Goal: Task Accomplishment & Management: Complete application form

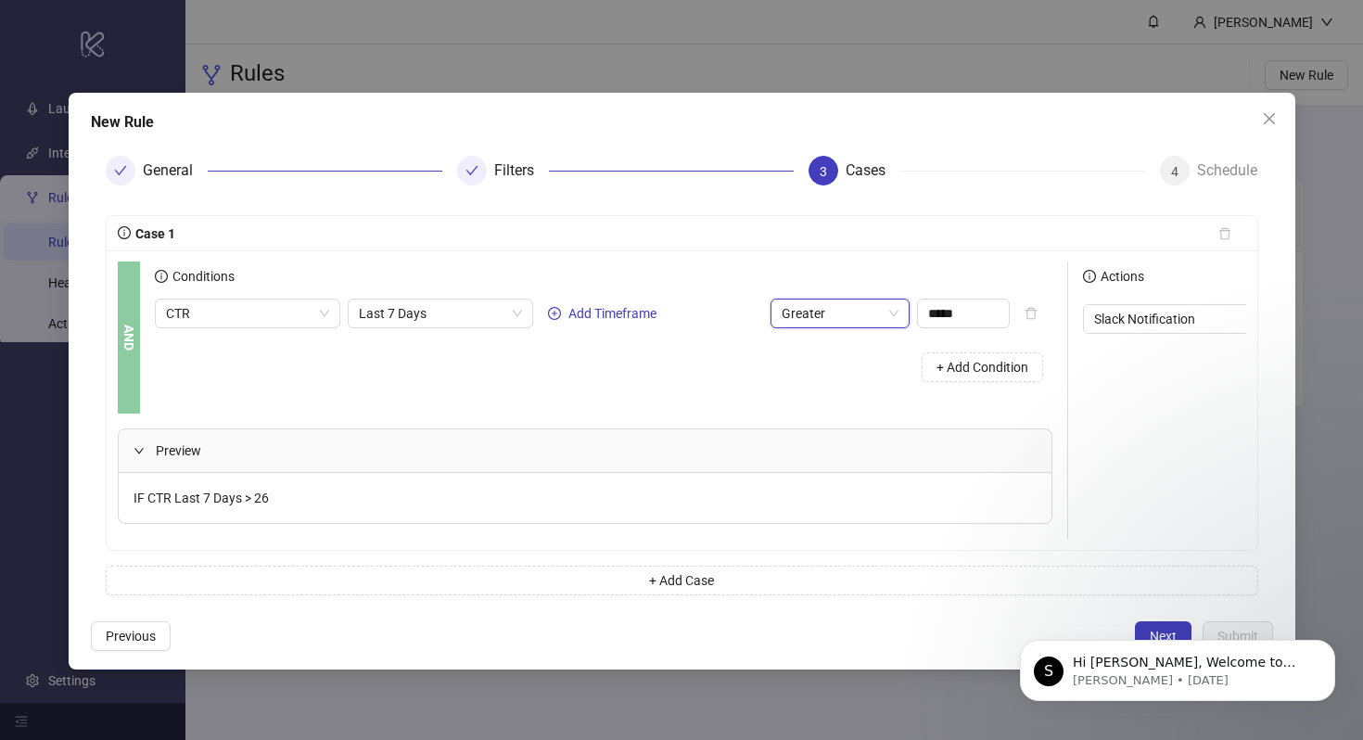
click at [825, 313] on span "Greater" at bounding box center [840, 314] width 117 height 28
click at [1265, 122] on icon "close" at bounding box center [1268, 118] width 11 height 11
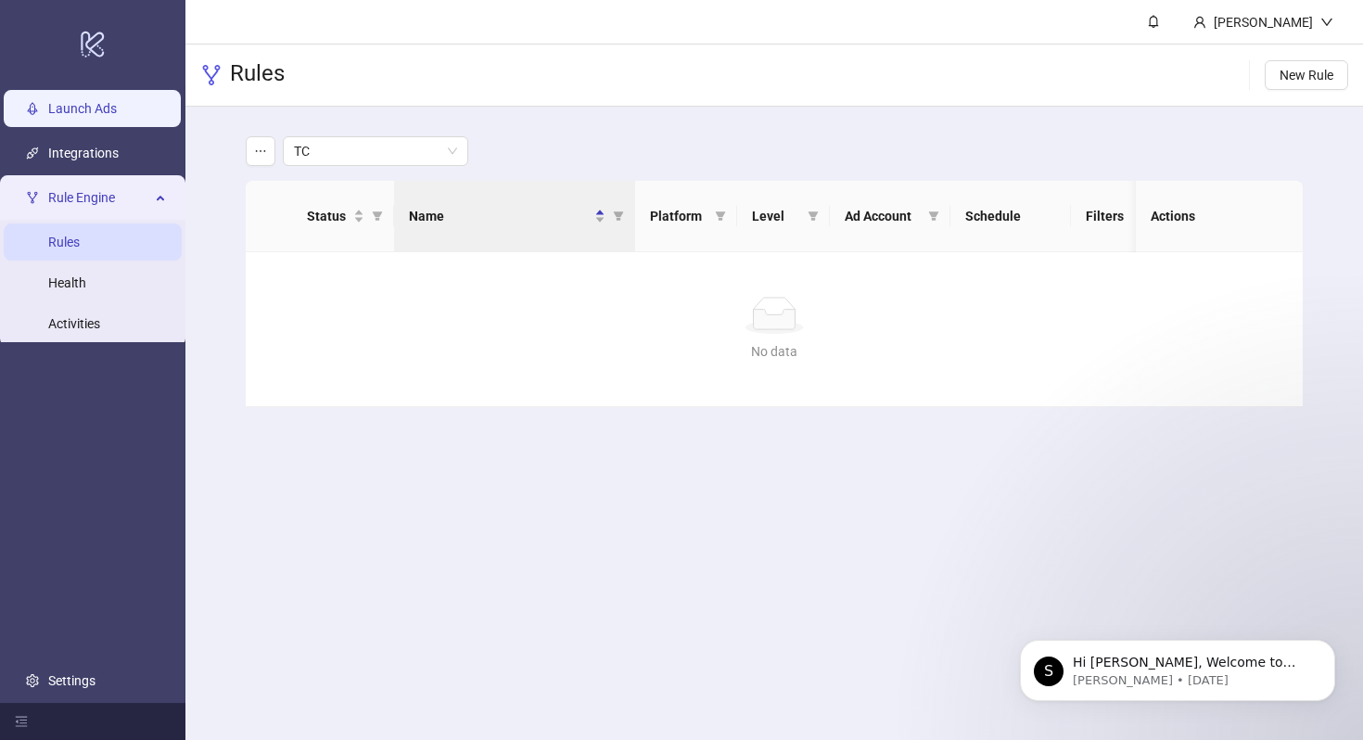
click at [85, 116] on link "Launch Ads" at bounding box center [82, 108] width 69 height 15
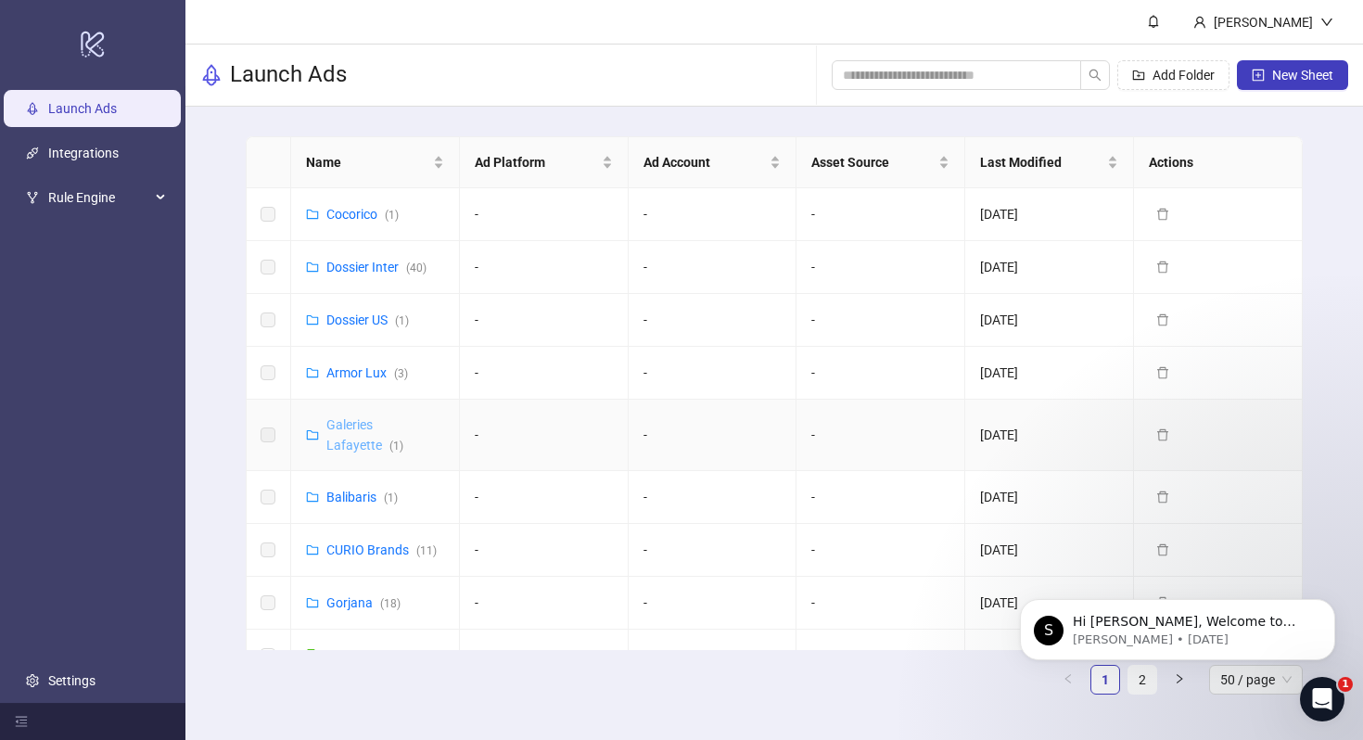
click at [354, 431] on link "Galeries Lafayette ( 1 )" at bounding box center [364, 434] width 77 height 35
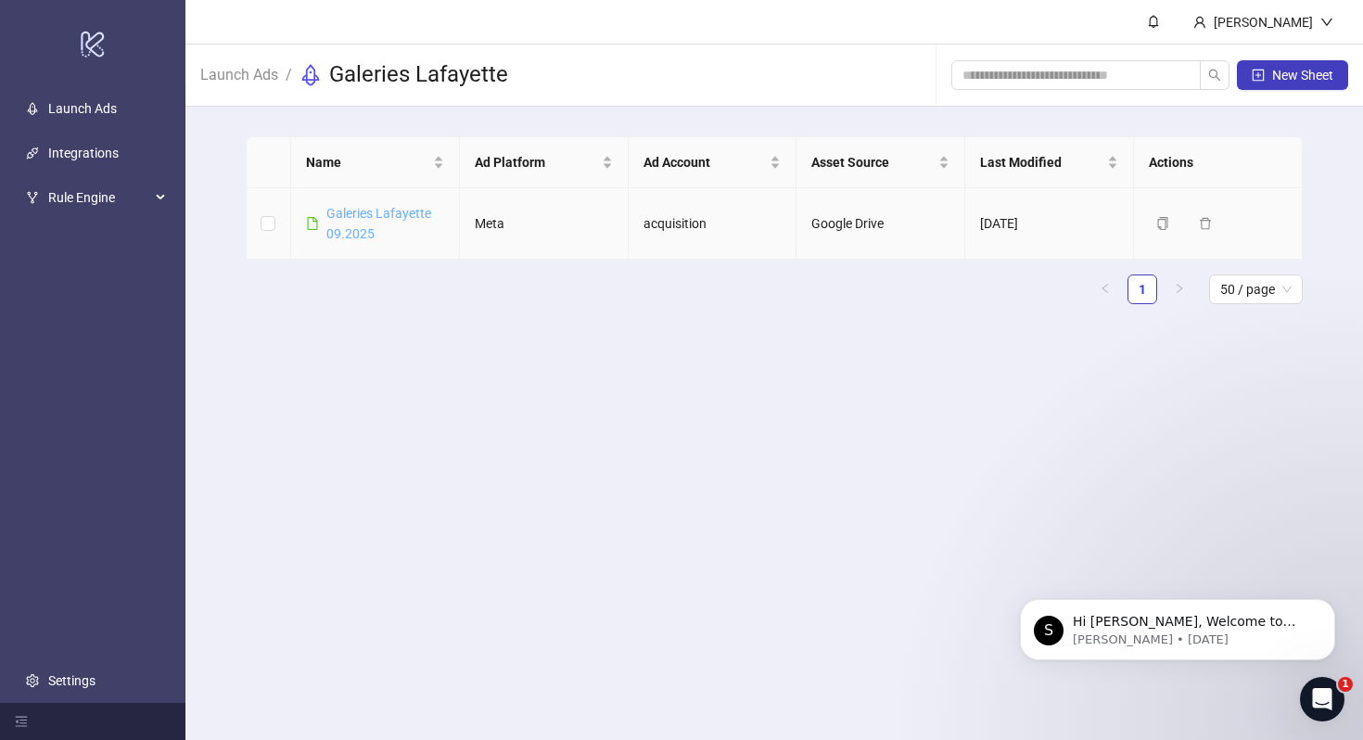
click at [354, 218] on link "Galeries Lafayette 09.2025" at bounding box center [378, 223] width 105 height 35
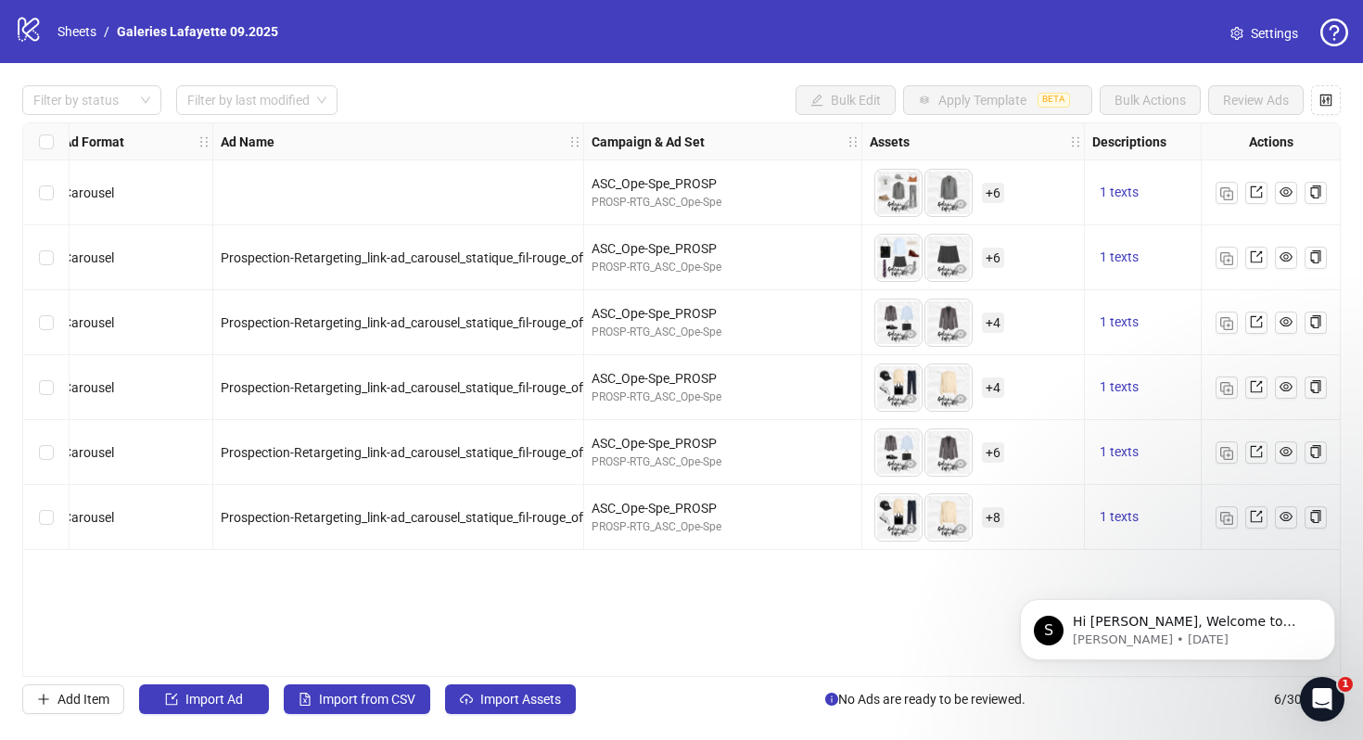
scroll to position [0, 17]
drag, startPoint x: 403, startPoint y: 259, endPoint x: 480, endPoint y: 260, distance: 76.1
click at [480, 260] on span "Prospection-Retargeting_link-ad_carousel_statique_fil-rouge_office-wear_femme_g…" at bounding box center [508, 257] width 580 height 15
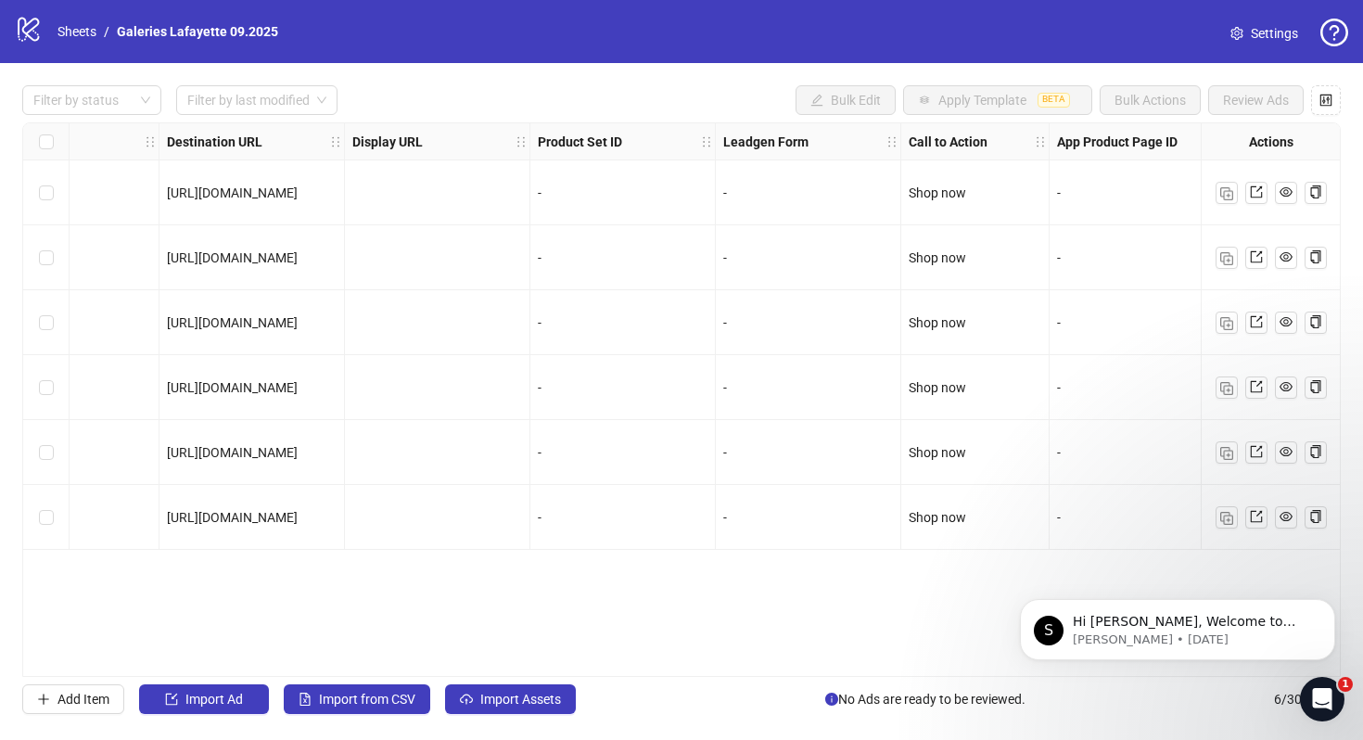
scroll to position [0, 1716]
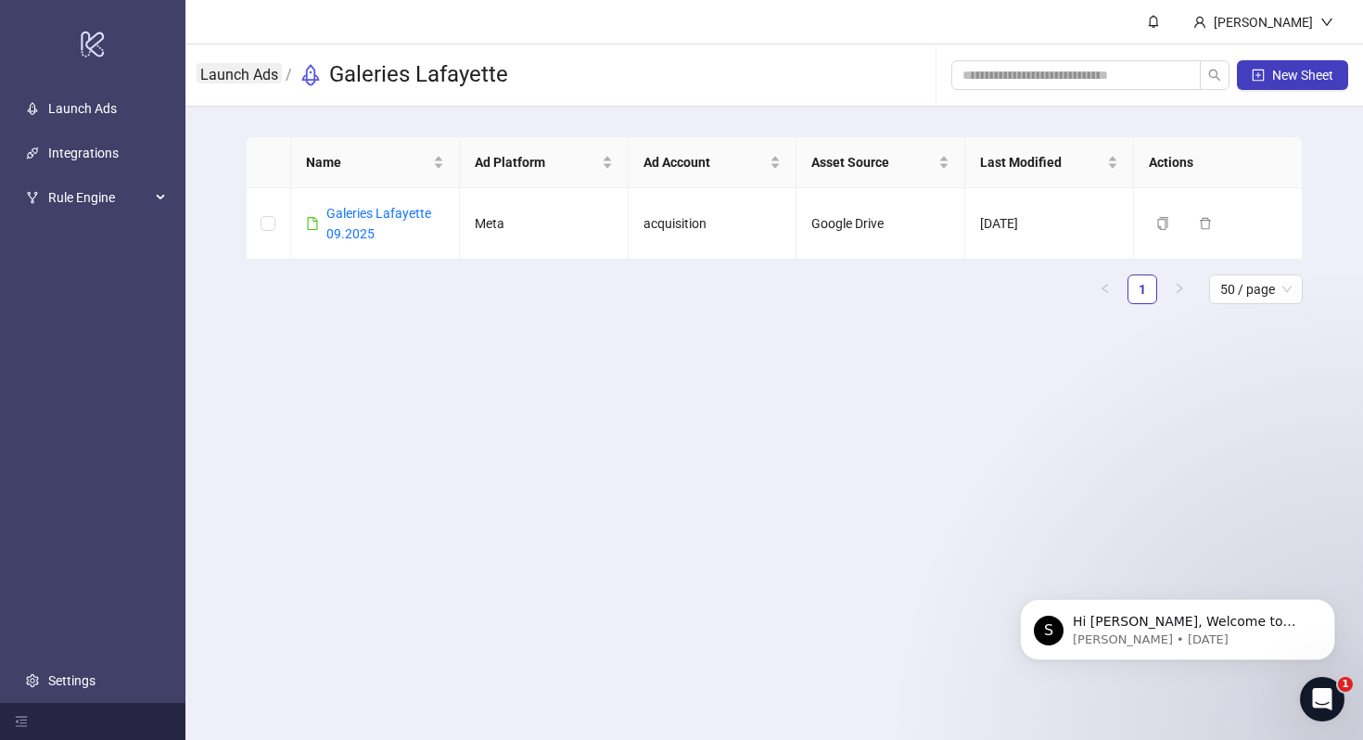
click at [250, 67] on link "Launch Ads" at bounding box center [239, 73] width 85 height 20
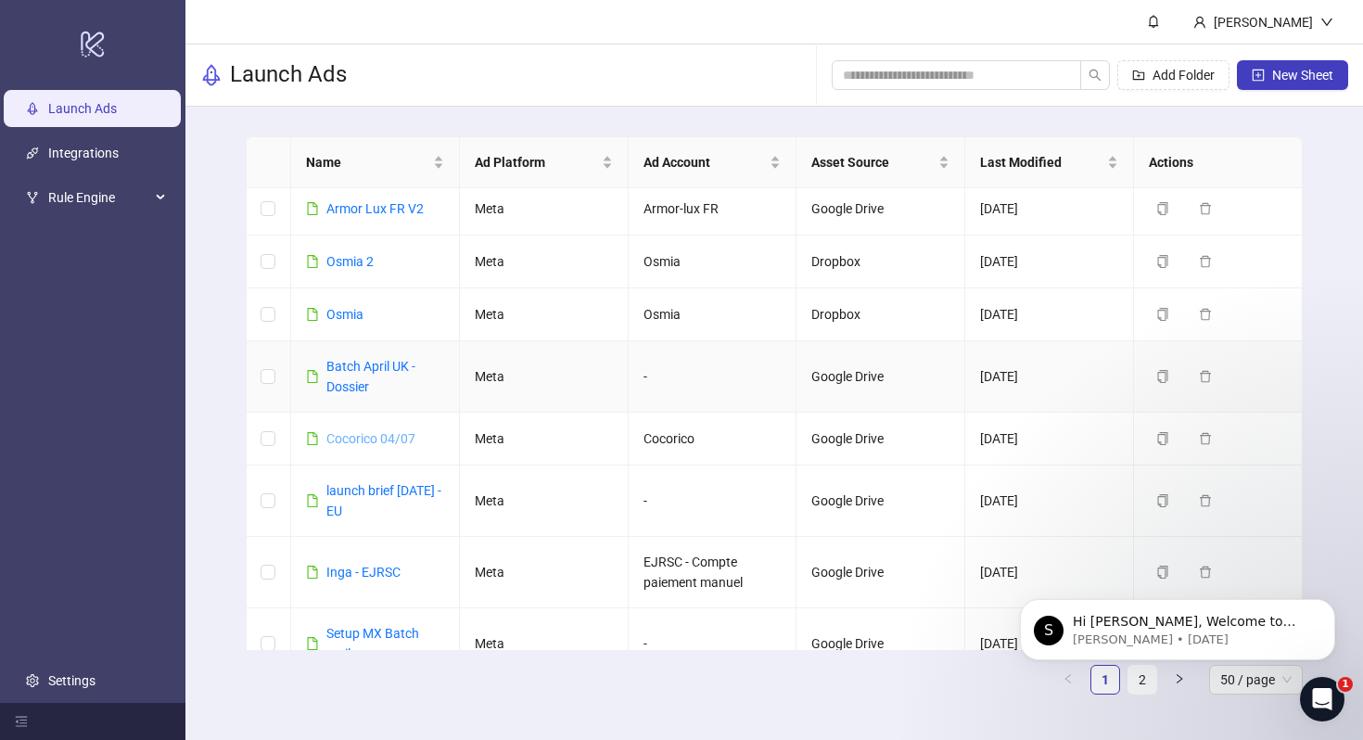
scroll to position [644, 0]
click at [373, 437] on link "Cocorico 04/07" at bounding box center [370, 437] width 89 height 15
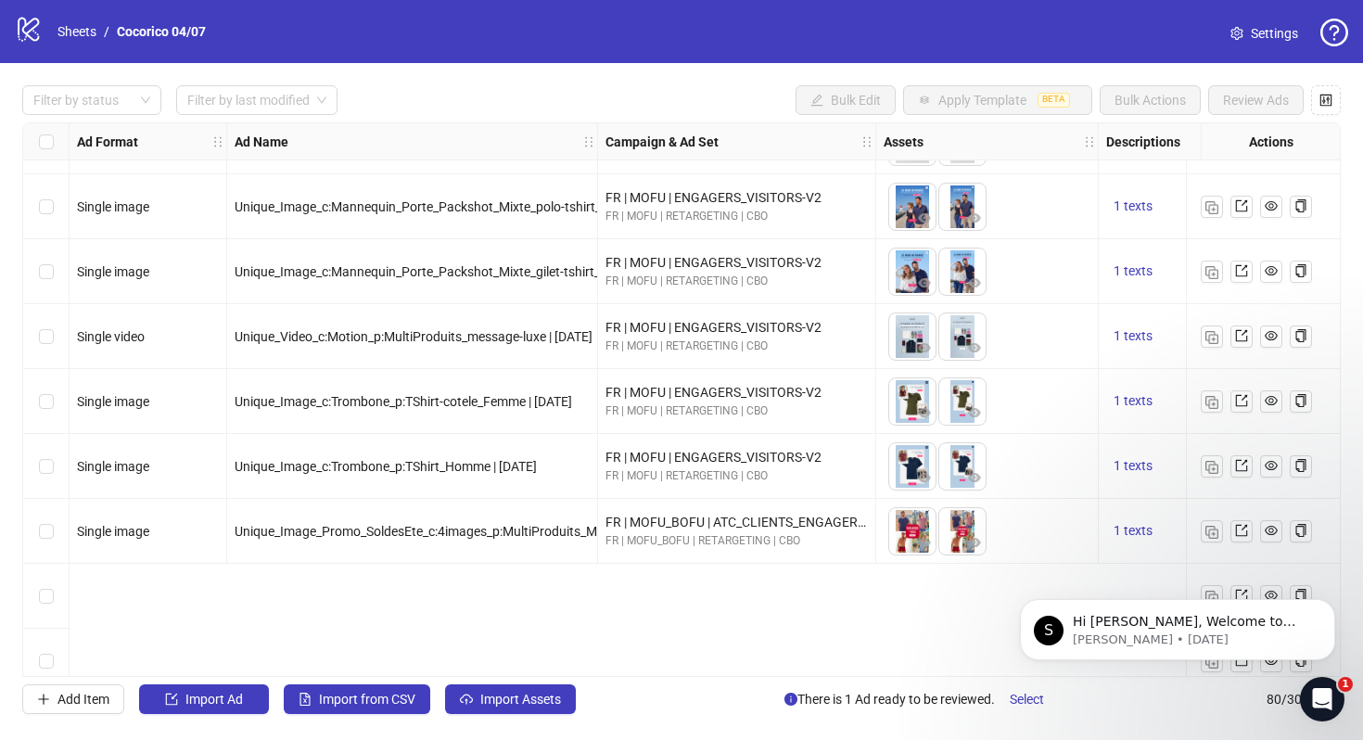
scroll to position [916, 0]
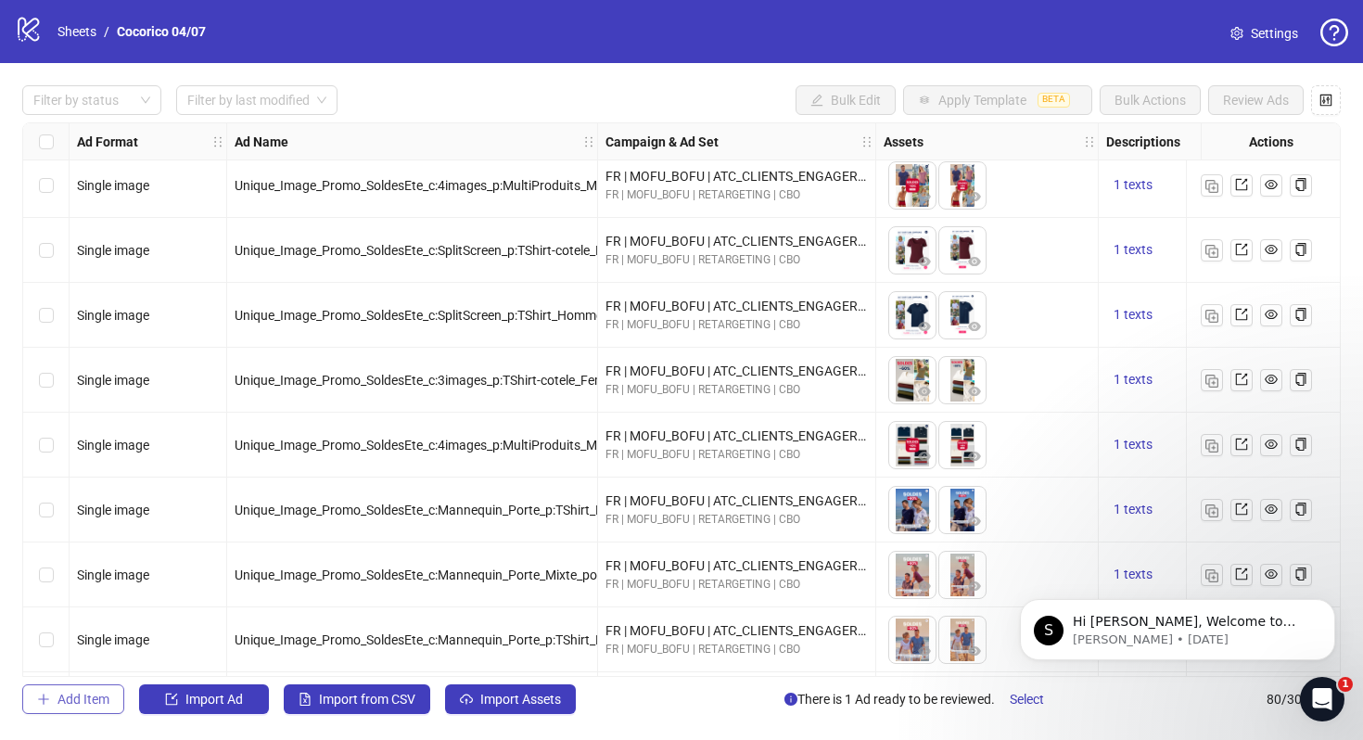
click at [93, 702] on span "Add Item" at bounding box center [84, 699] width 52 height 15
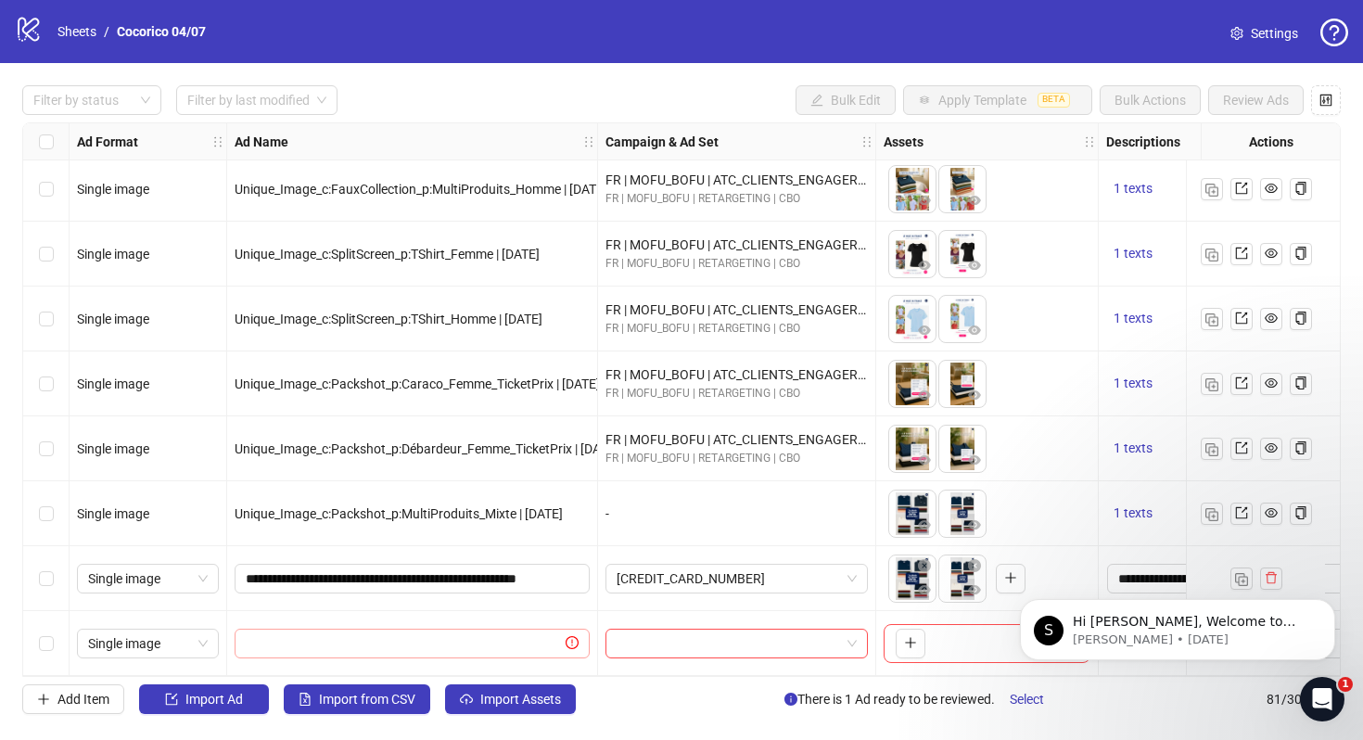
scroll to position [4751, 19]
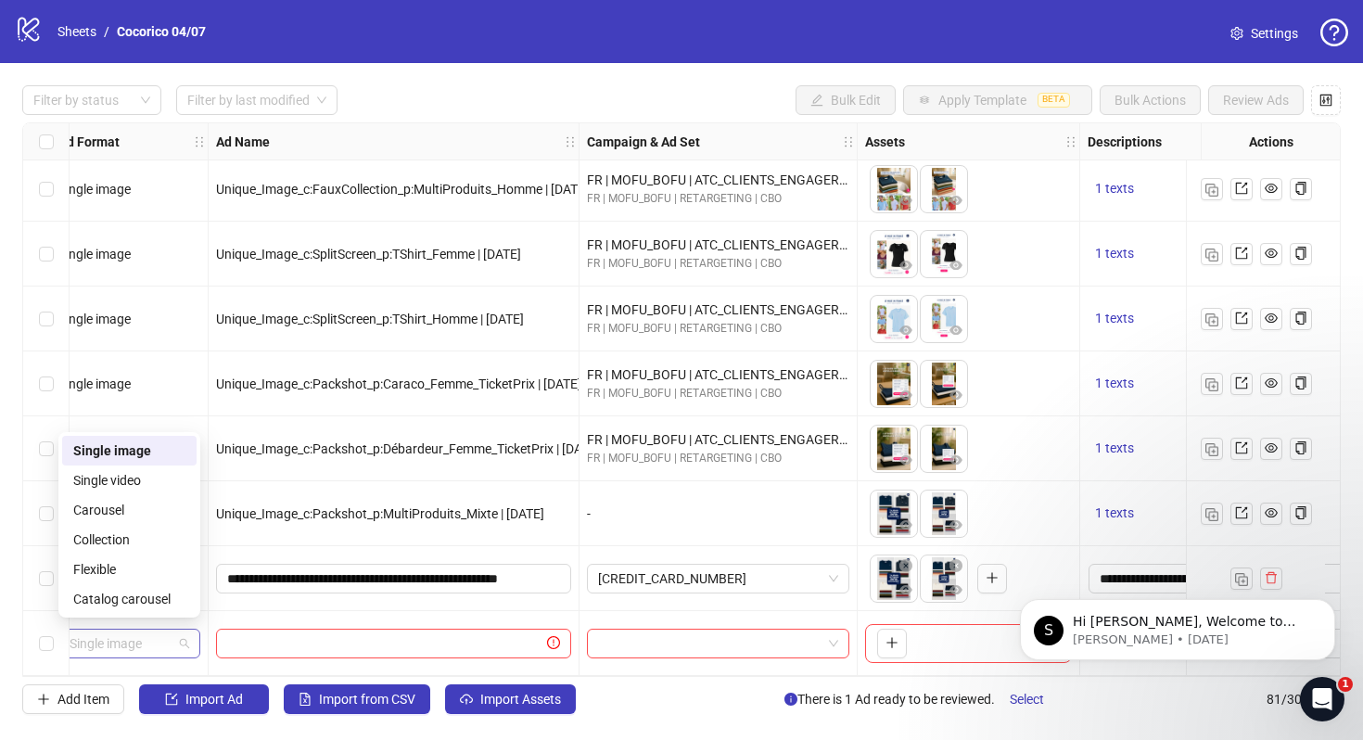
click at [108, 635] on span "Single image" at bounding box center [130, 644] width 120 height 28
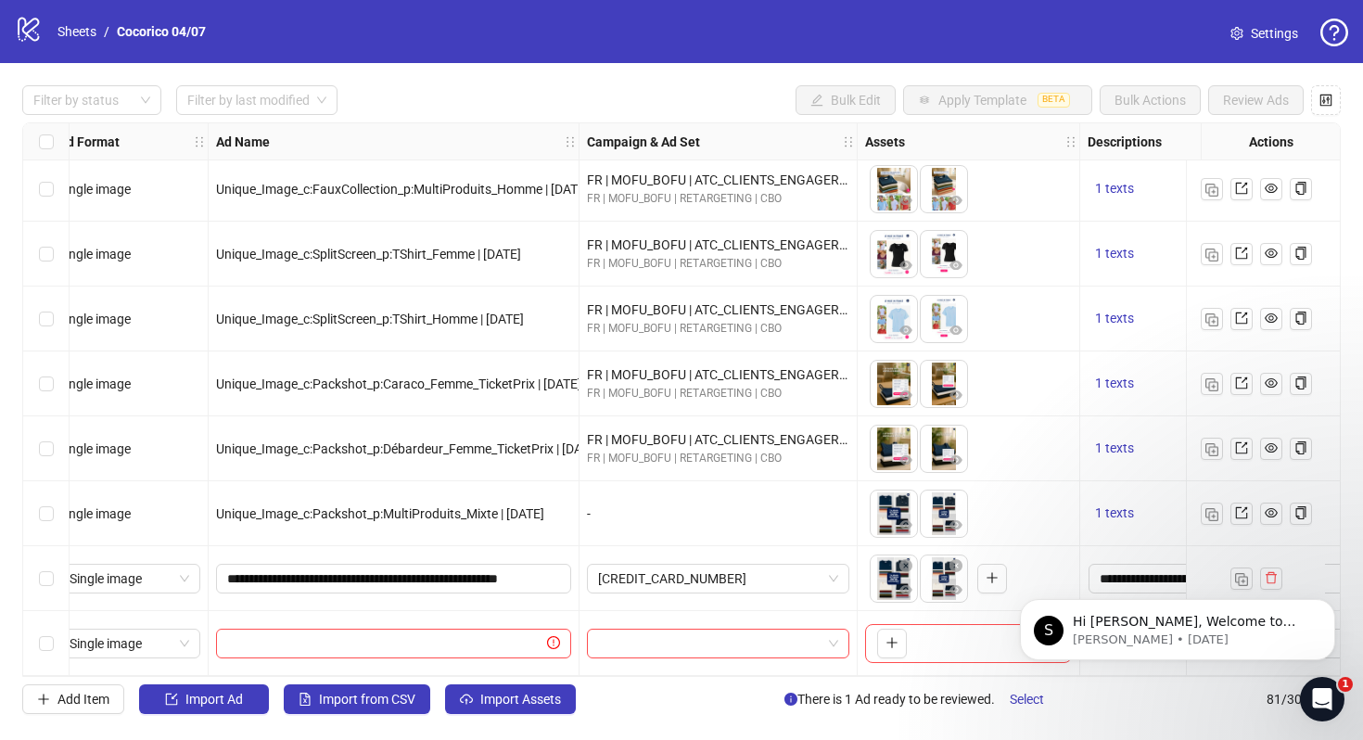
click at [284, 653] on div at bounding box center [394, 643] width 371 height 65
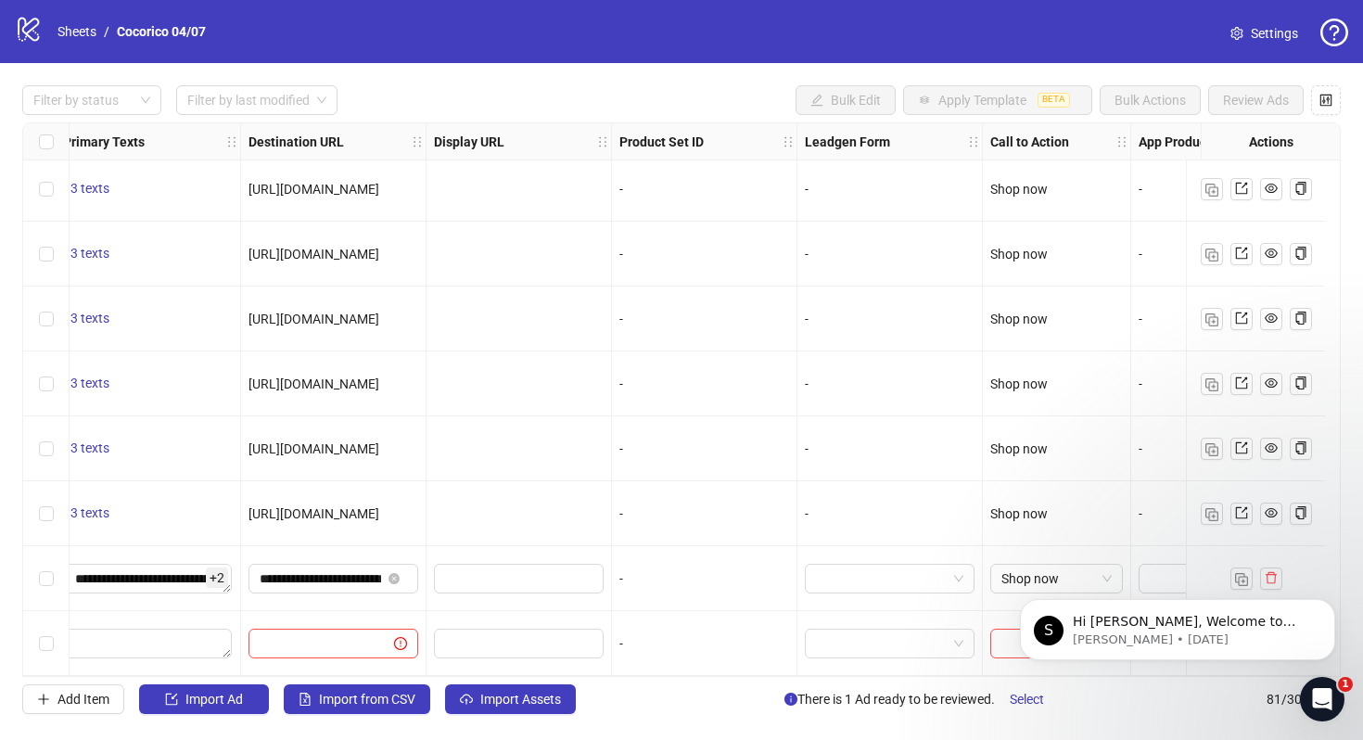
scroll to position [4751, 1731]
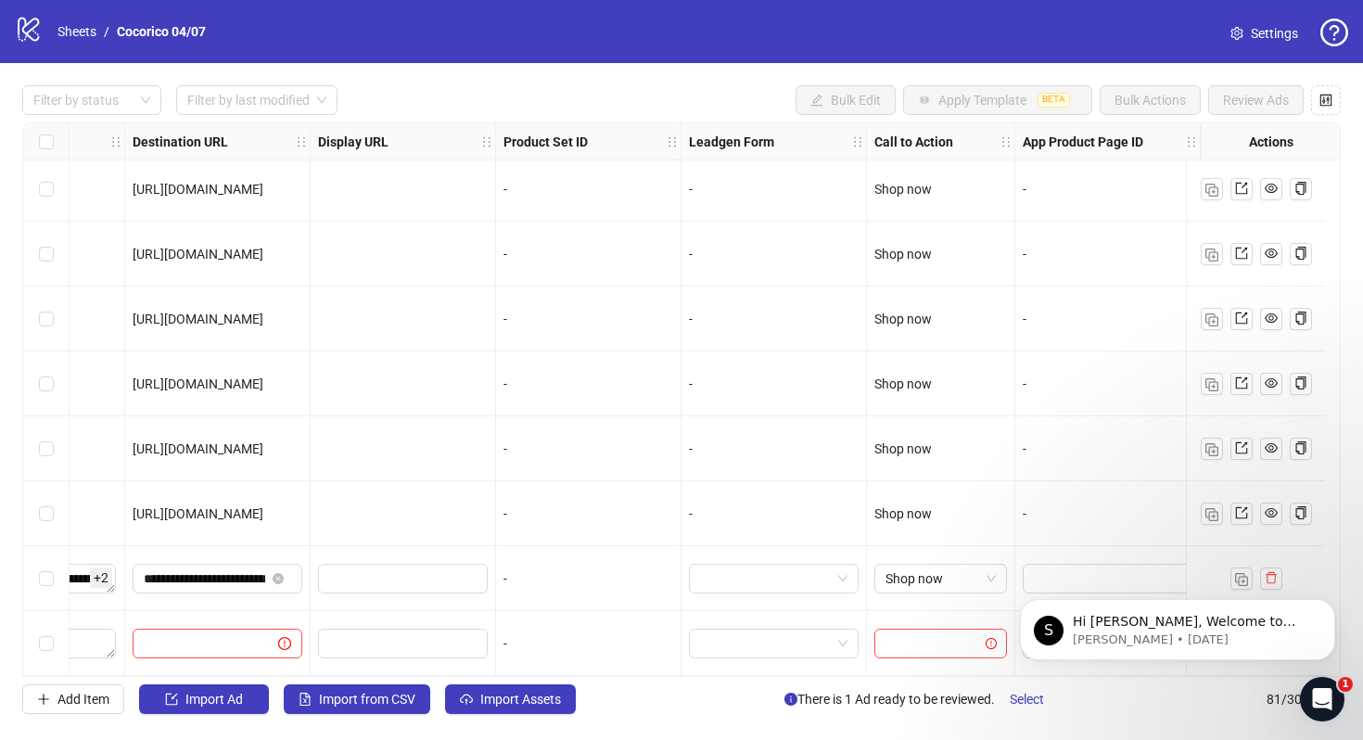
click at [563, 652] on div "-" at bounding box center [588, 643] width 185 height 65
click at [529, 640] on div "-" at bounding box center [589, 643] width 170 height 20
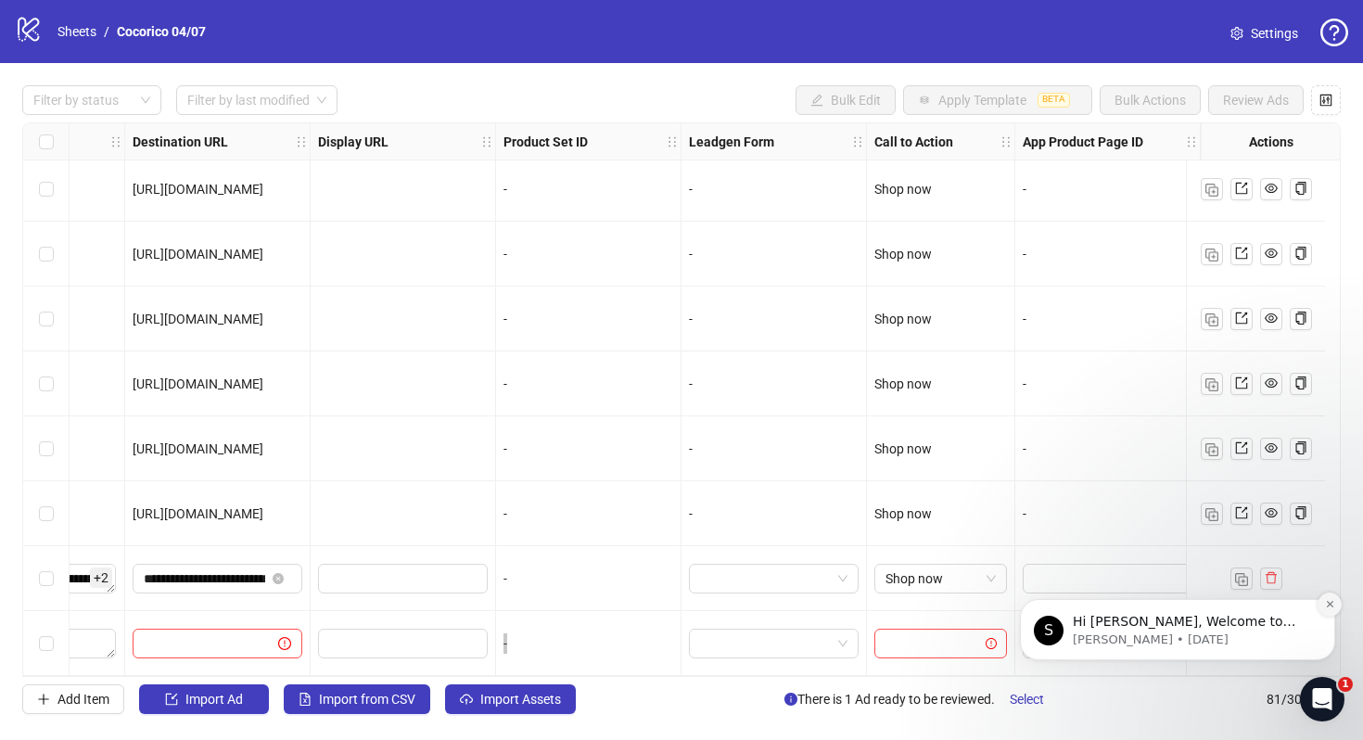
click at [1332, 607] on icon "Dismiss notification" at bounding box center [1329, 604] width 6 height 6
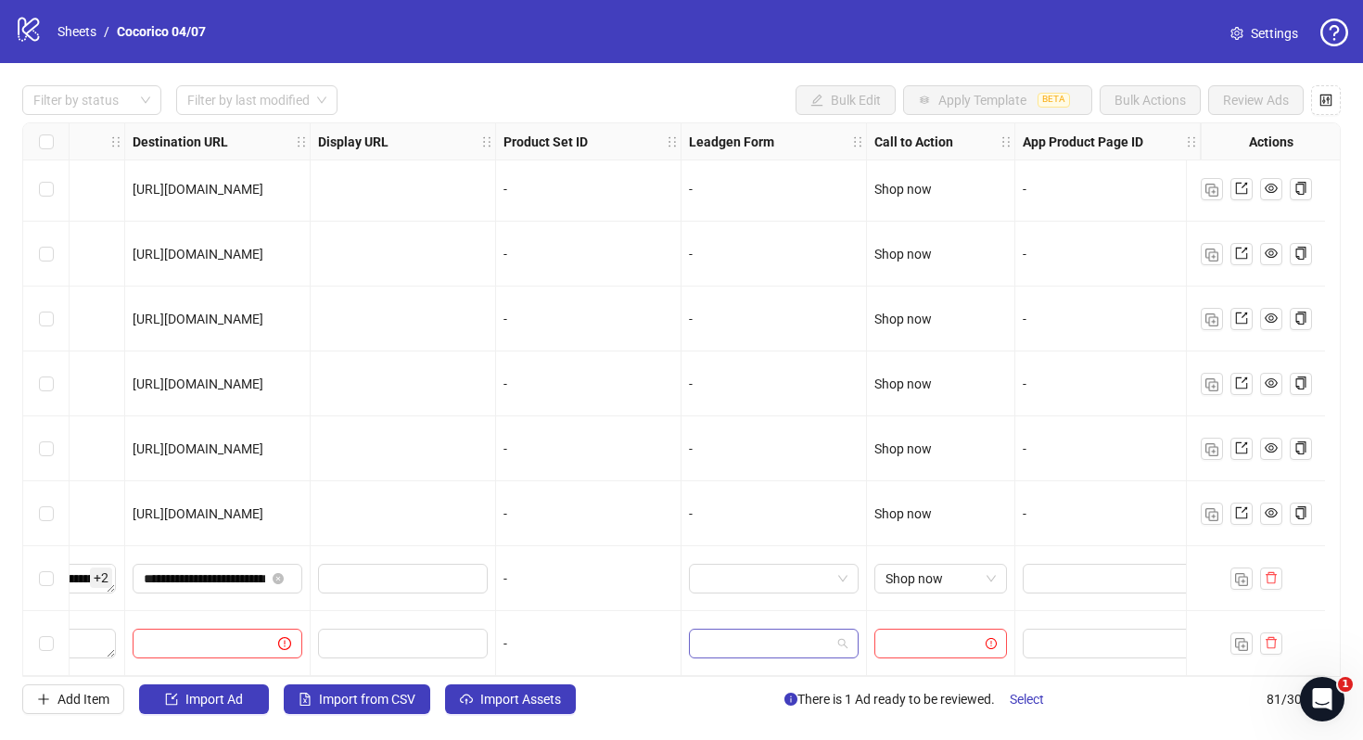
click at [705, 646] on input "search" at bounding box center [765, 644] width 131 height 28
click at [592, 635] on div "-" at bounding box center [589, 643] width 170 height 20
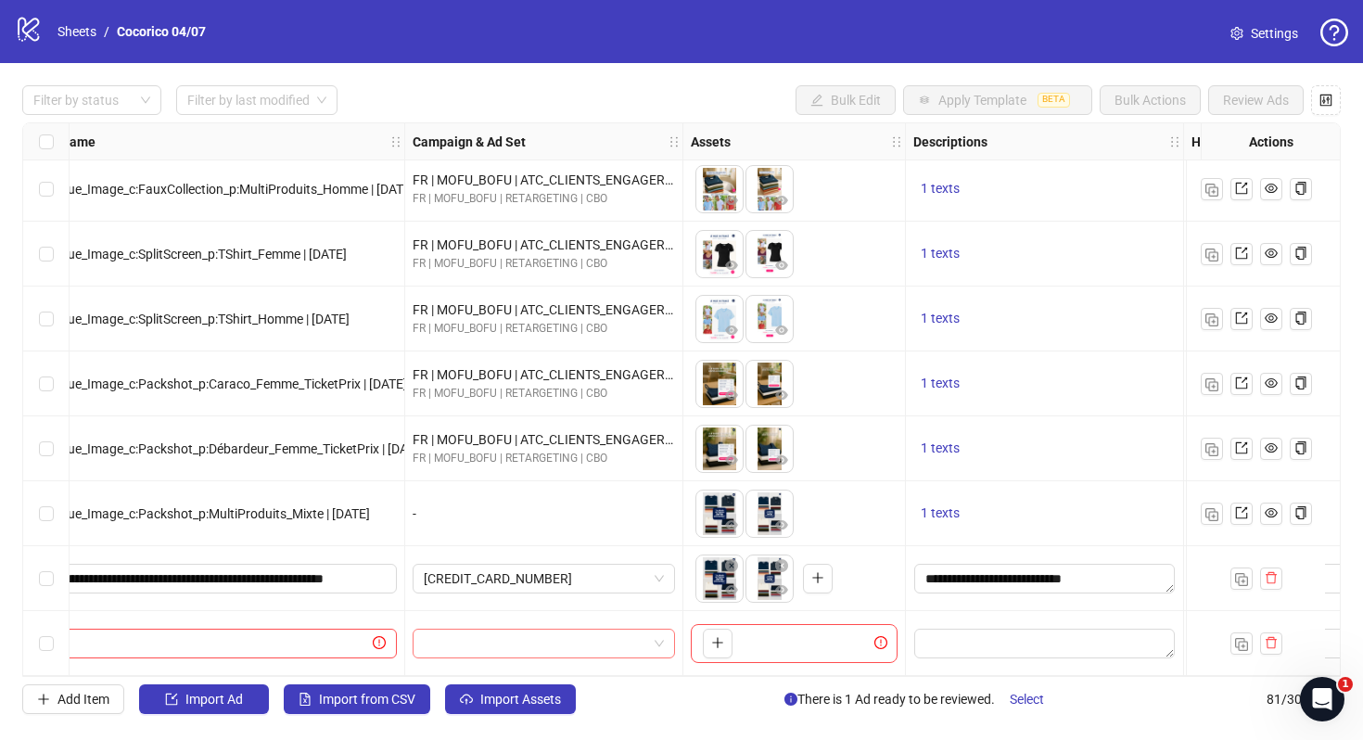
scroll to position [4751, 0]
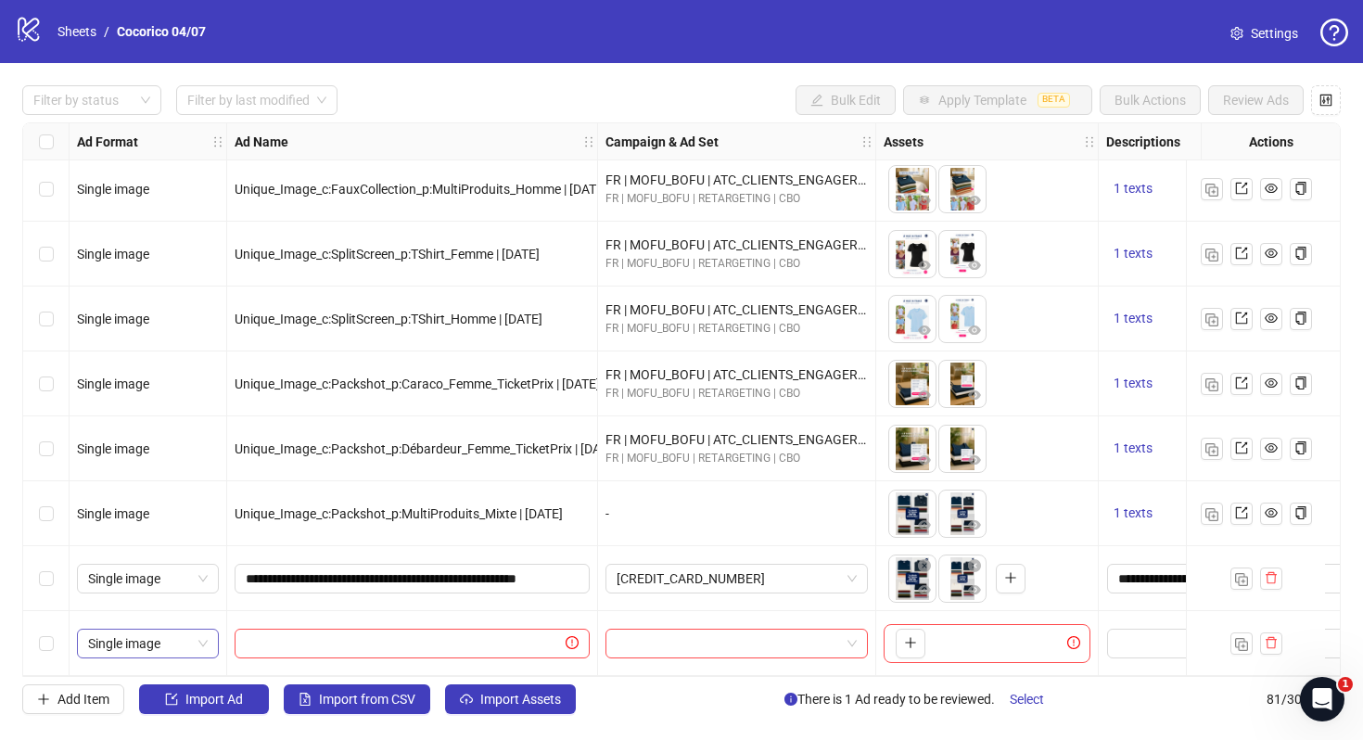
click at [176, 644] on span "Single image" at bounding box center [148, 644] width 120 height 28
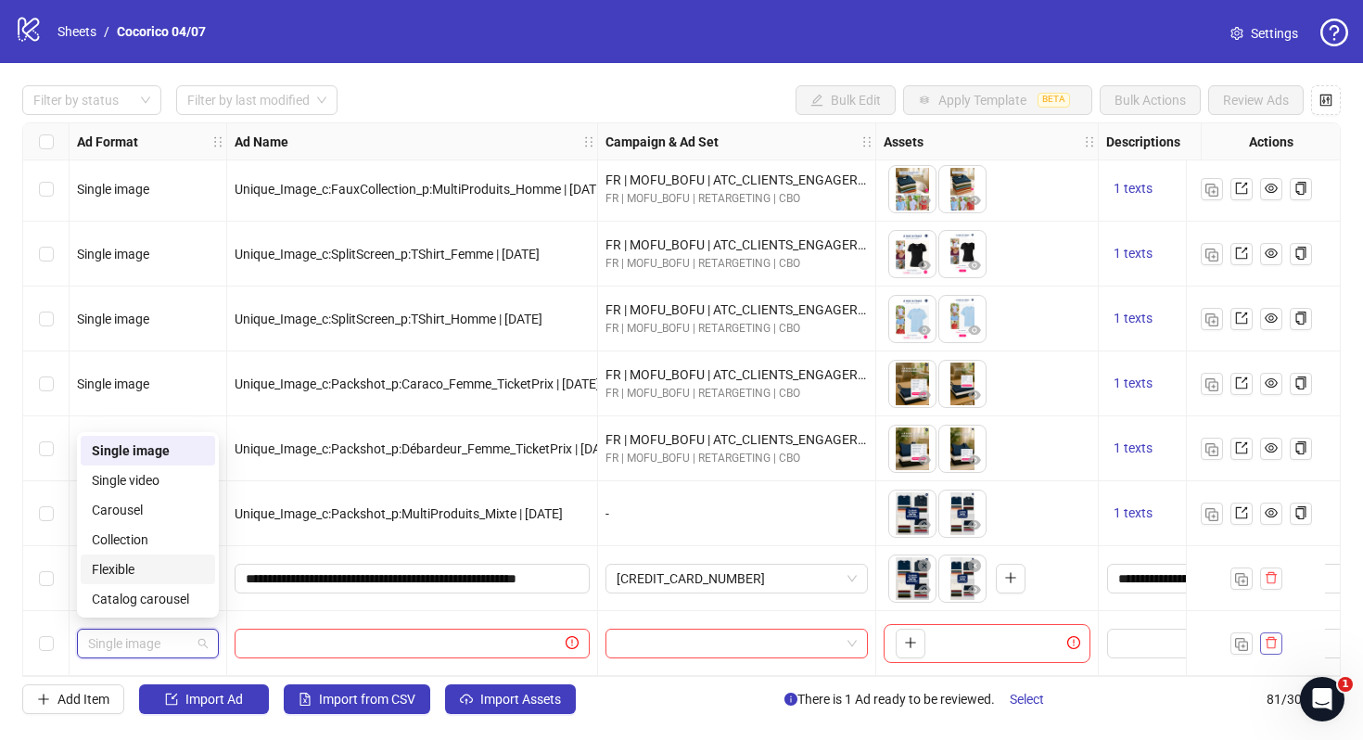
click at [1276, 636] on icon "delete" at bounding box center [1271, 642] width 13 height 13
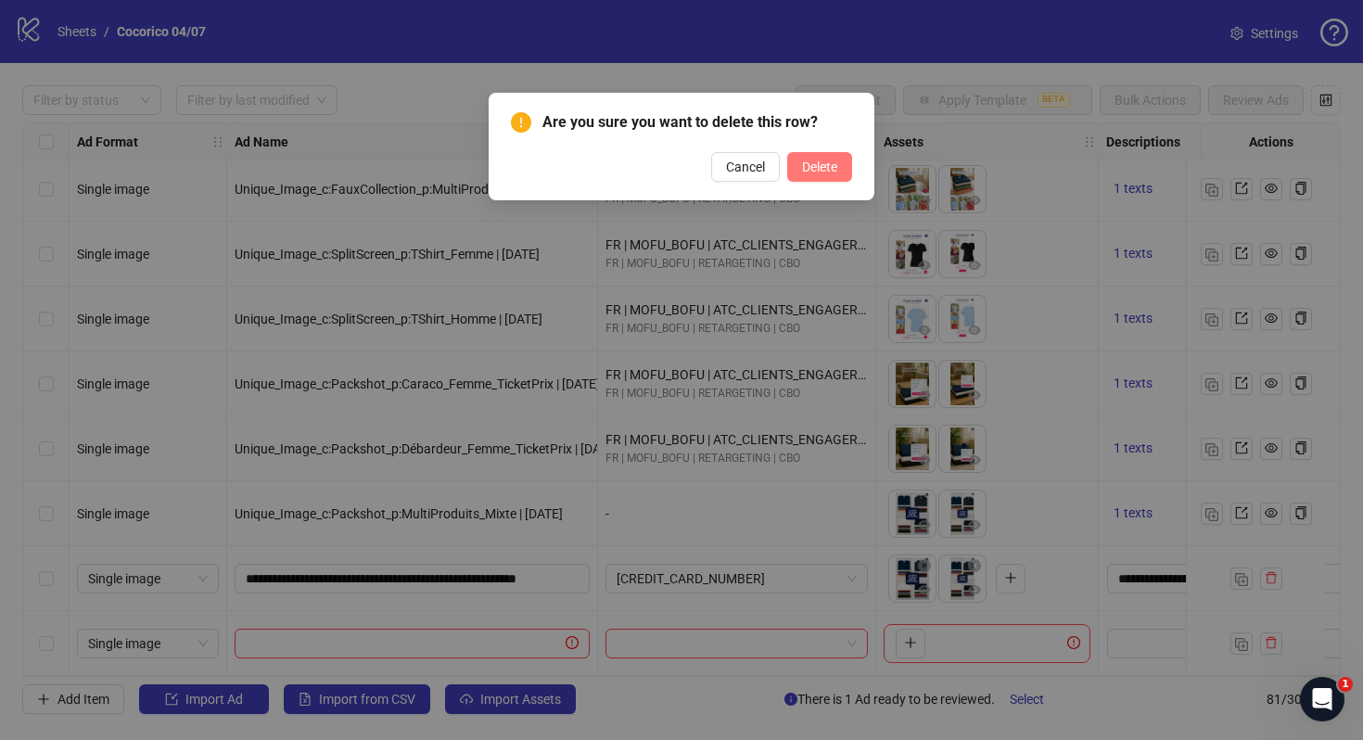
click at [822, 175] on button "Delete" at bounding box center [819, 167] width 65 height 30
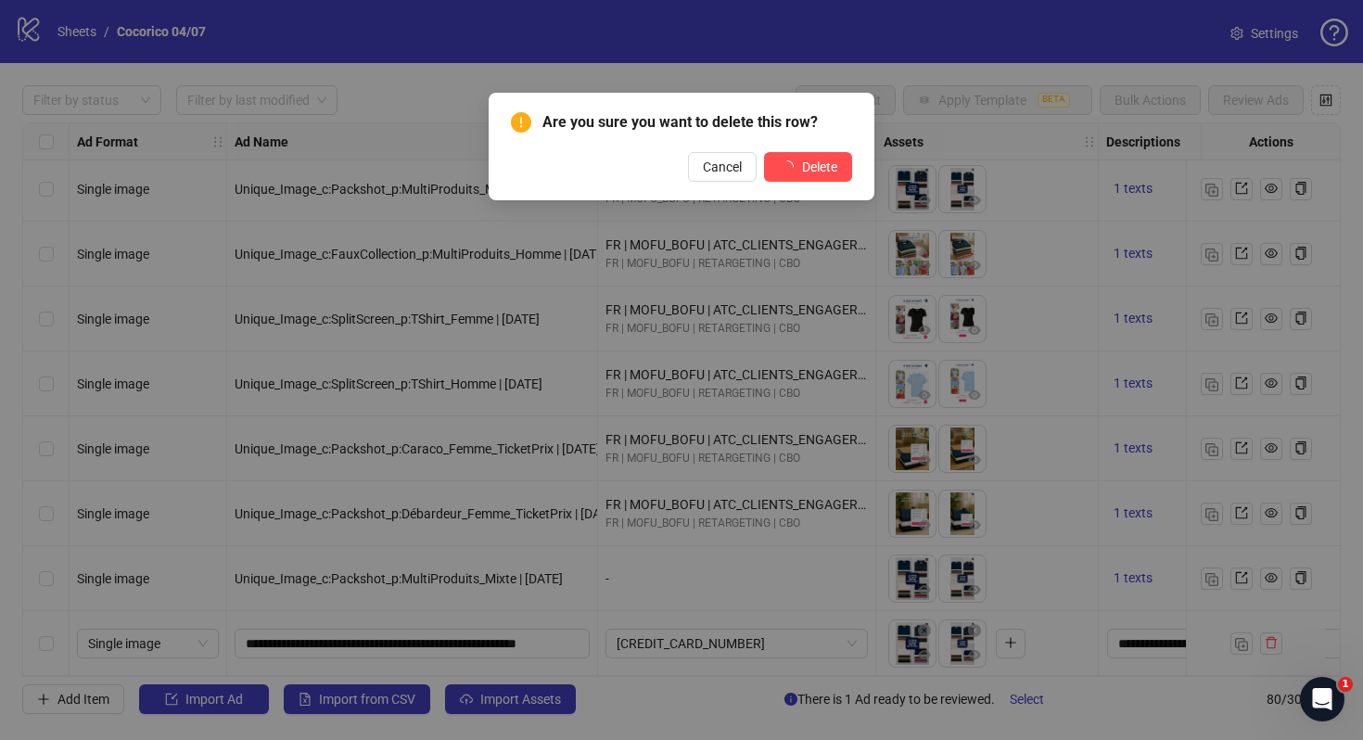
scroll to position [4686, 0]
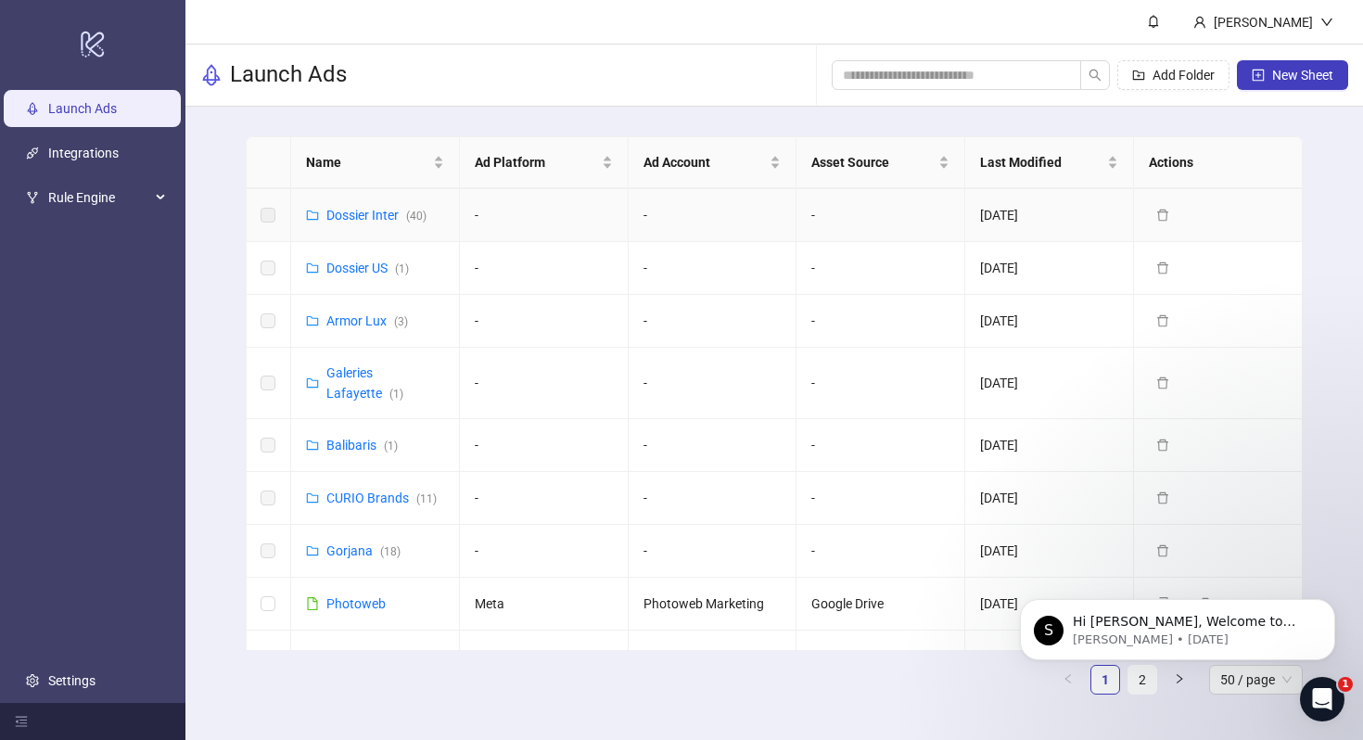
scroll to position [1, 0]
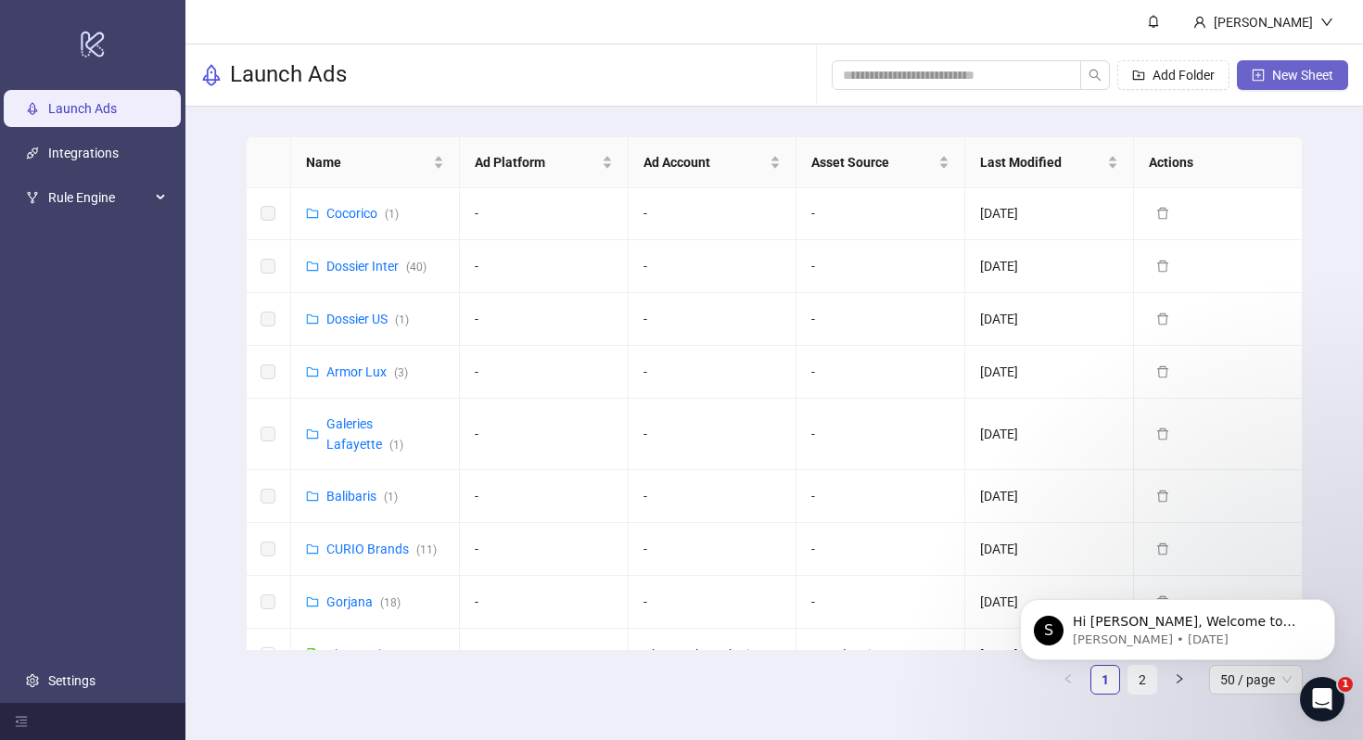
click at [1305, 75] on span "New Sheet" at bounding box center [1303, 75] width 61 height 15
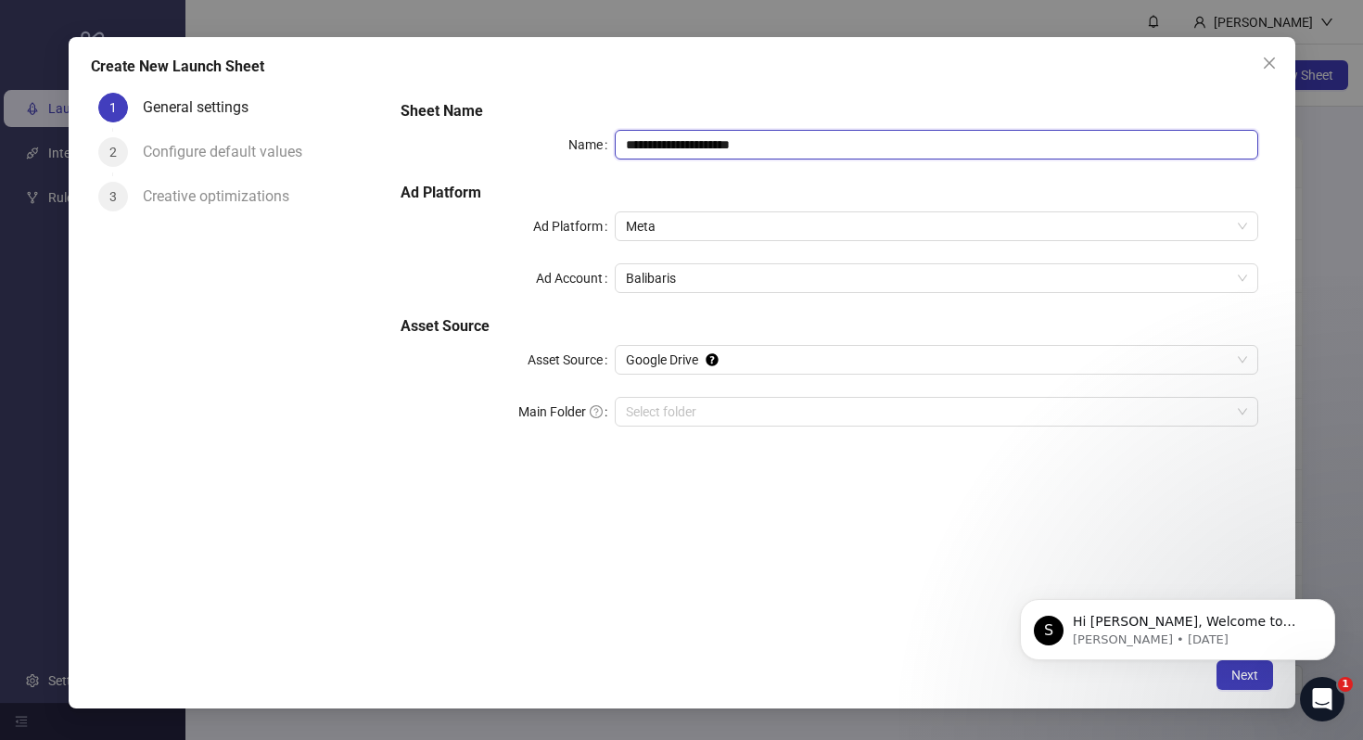
click at [673, 145] on input "**********" at bounding box center [936, 145] width 643 height 30
click at [653, 147] on input "**********" at bounding box center [936, 145] width 643 height 30
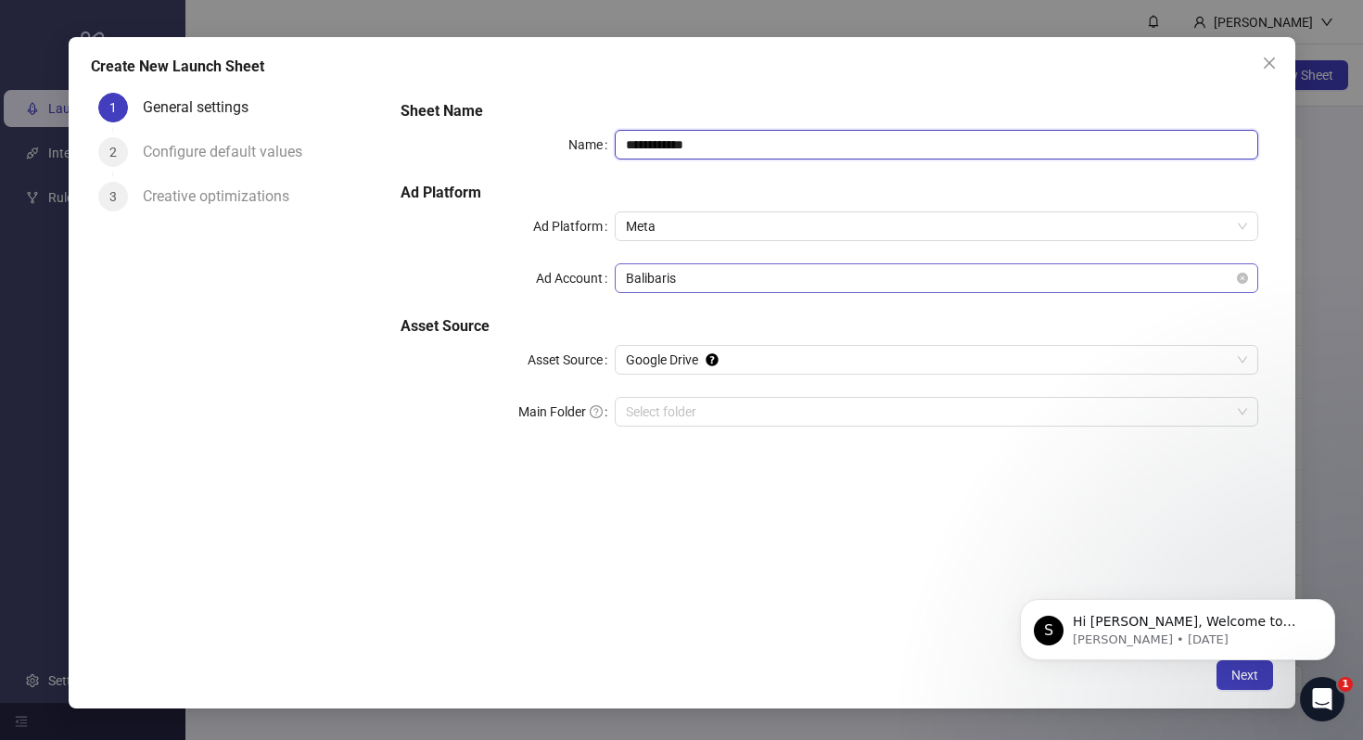
click at [659, 270] on span "Balibaris" at bounding box center [936, 278] width 620 height 28
type input "**********"
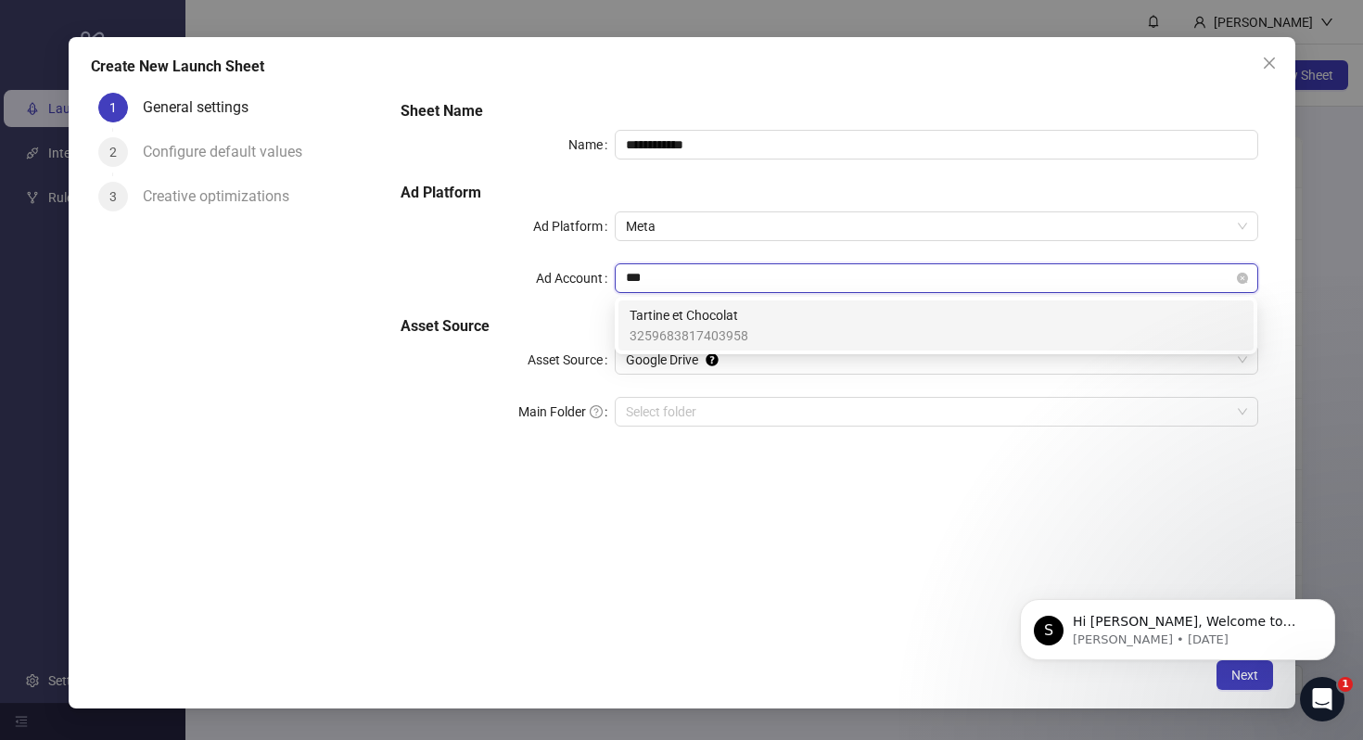
type input "****"
click at [744, 334] on span "3259683817403958" at bounding box center [689, 336] width 119 height 20
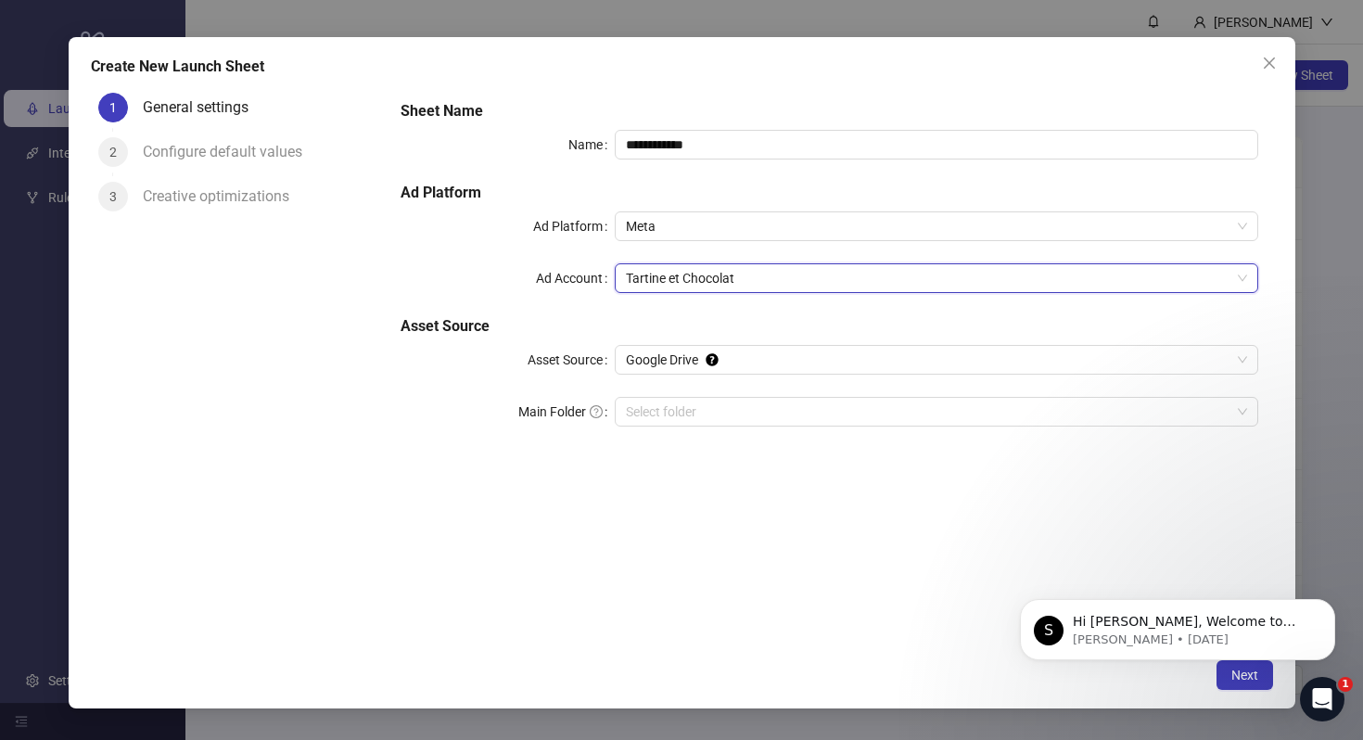
click at [1239, 676] on body "S Hi [PERSON_NAME], Welcome to [DOMAIN_NAME]! 🎉 You’re all set to start launchi…" at bounding box center [1178, 625] width 356 height 115
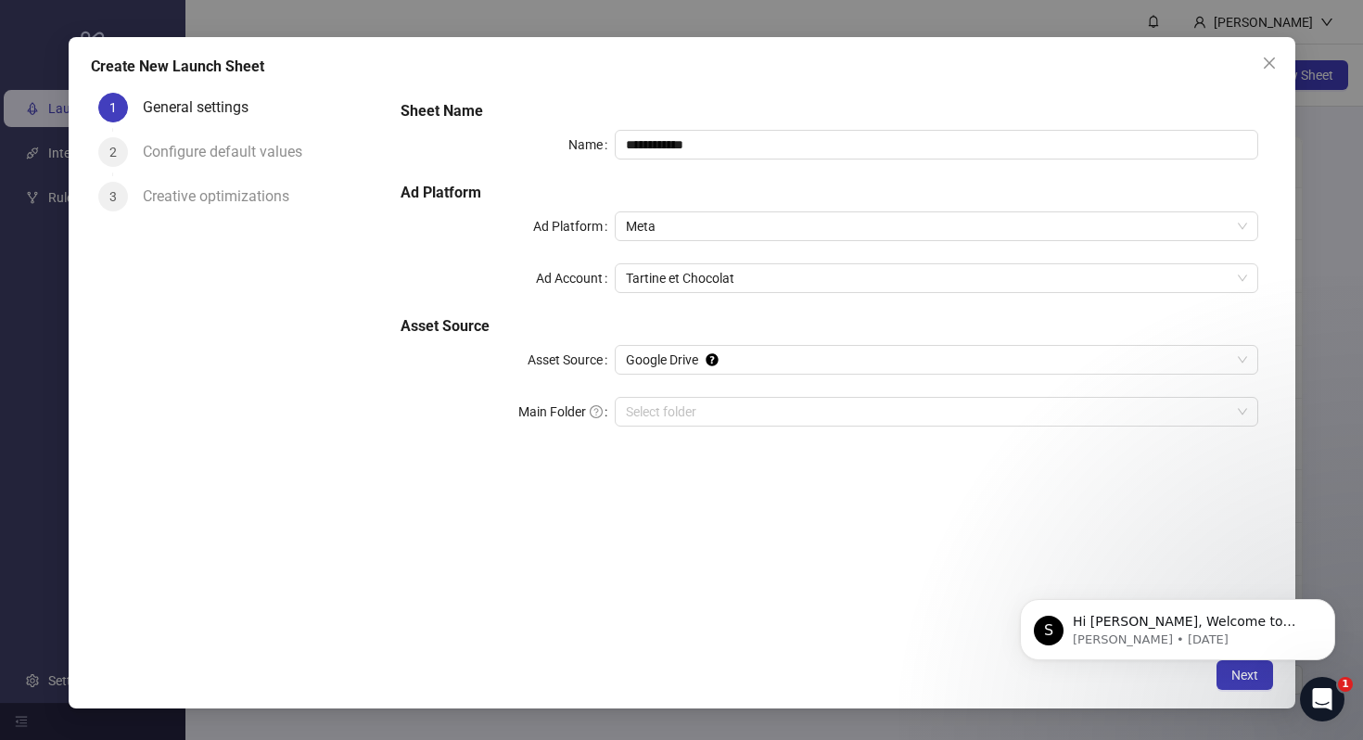
click at [1244, 671] on body "S Hi [PERSON_NAME], Welcome to [DOMAIN_NAME]! 🎉 You’re all set to start launchi…" at bounding box center [1178, 625] width 356 height 115
click at [1332, 606] on icon "Dismiss notification" at bounding box center [1330, 604] width 10 height 10
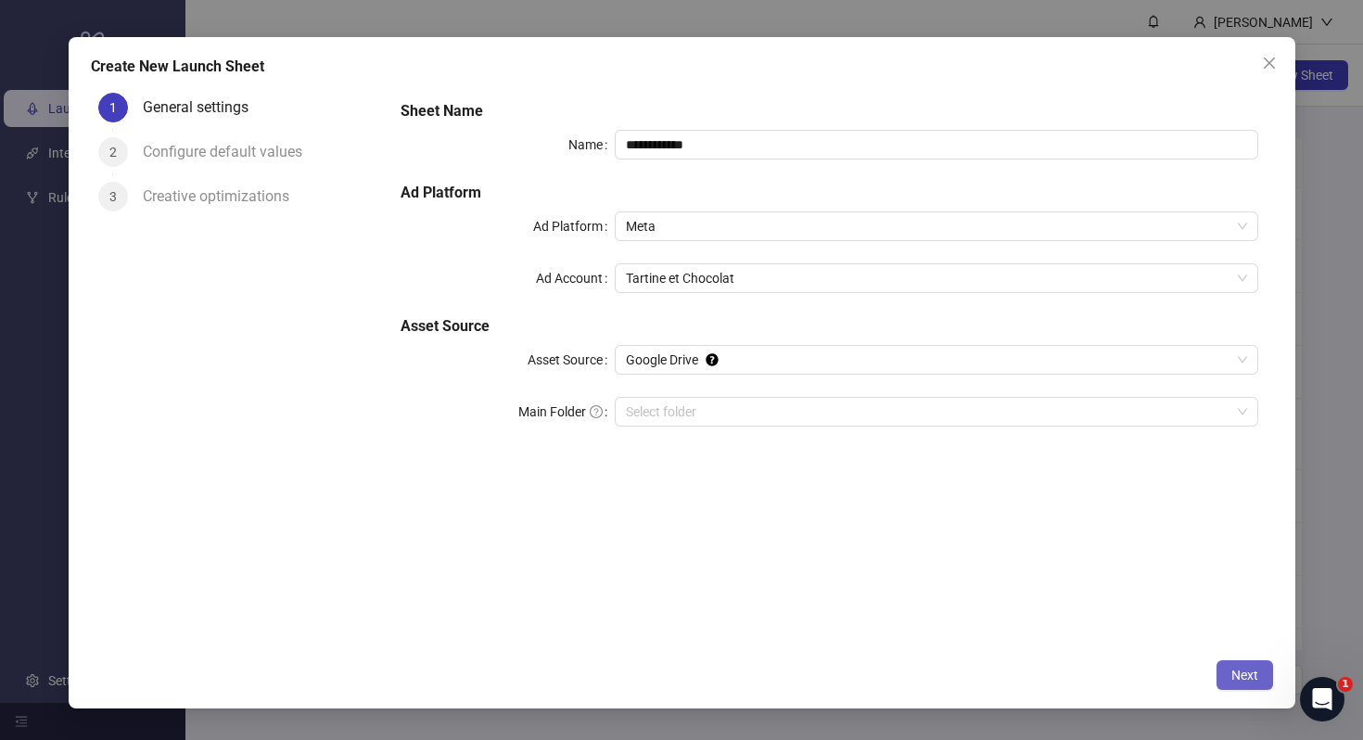
click at [1252, 671] on span "Next" at bounding box center [1245, 675] width 27 height 15
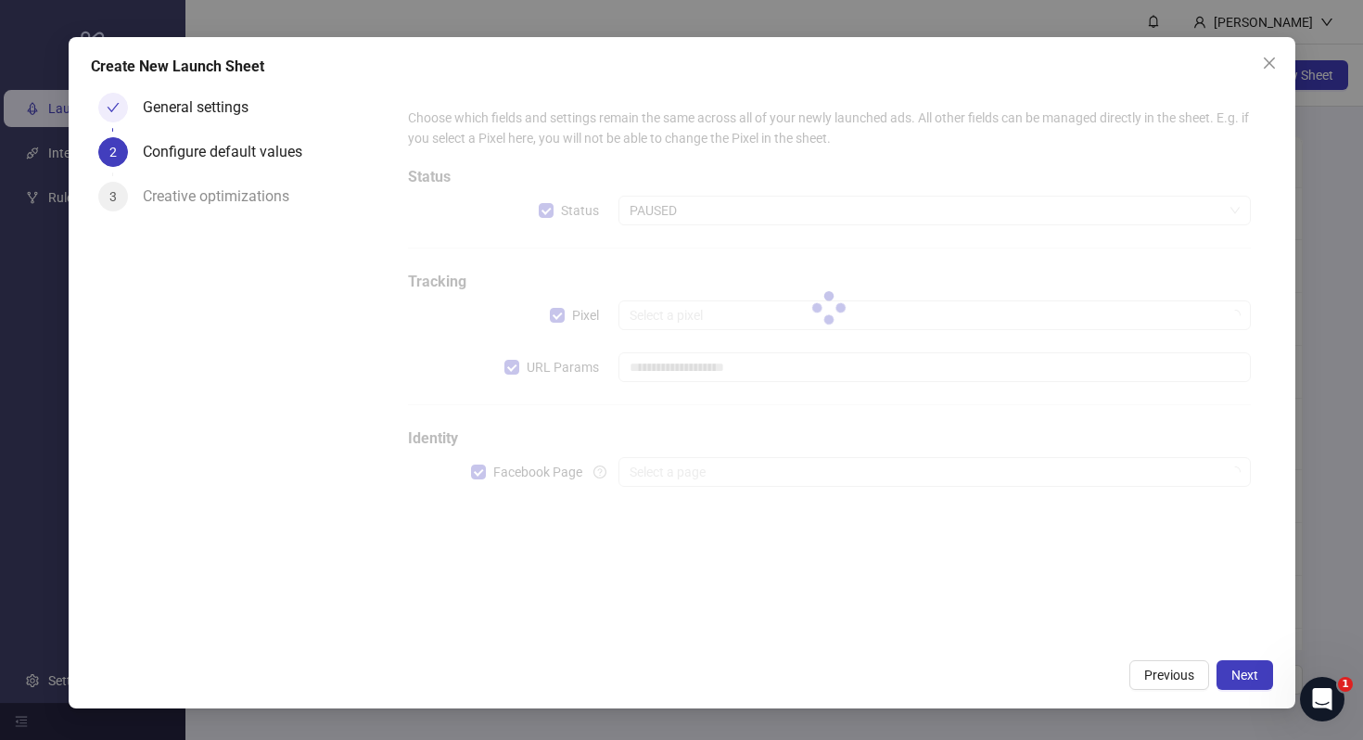
type input "**********"
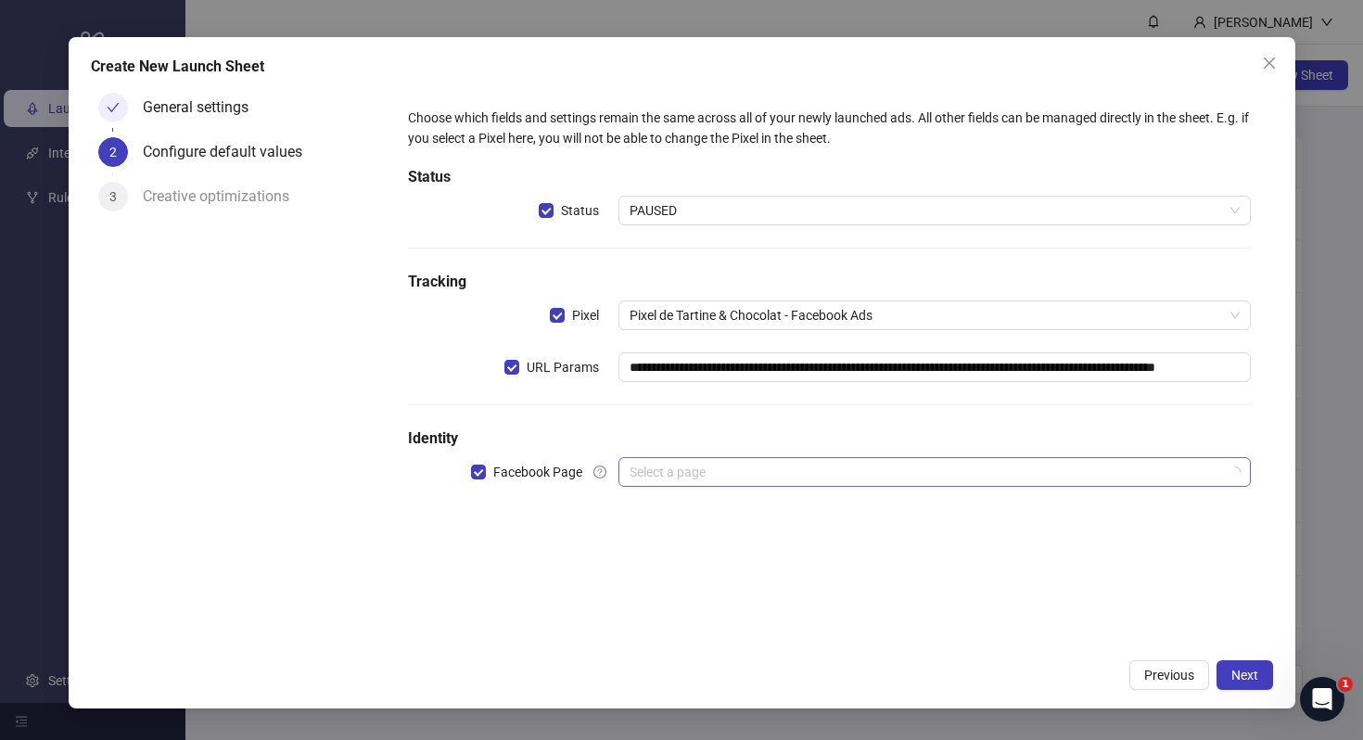
click at [797, 473] on input "search" at bounding box center [926, 472] width 593 height 28
click at [930, 650] on div "**********" at bounding box center [682, 372] width 1227 height 671
click at [1247, 665] on button "Next" at bounding box center [1245, 675] width 57 height 30
click at [938, 467] on input "search" at bounding box center [926, 472] width 593 height 28
click at [922, 546] on div "No data" at bounding box center [934, 556] width 587 height 20
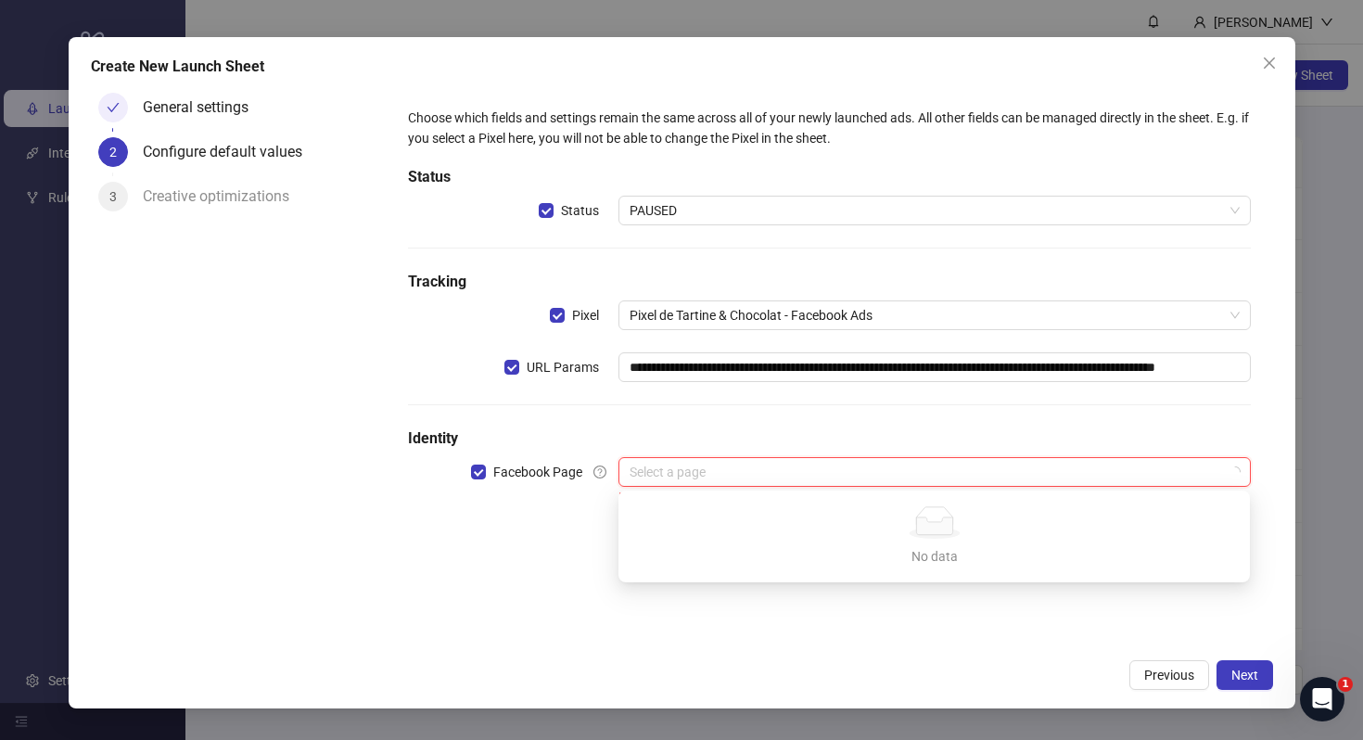
click at [147, 196] on div "Creative optimizations" at bounding box center [223, 197] width 161 height 30
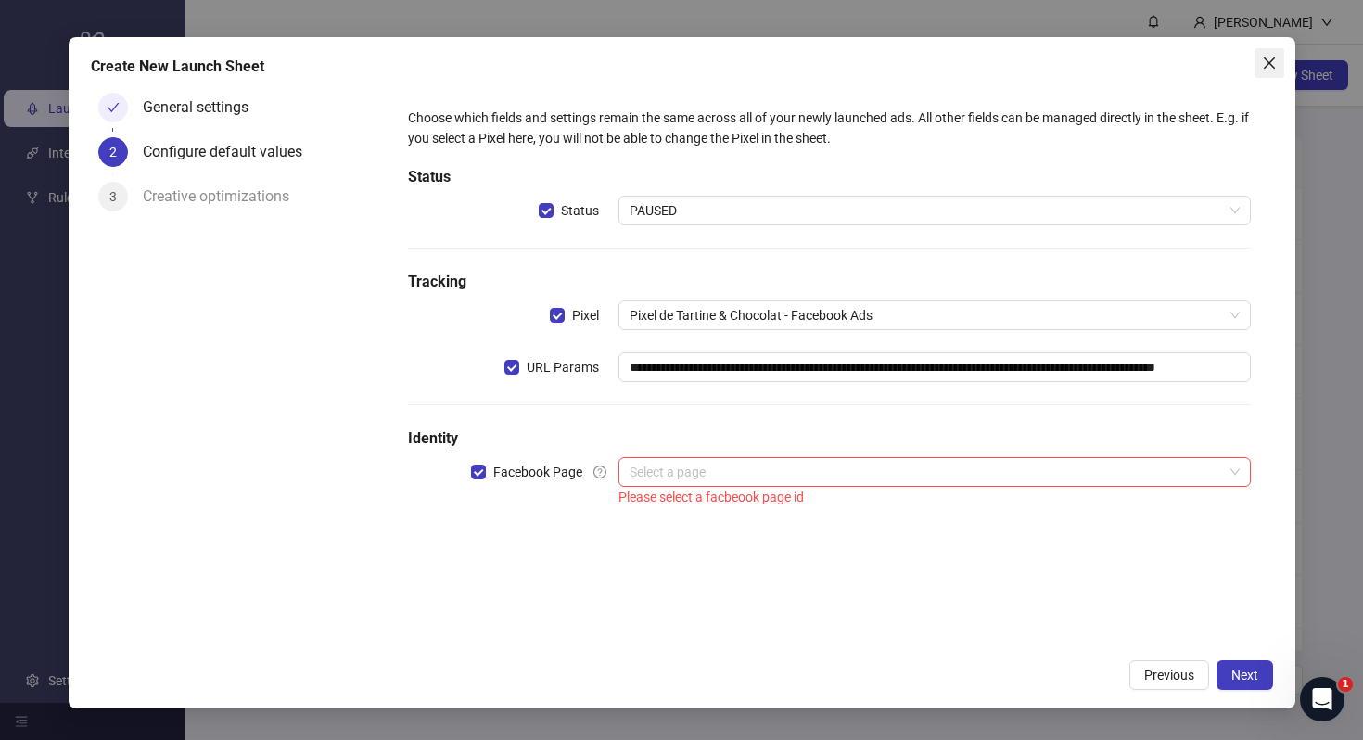
click at [1272, 56] on icon "close" at bounding box center [1269, 63] width 15 height 15
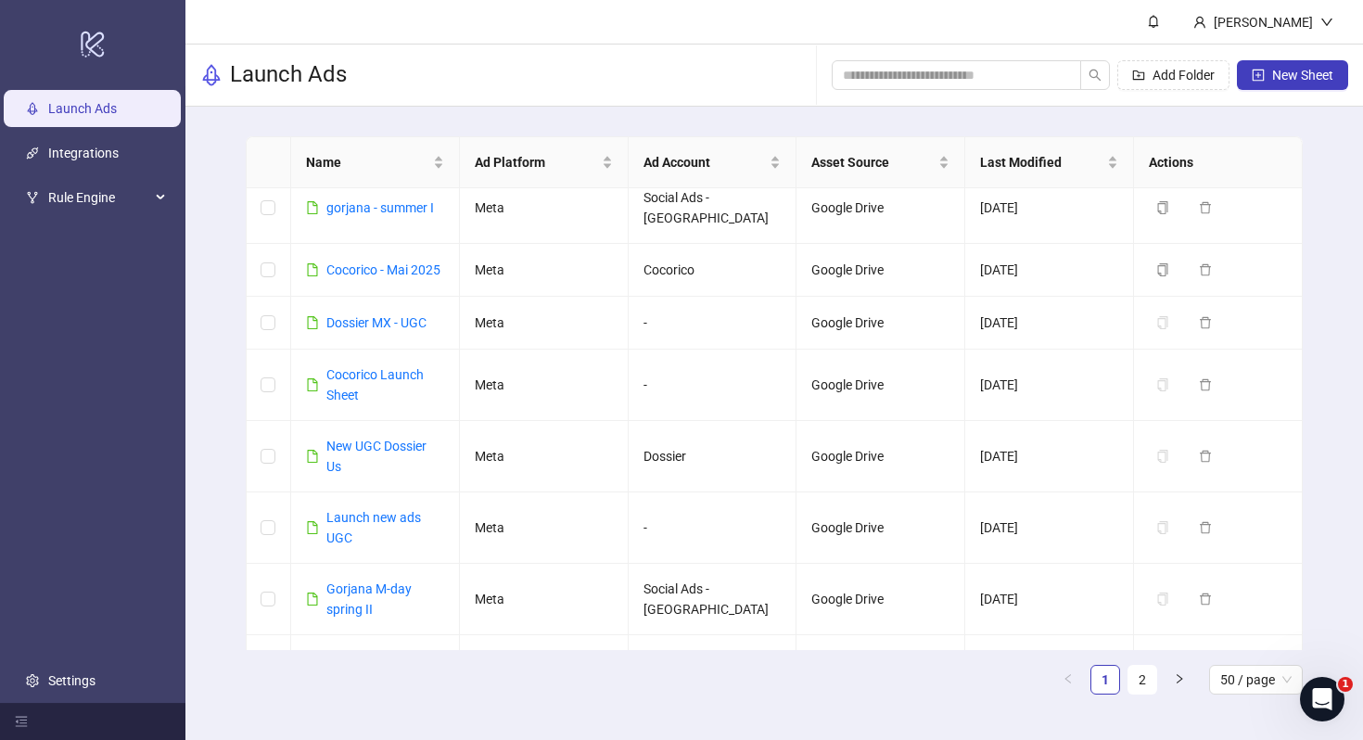
scroll to position [1297, 0]
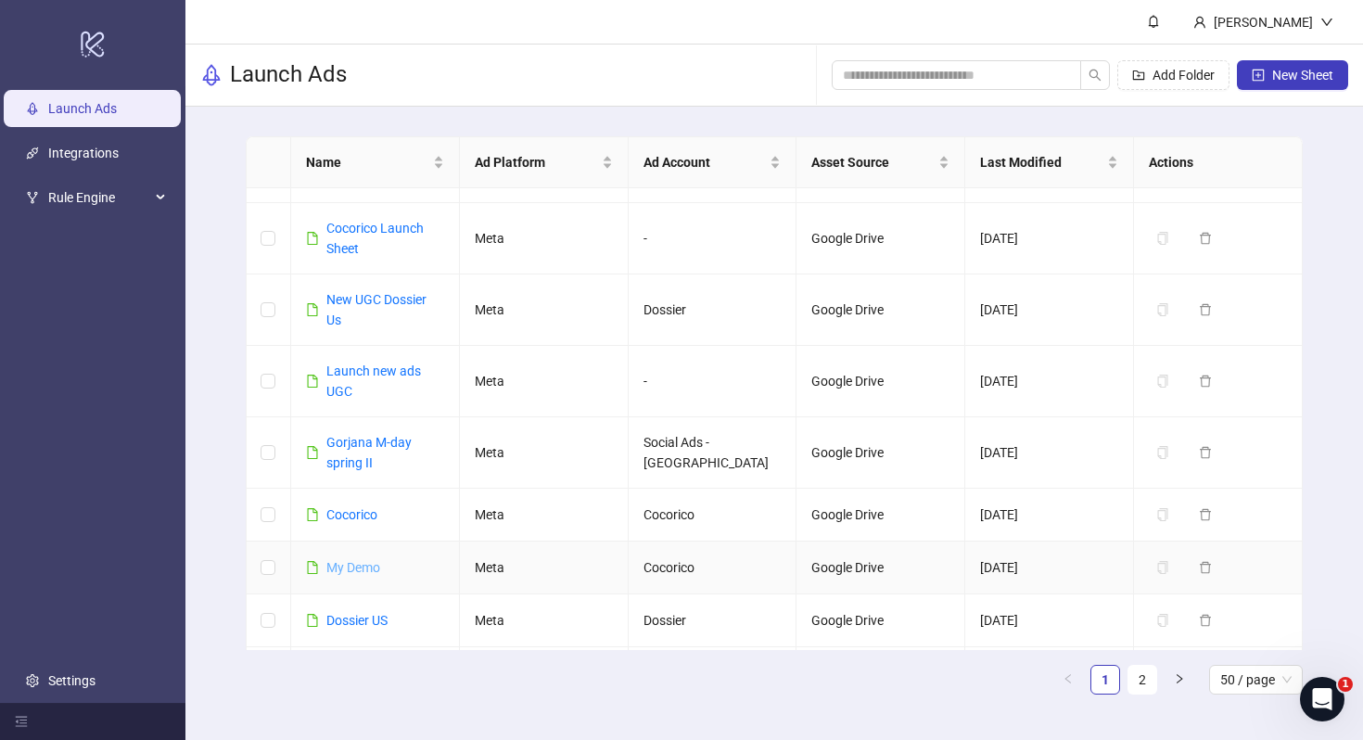
click at [348, 560] on link "My Demo" at bounding box center [353, 567] width 54 height 15
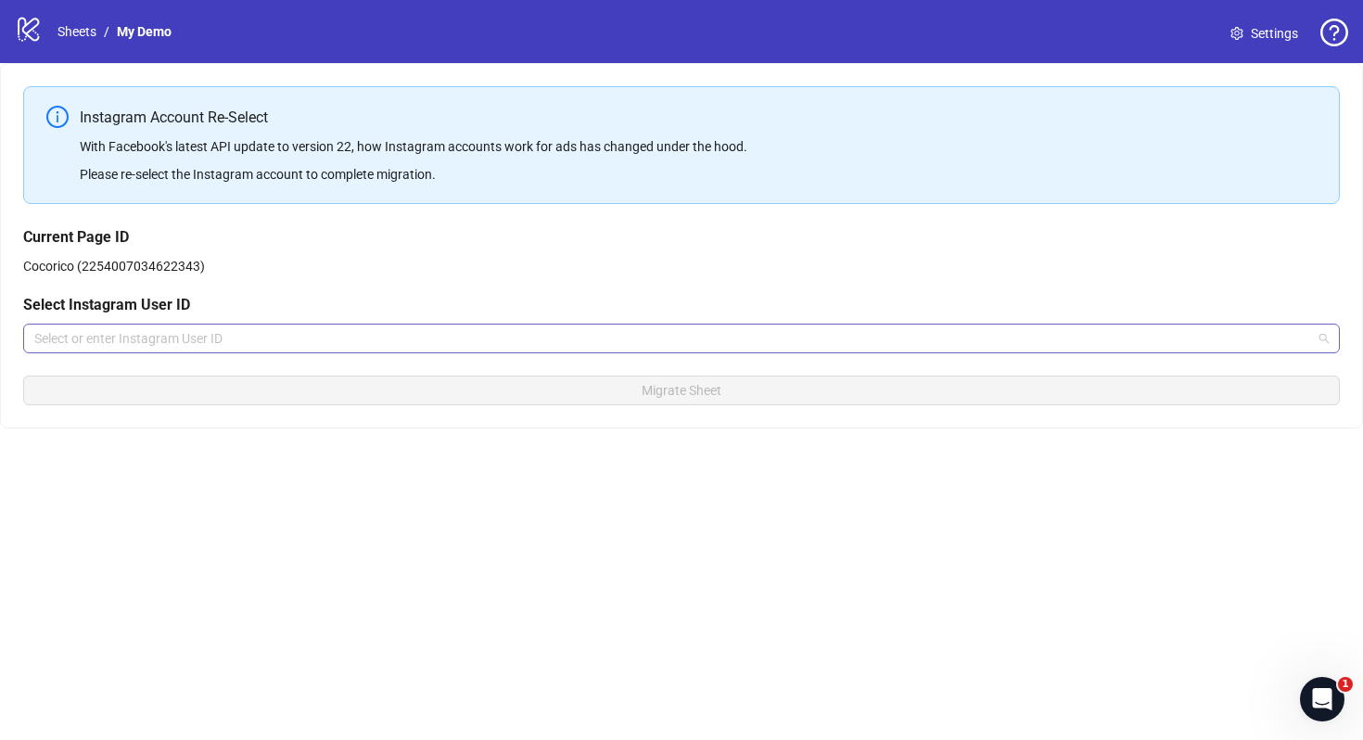
click at [350, 339] on input "search" at bounding box center [673, 339] width 1278 height 28
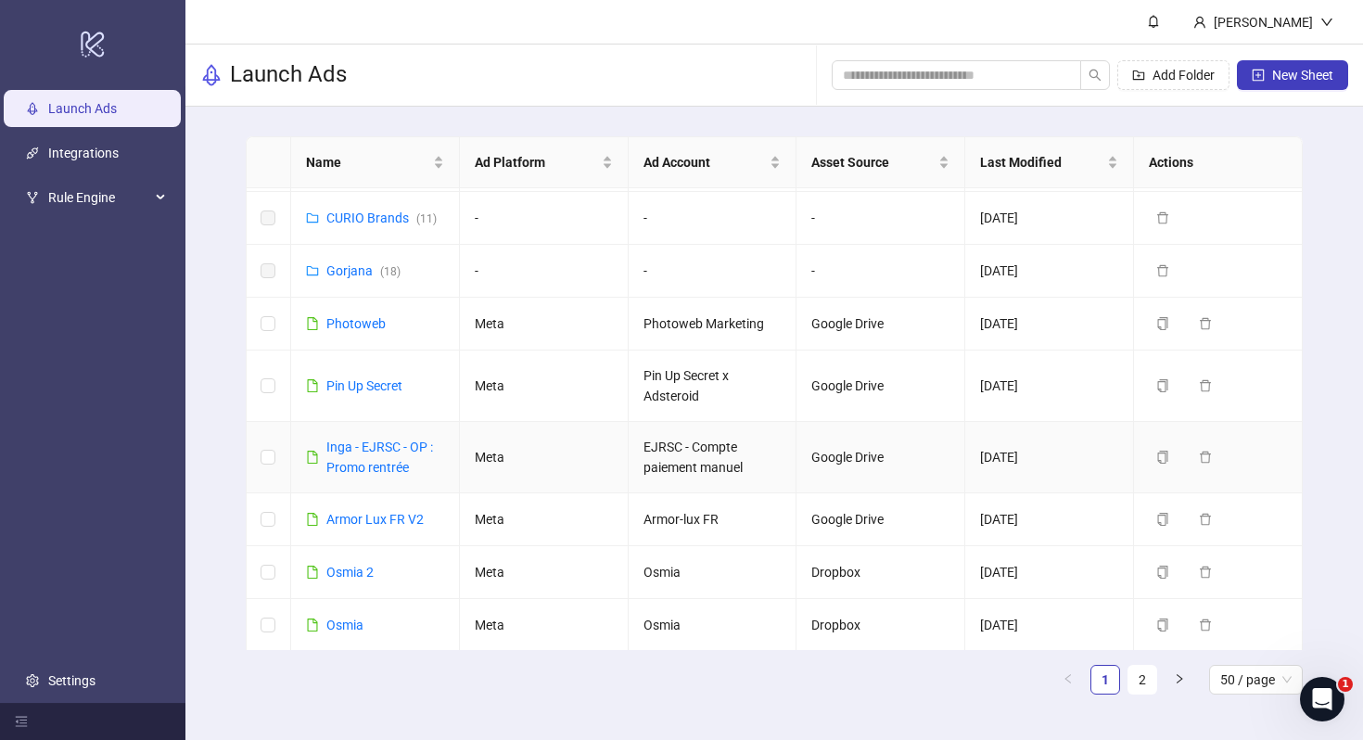
scroll to position [336, 0]
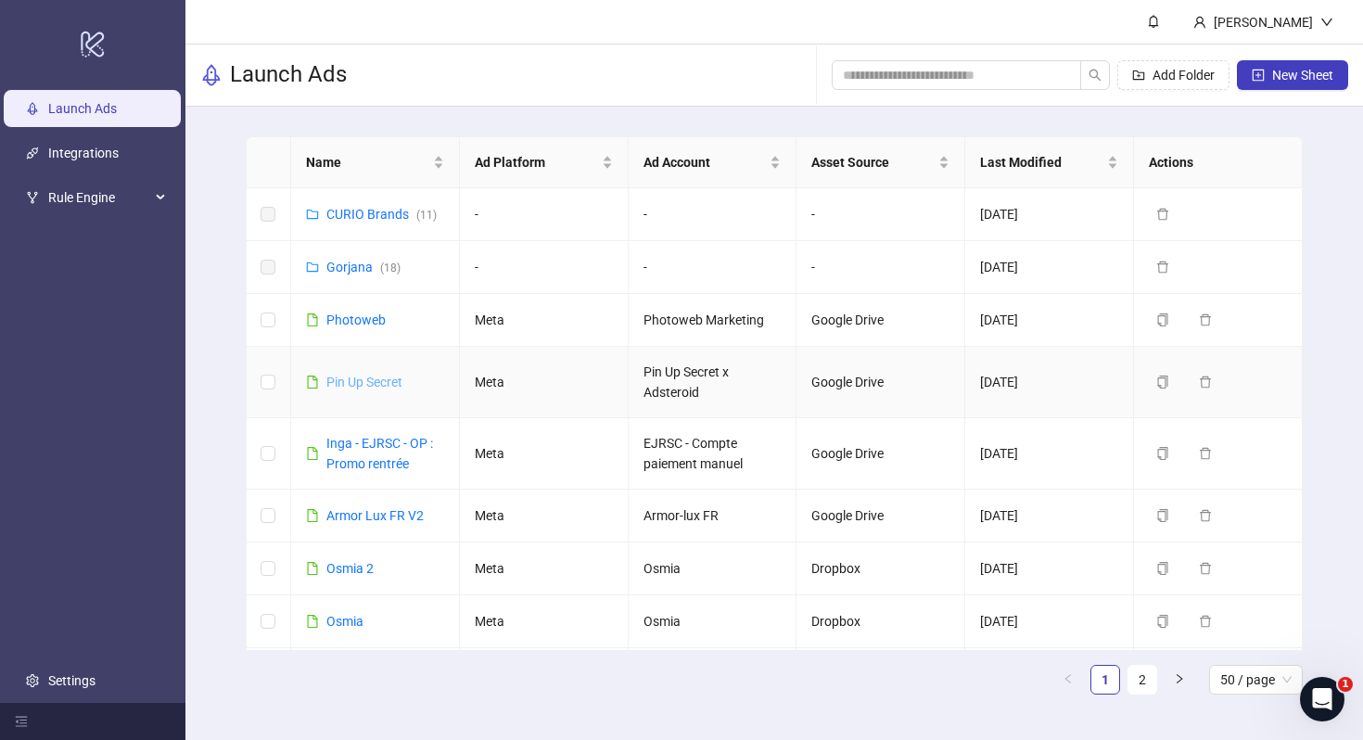
click at [359, 380] on link "Pin Up Secret" at bounding box center [364, 382] width 76 height 15
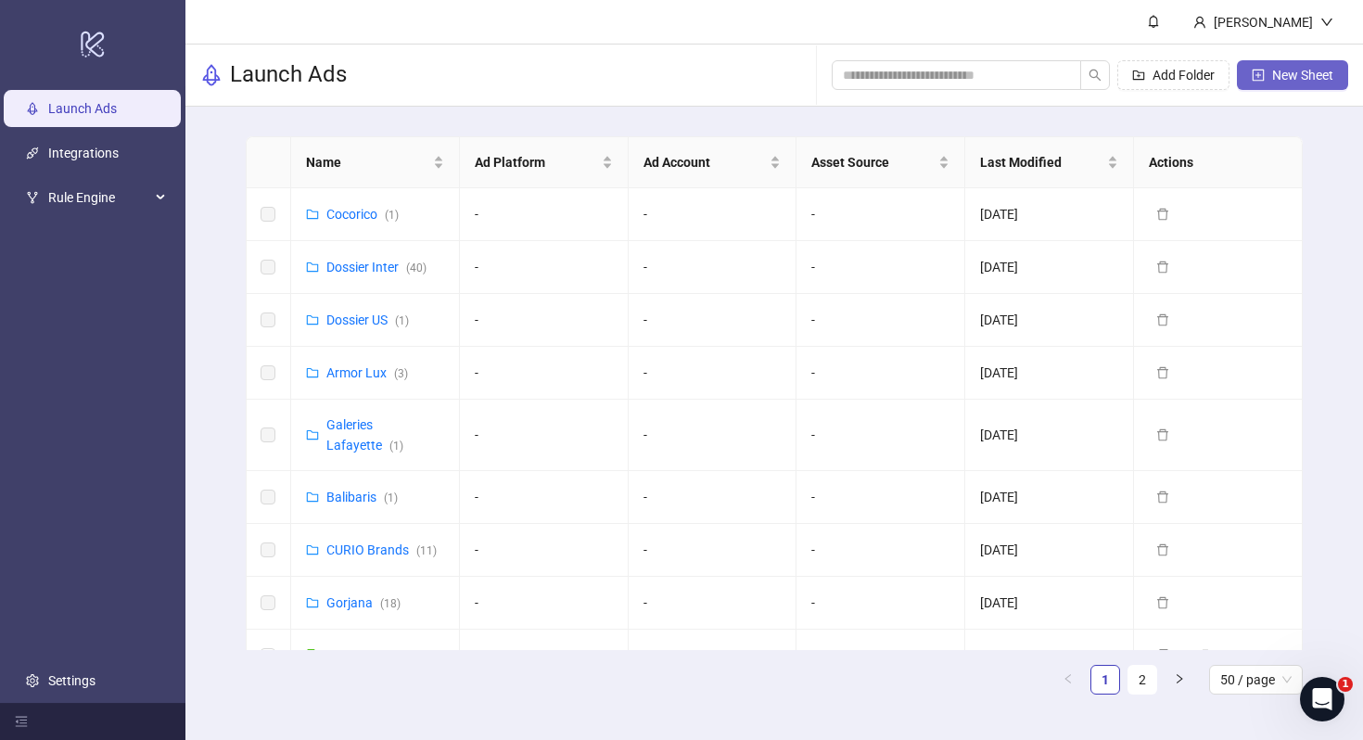
click at [1290, 82] on span "New Sheet" at bounding box center [1303, 75] width 61 height 15
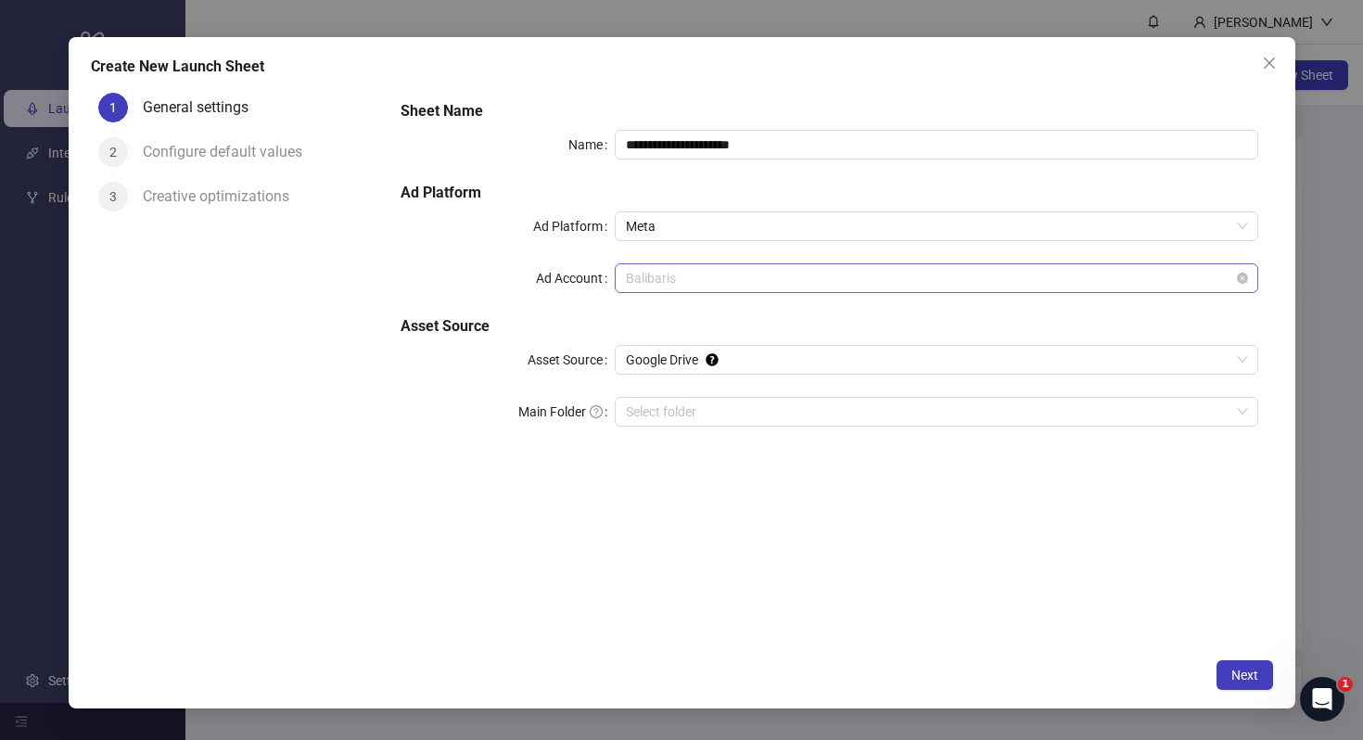
click at [688, 278] on span "Balibaris" at bounding box center [936, 278] width 620 height 28
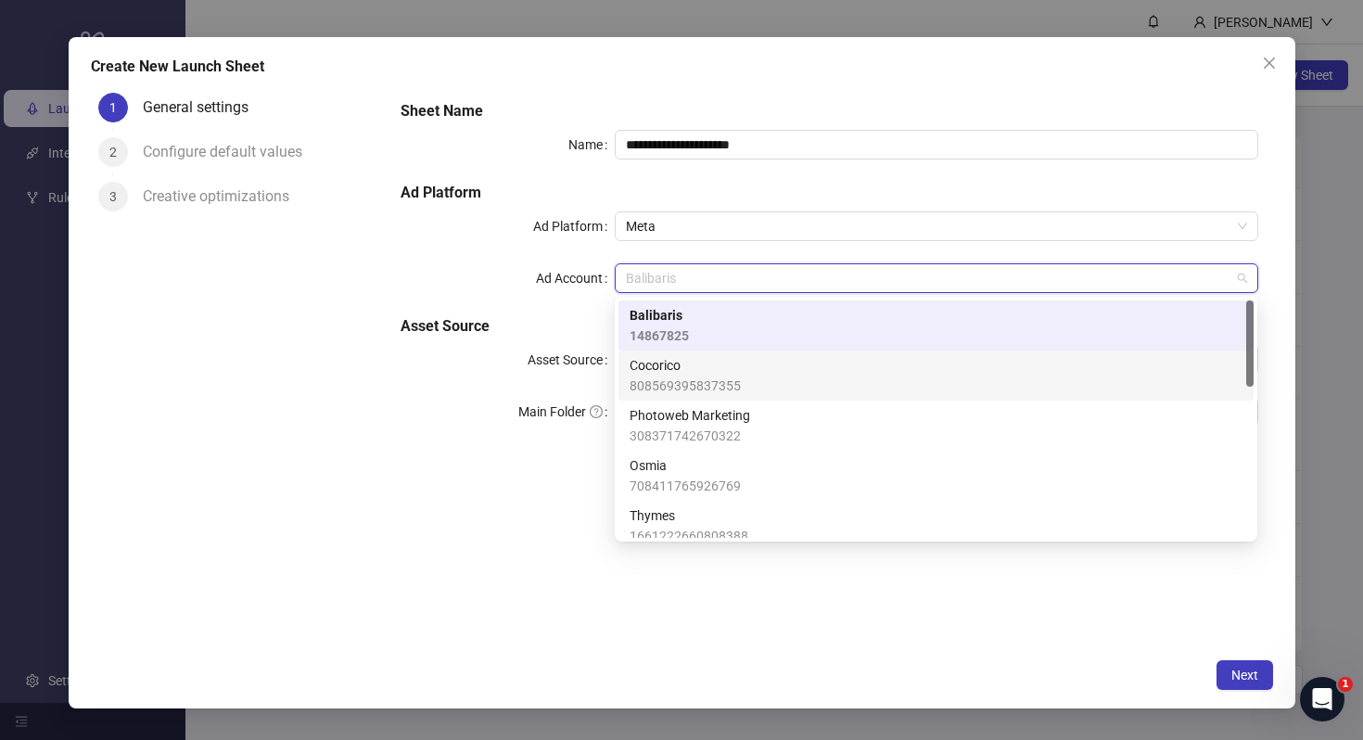
click at [708, 400] on div "Cocorico 808569395837355" at bounding box center [936, 376] width 635 height 50
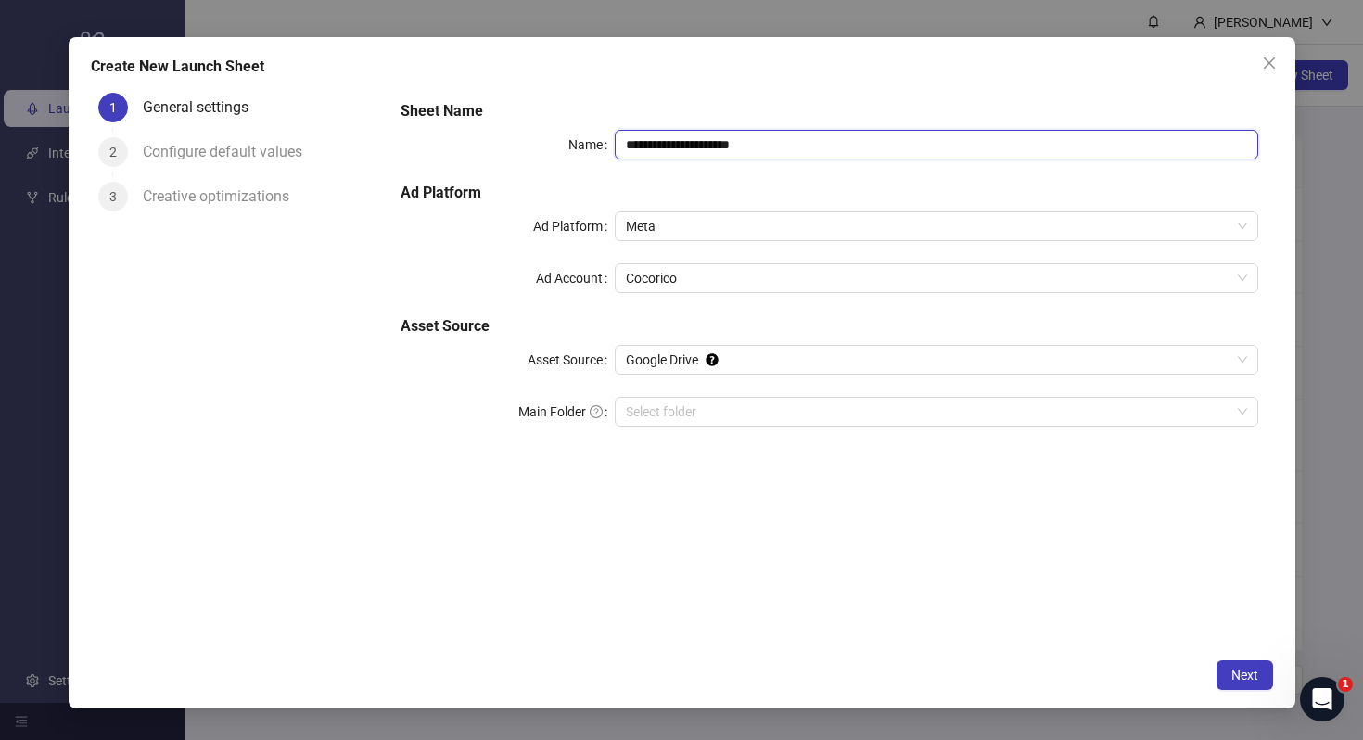
click at [718, 153] on input "**********" at bounding box center [936, 145] width 643 height 30
type input "****"
click at [1234, 676] on span "Next" at bounding box center [1245, 675] width 27 height 15
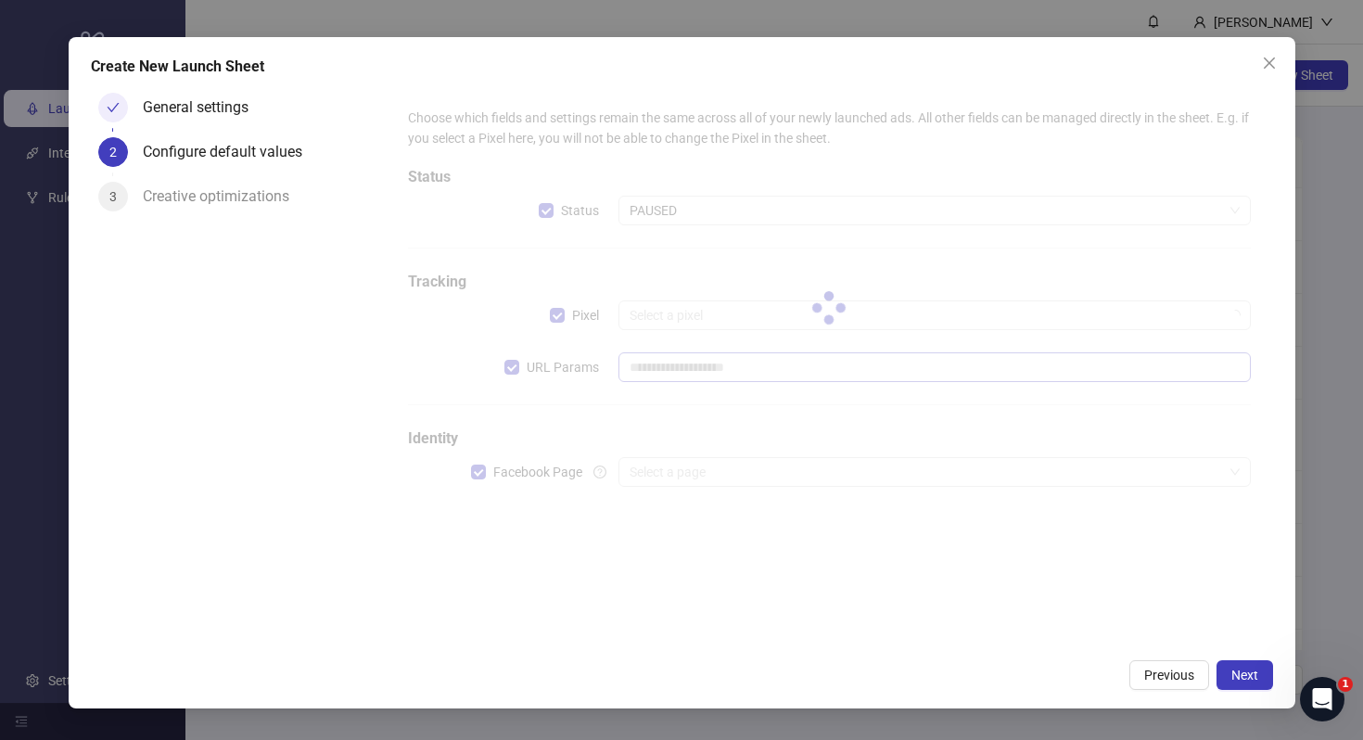
type input "**********"
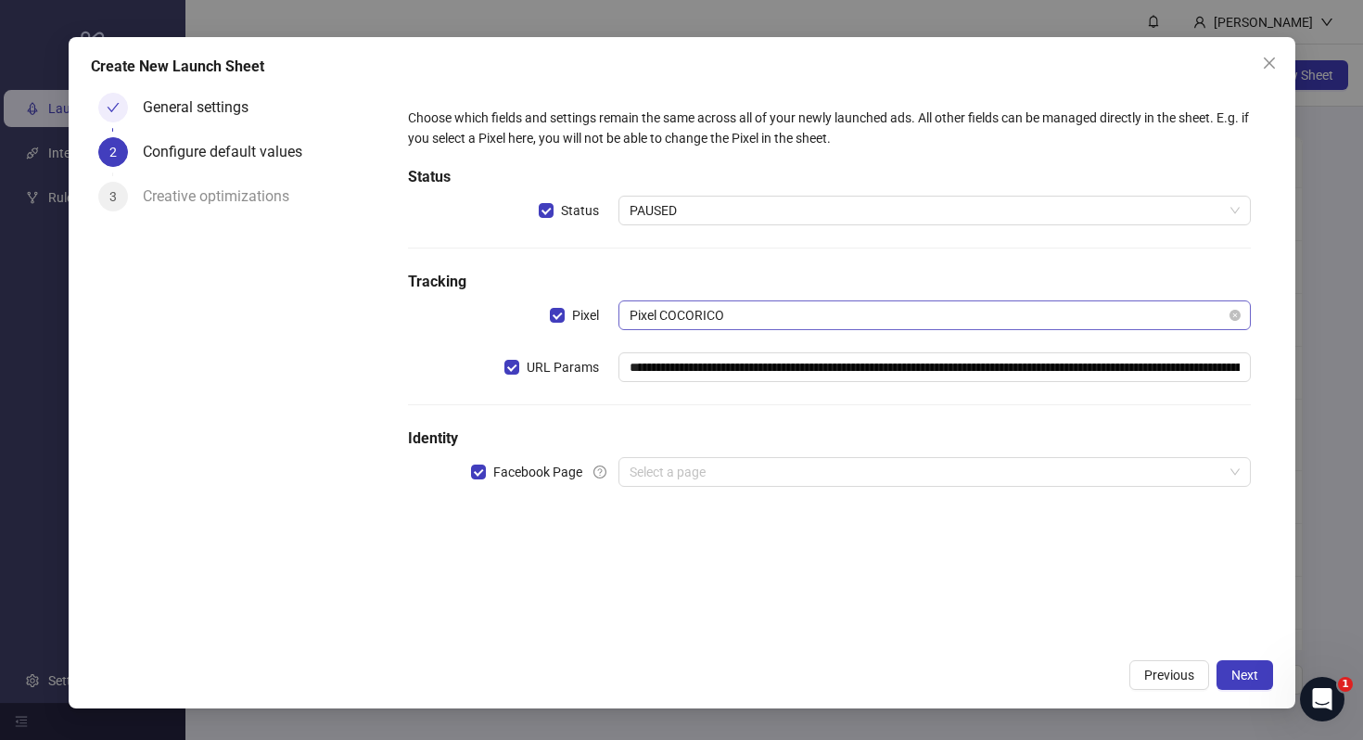
click at [756, 316] on span "Pixel COCORICO" at bounding box center [934, 315] width 609 height 28
click at [824, 536] on div "**********" at bounding box center [829, 367] width 887 height 564
click at [1254, 678] on span "Next" at bounding box center [1245, 675] width 27 height 15
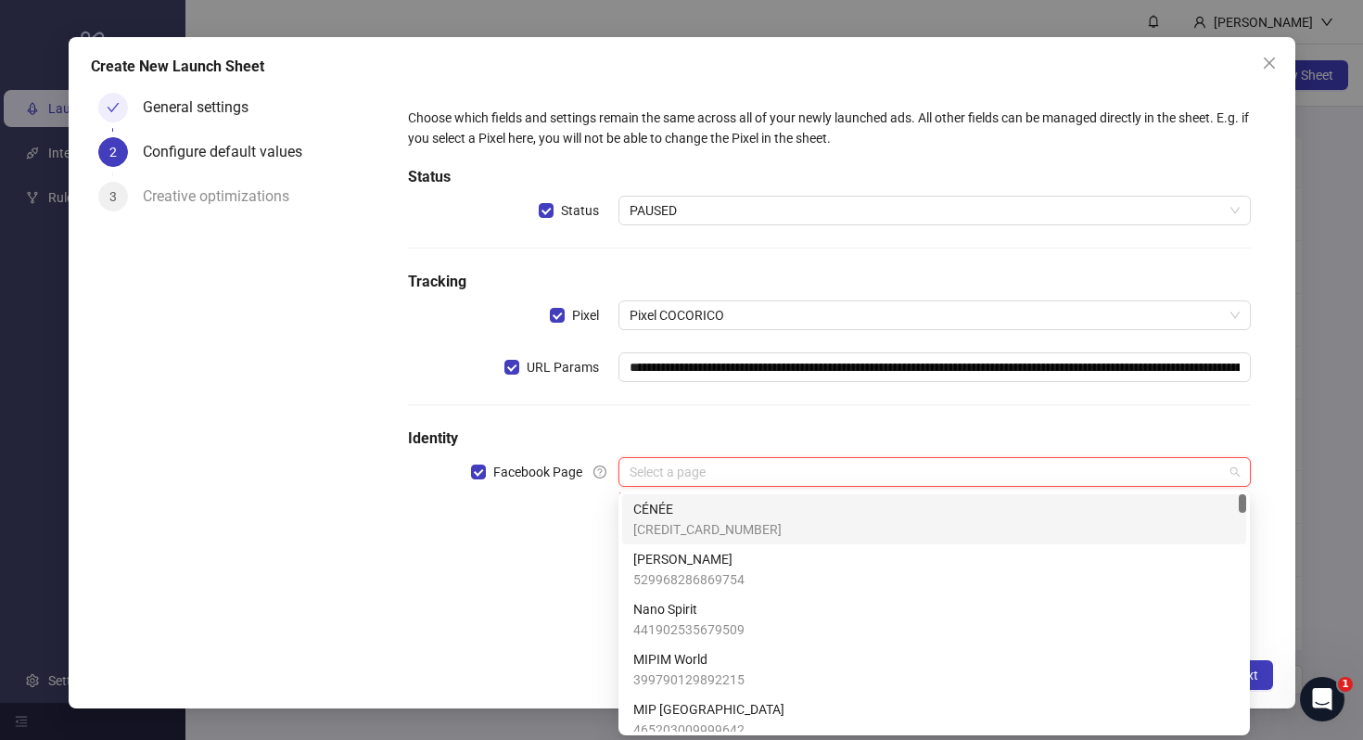
click at [949, 466] on input "search" at bounding box center [926, 472] width 593 height 28
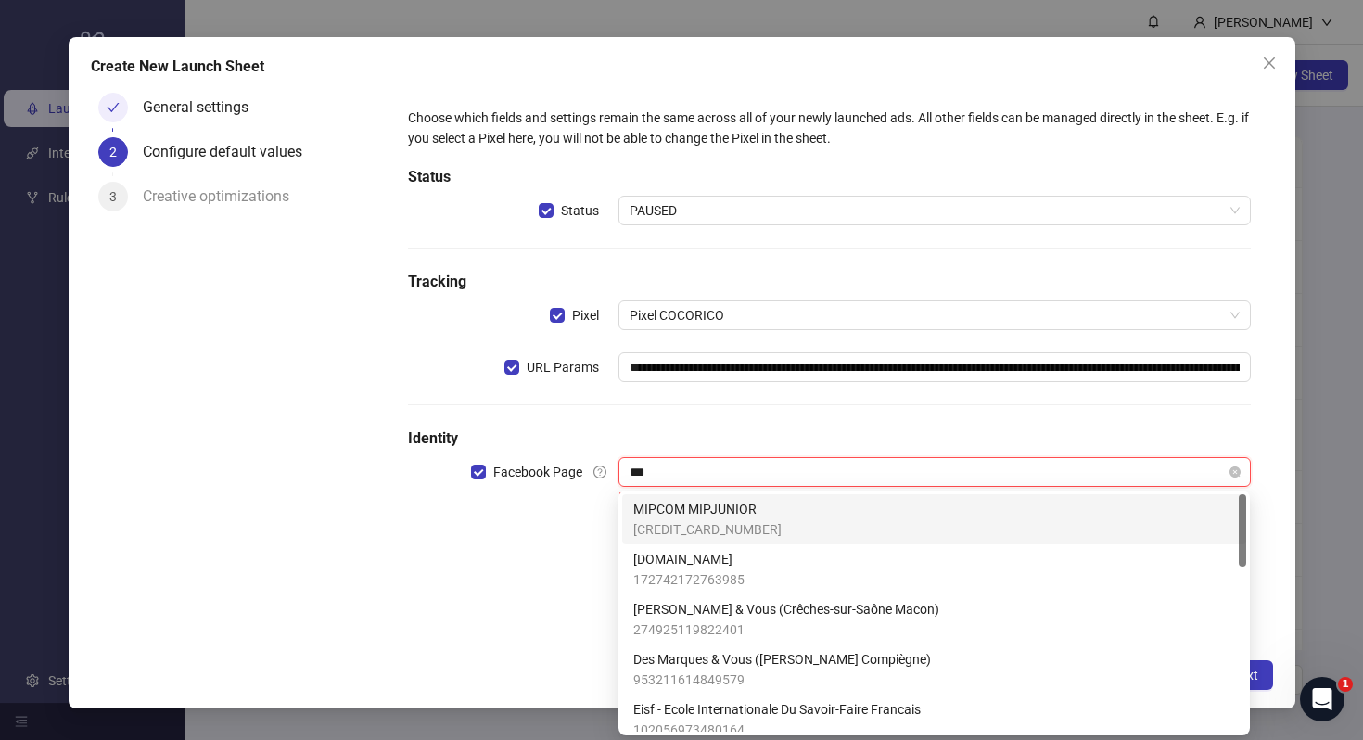
type input "****"
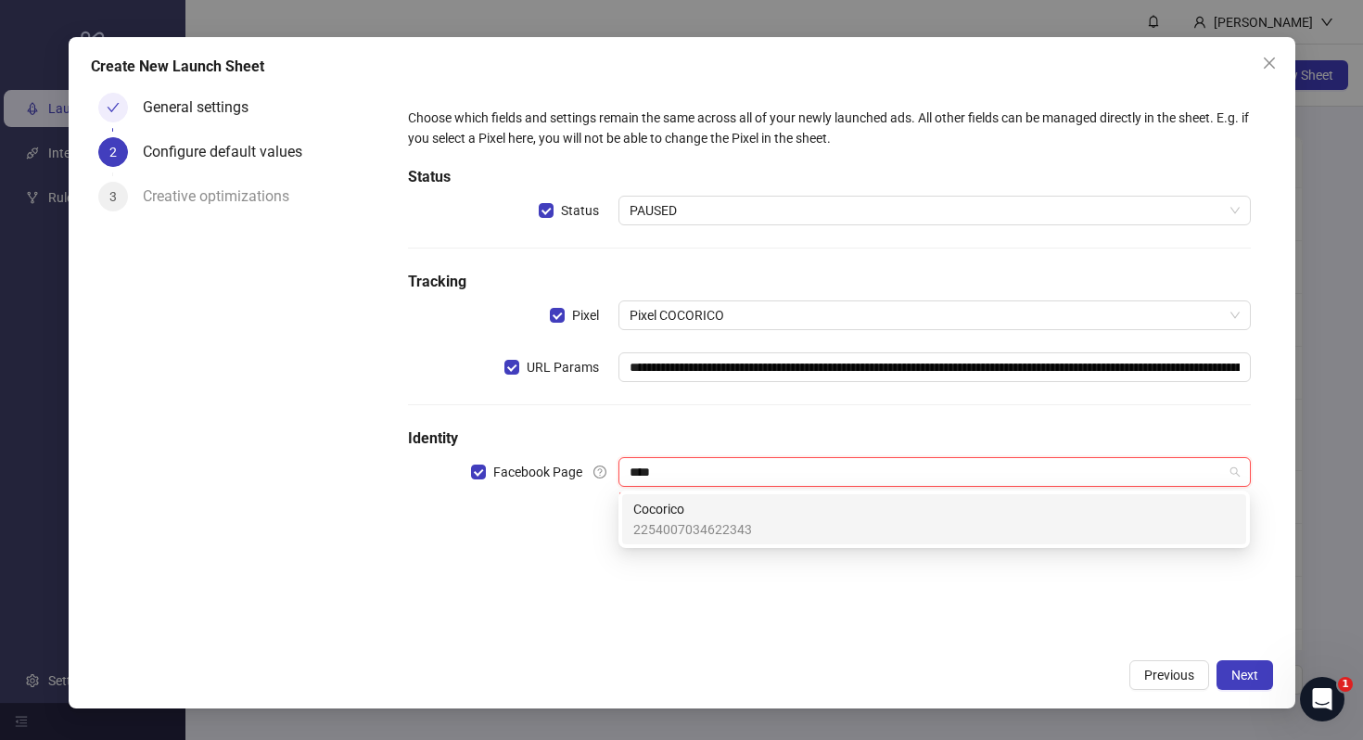
click at [897, 504] on div "Cocorico 2254007034622343" at bounding box center [934, 519] width 602 height 41
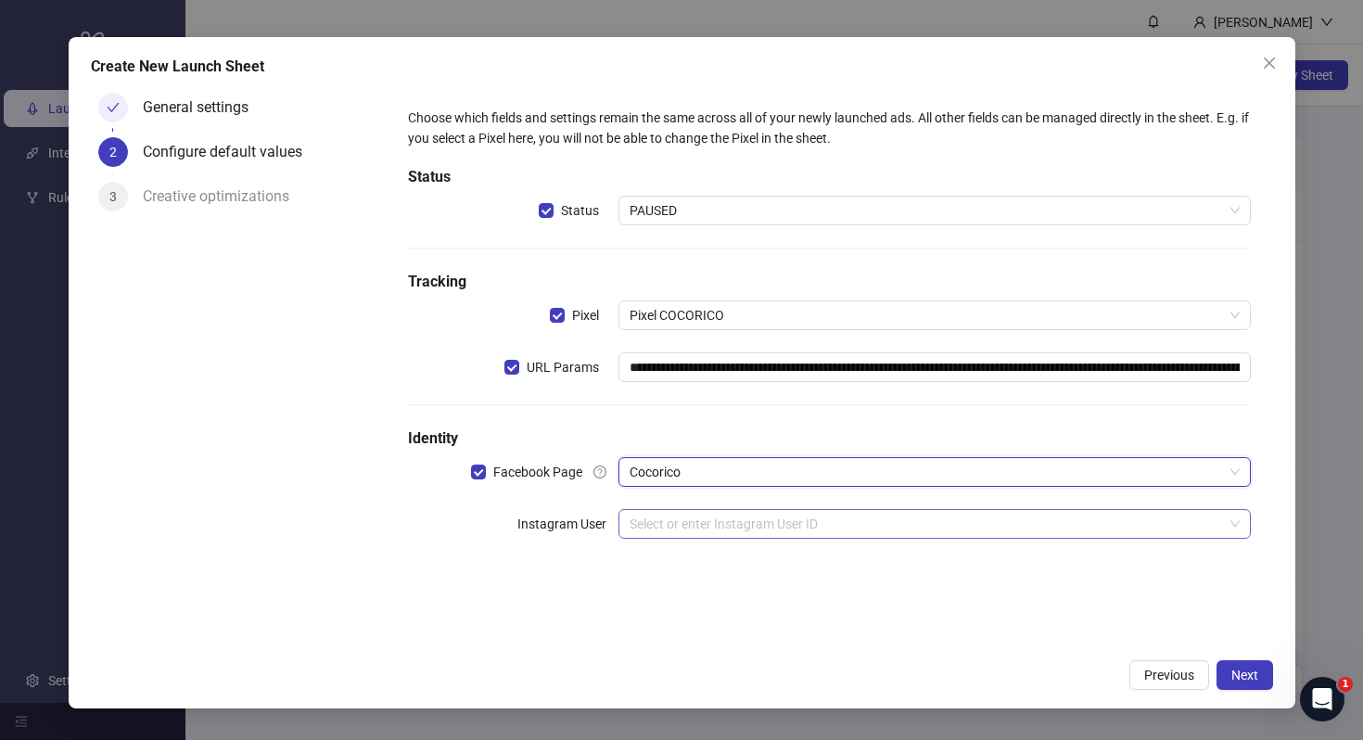
click at [1010, 525] on input "search" at bounding box center [926, 524] width 593 height 28
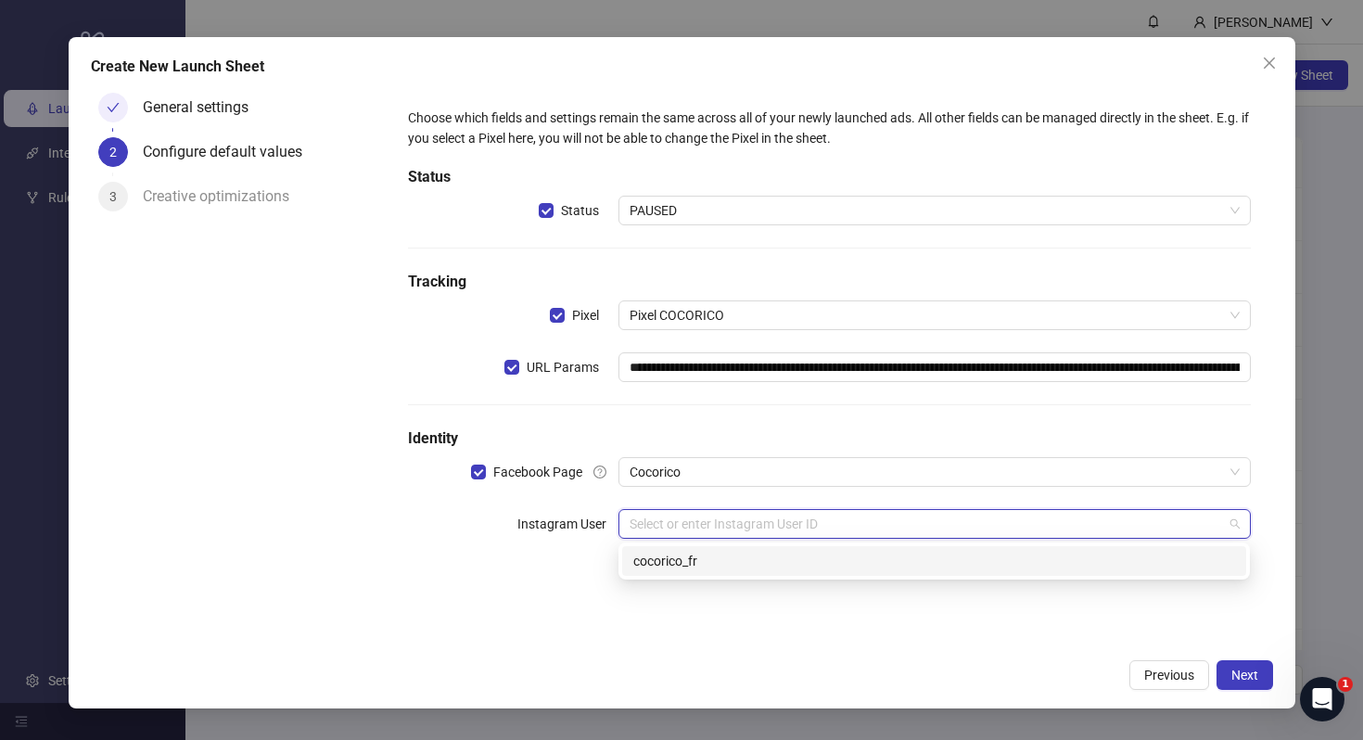
click at [1007, 551] on div "cocorico_fr" at bounding box center [934, 561] width 602 height 20
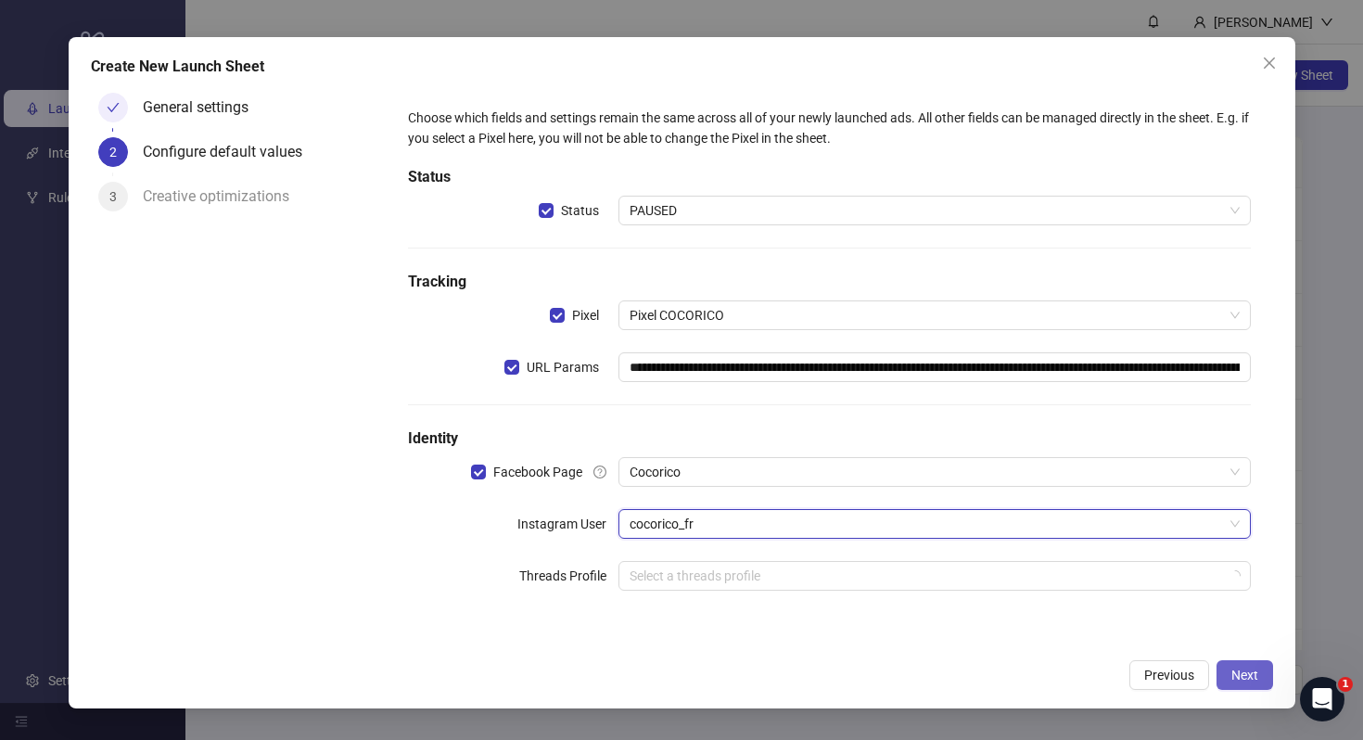
click at [1234, 669] on span "Next" at bounding box center [1245, 675] width 27 height 15
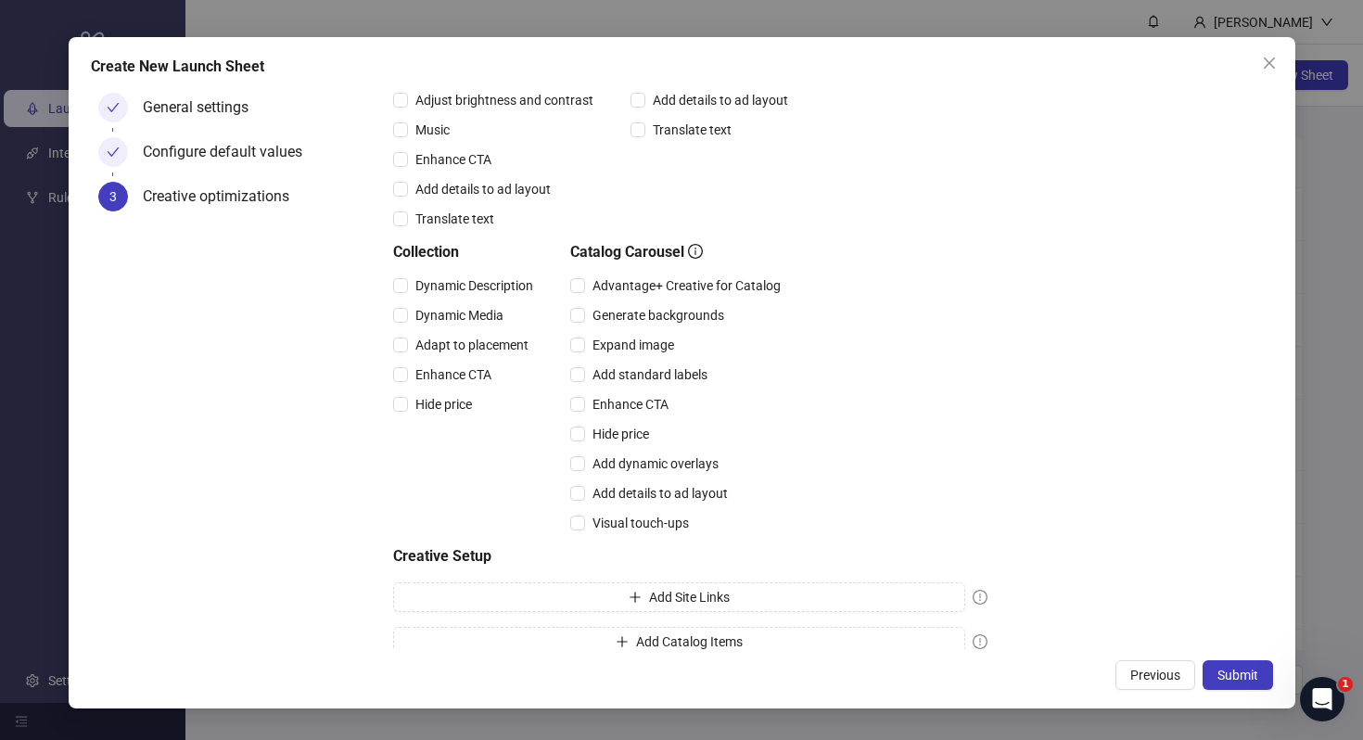
scroll to position [382, 0]
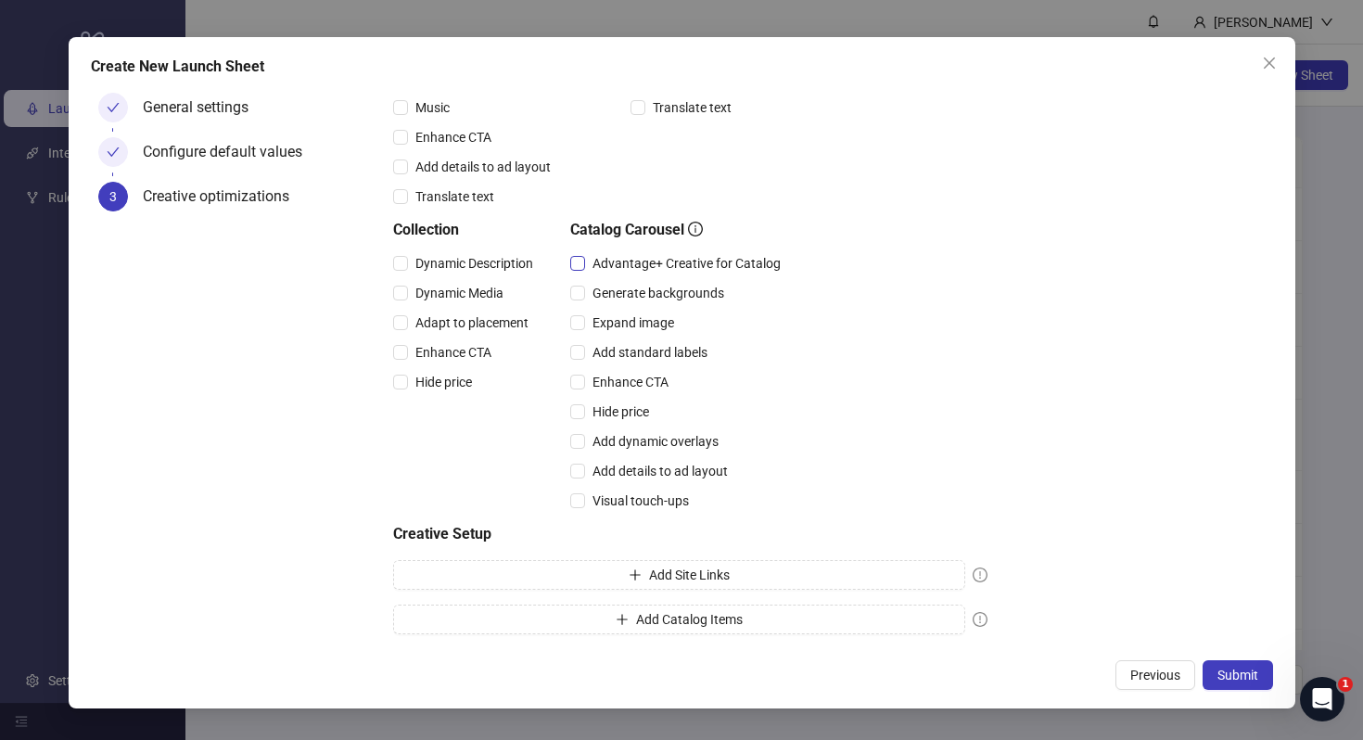
click at [714, 265] on span "Advantage+ Creative for Catalog" at bounding box center [686, 263] width 203 height 20
click at [626, 620] on icon "plus" at bounding box center [622, 619] width 13 height 13
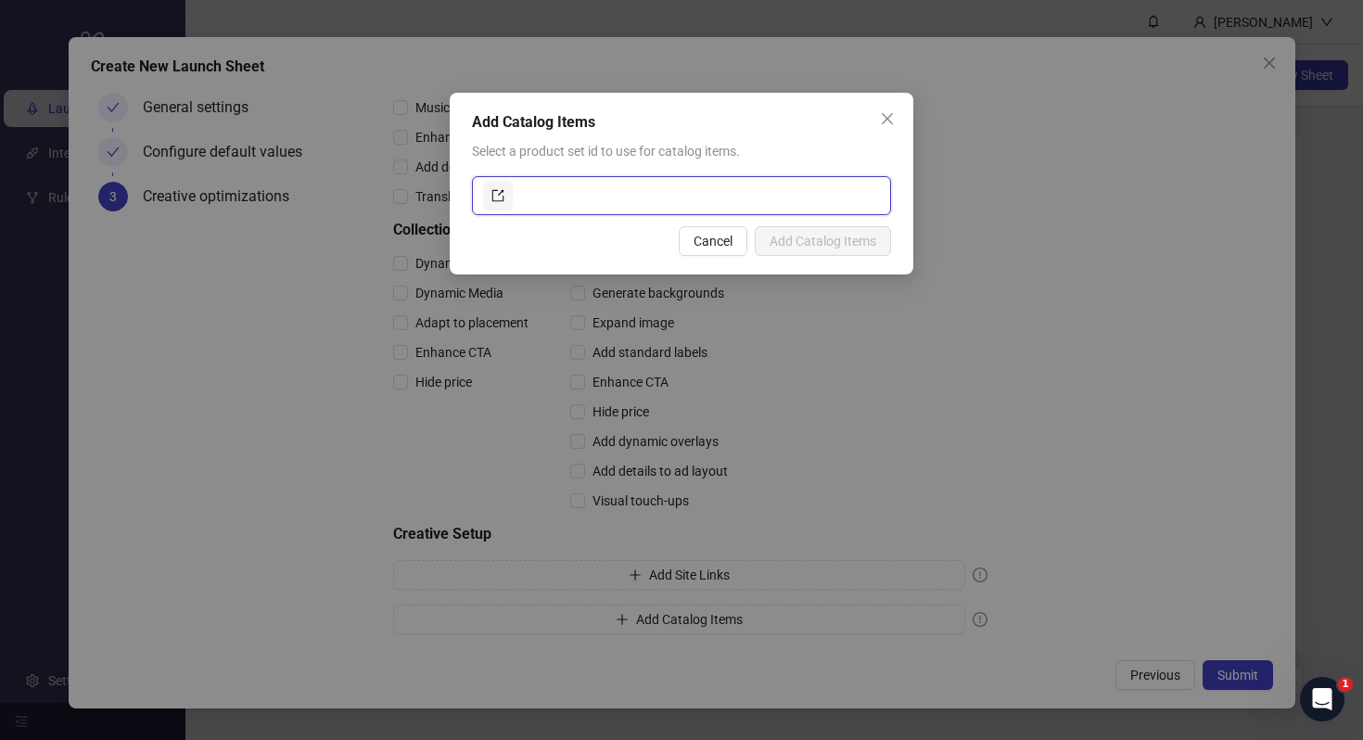
click at [577, 191] on input "text" at bounding box center [699, 196] width 364 height 30
click at [890, 116] on icon "close" at bounding box center [887, 118] width 15 height 15
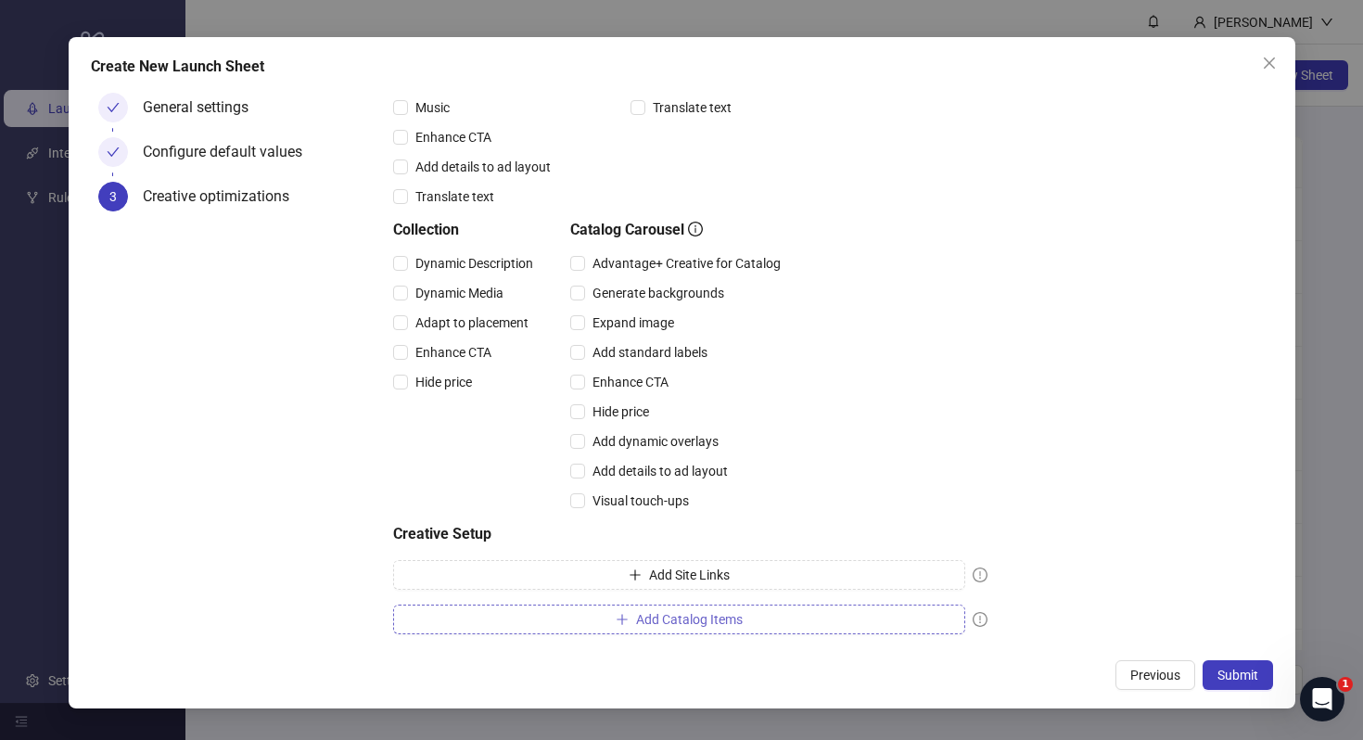
click at [778, 628] on button "Add Catalog Items" at bounding box center [679, 620] width 572 height 30
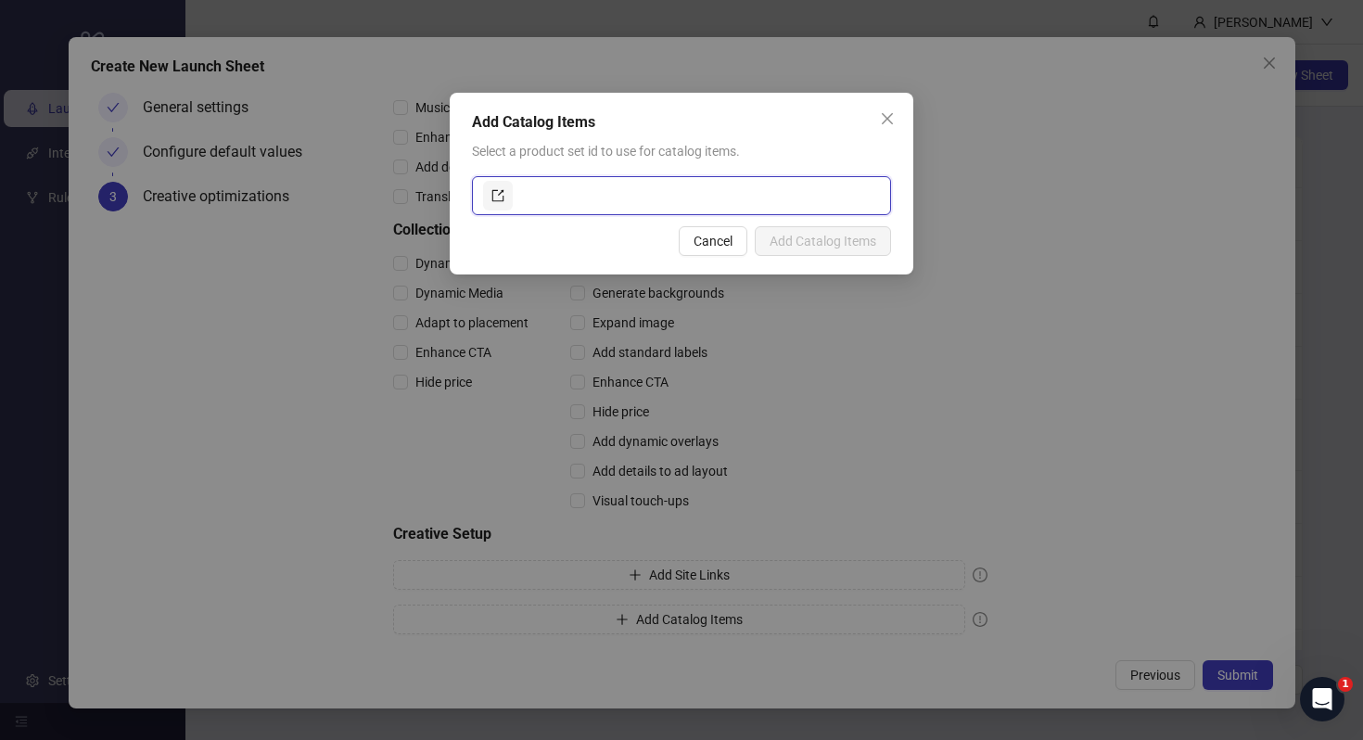
click at [695, 203] on input "text" at bounding box center [699, 196] width 364 height 30
click at [882, 117] on icon "close" at bounding box center [887, 118] width 15 height 15
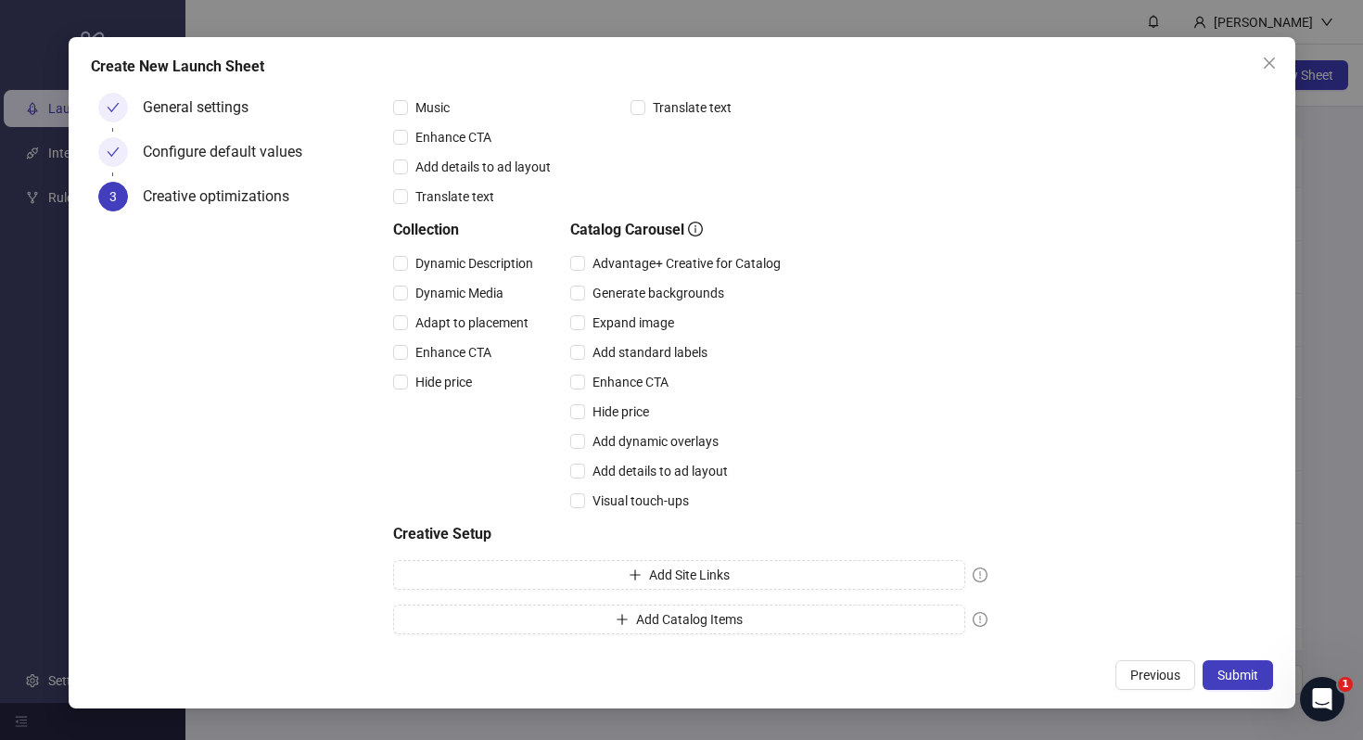
drag, startPoint x: 1272, startPoint y: 60, endPoint x: 1051, endPoint y: 275, distance: 307.6
click at [1051, 275] on div "Create New Launch Sheet General settings Configure default values 3 Creative op…" at bounding box center [682, 372] width 1227 height 671
click at [1271, 58] on icon "close" at bounding box center [1269, 63] width 15 height 15
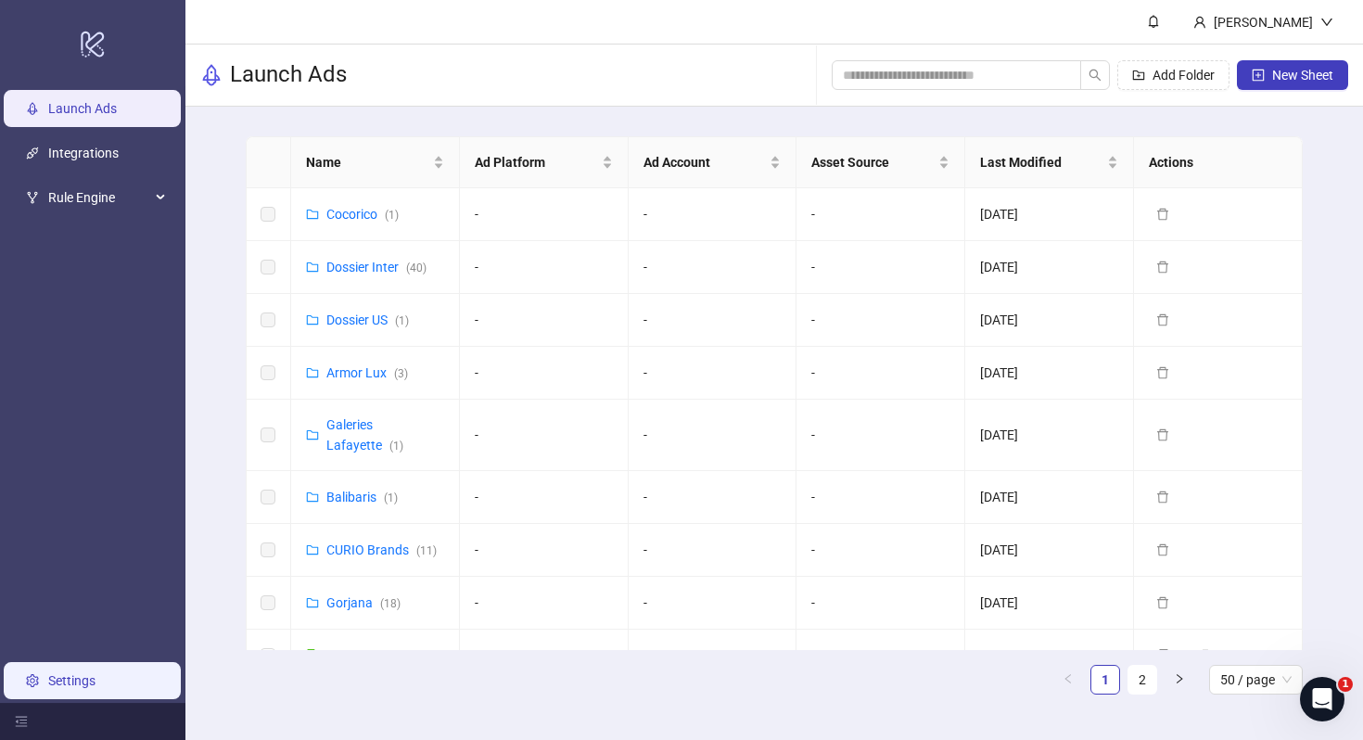
click at [52, 688] on link "Settings" at bounding box center [71, 680] width 47 height 15
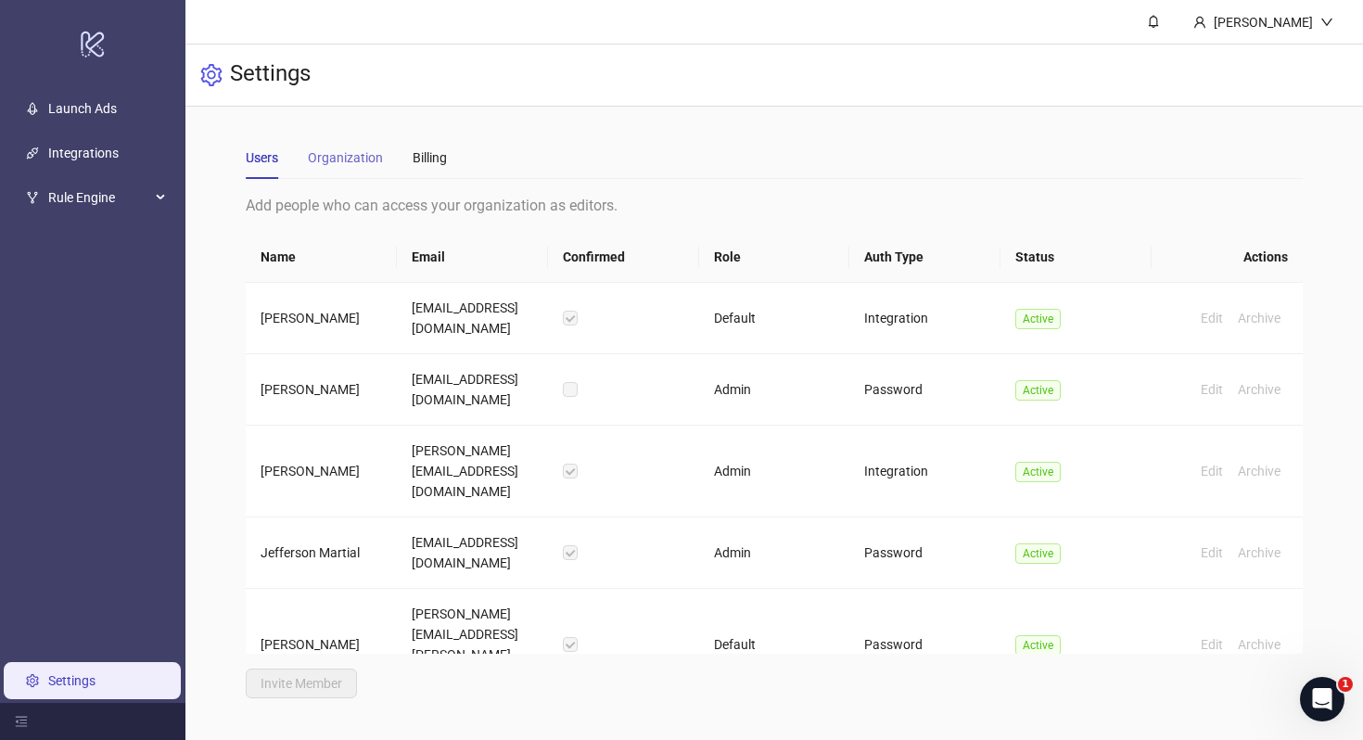
click at [354, 147] on div "Organization" at bounding box center [345, 157] width 75 height 43
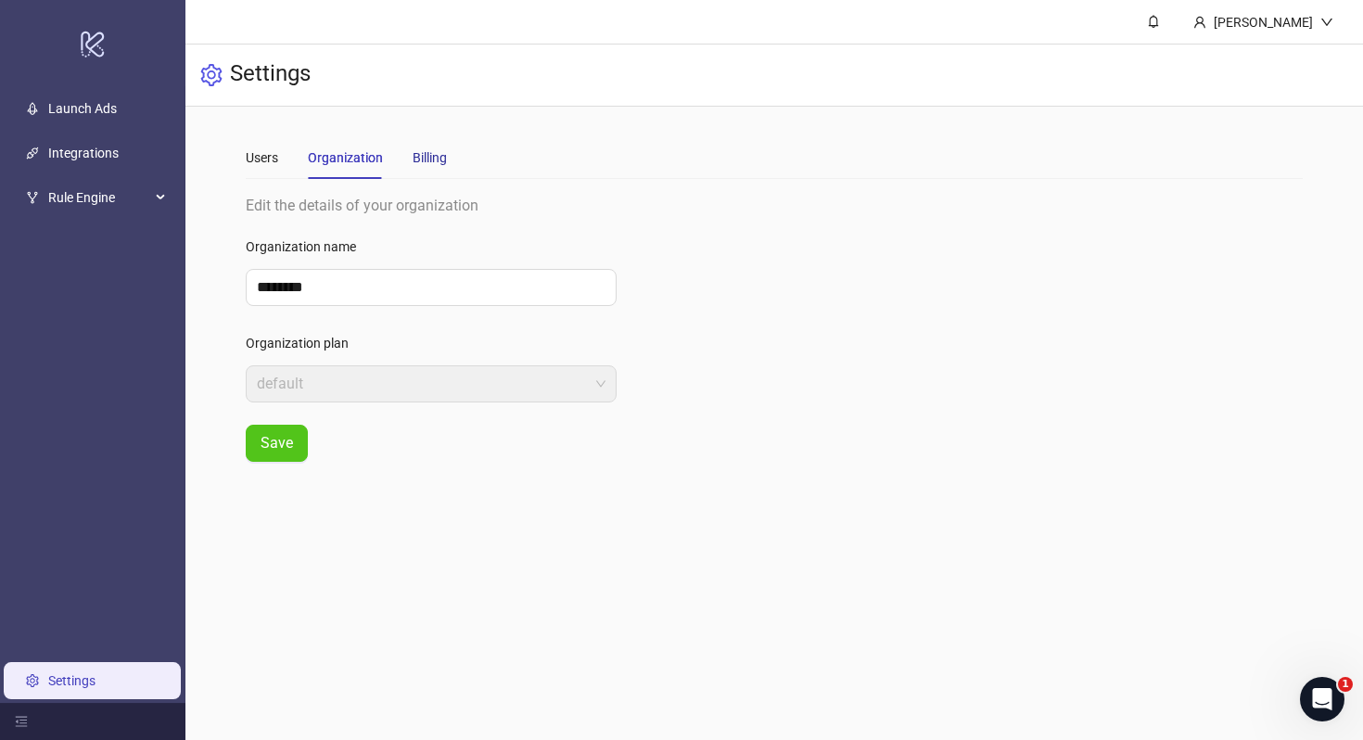
click at [433, 149] on div "Billing" at bounding box center [430, 157] width 34 height 20
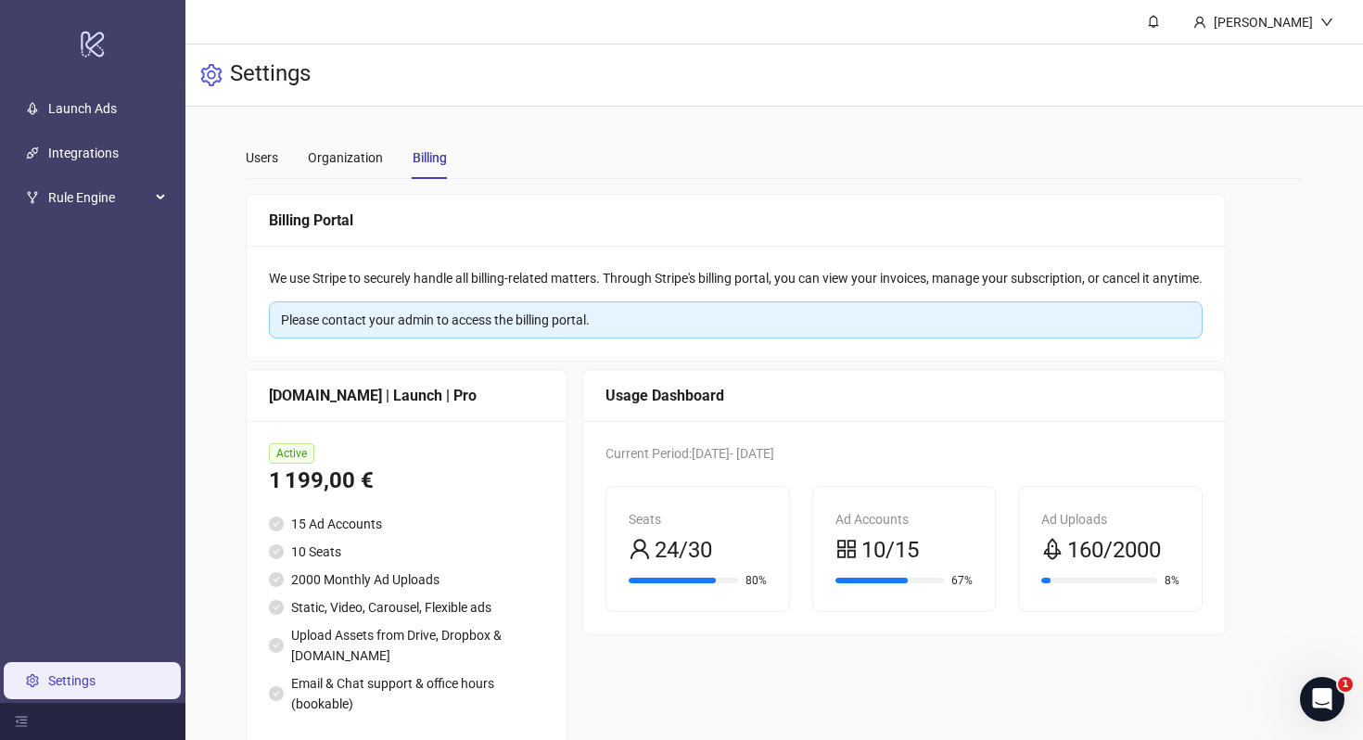
scroll to position [48, 0]
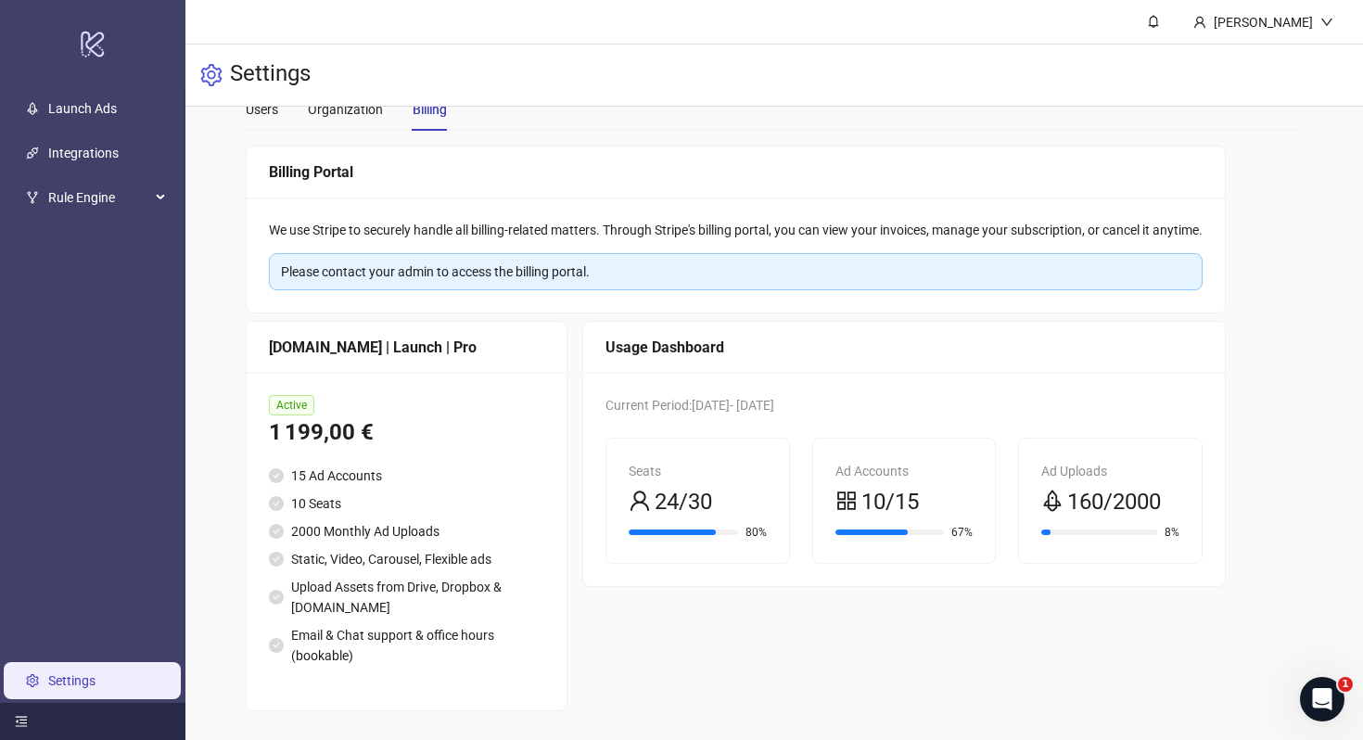
click at [29, 713] on div at bounding box center [92, 721] width 185 height 37
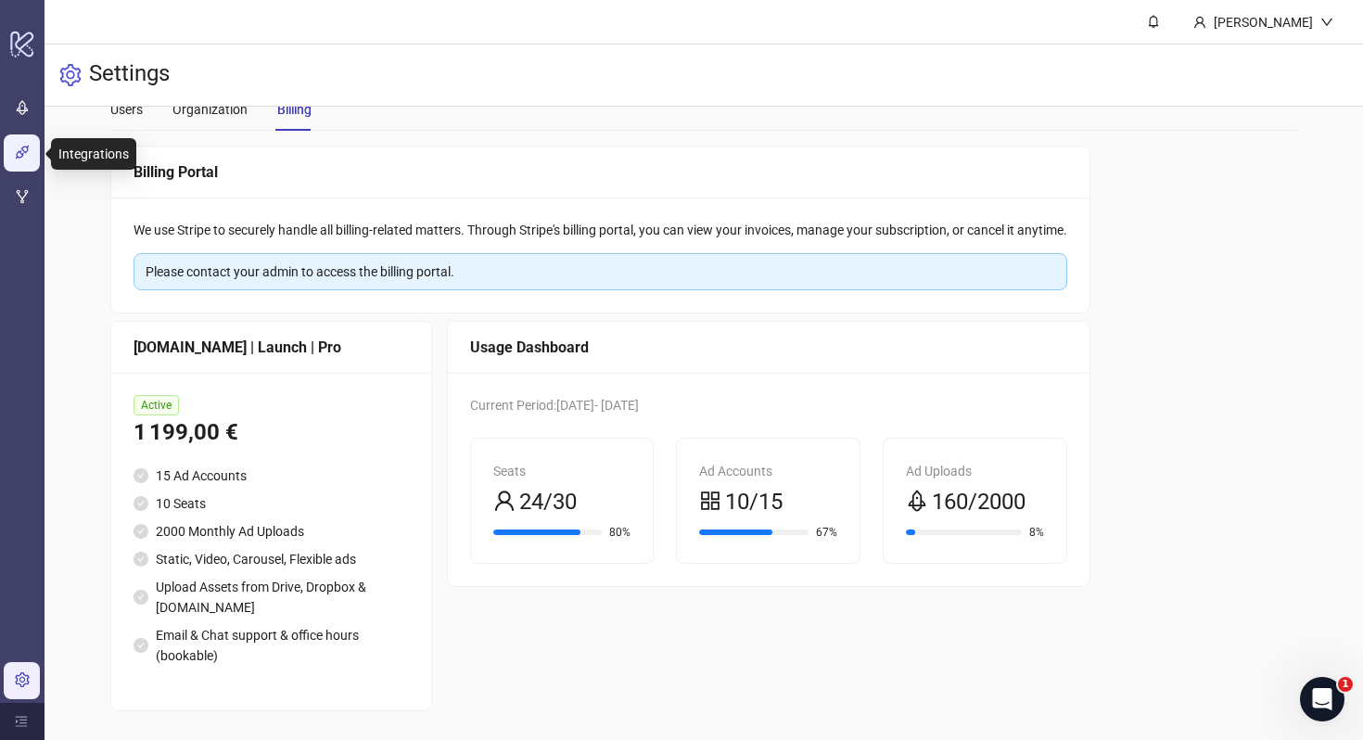
click at [39, 151] on link "Integrations" at bounding box center [74, 153] width 70 height 15
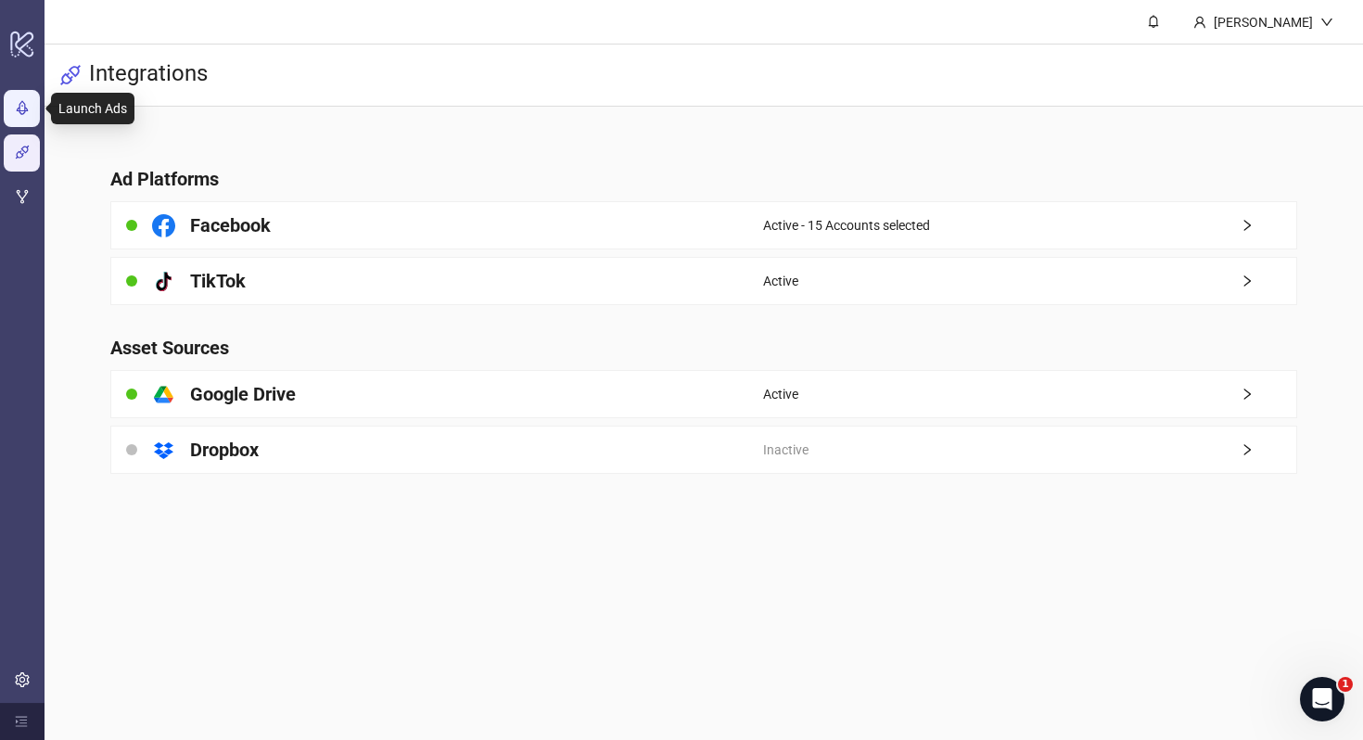
click at [39, 110] on link "Launch Ads" at bounding box center [73, 108] width 69 height 15
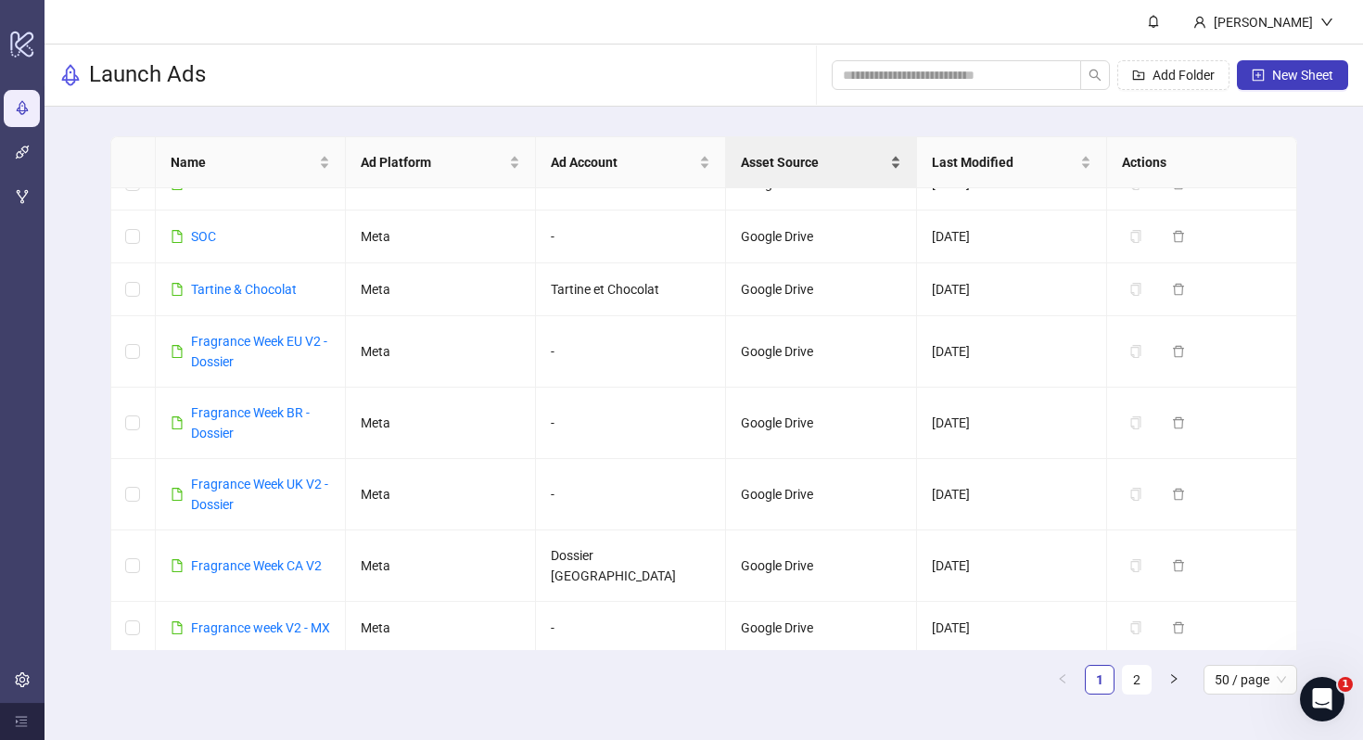
scroll to position [1640, 0]
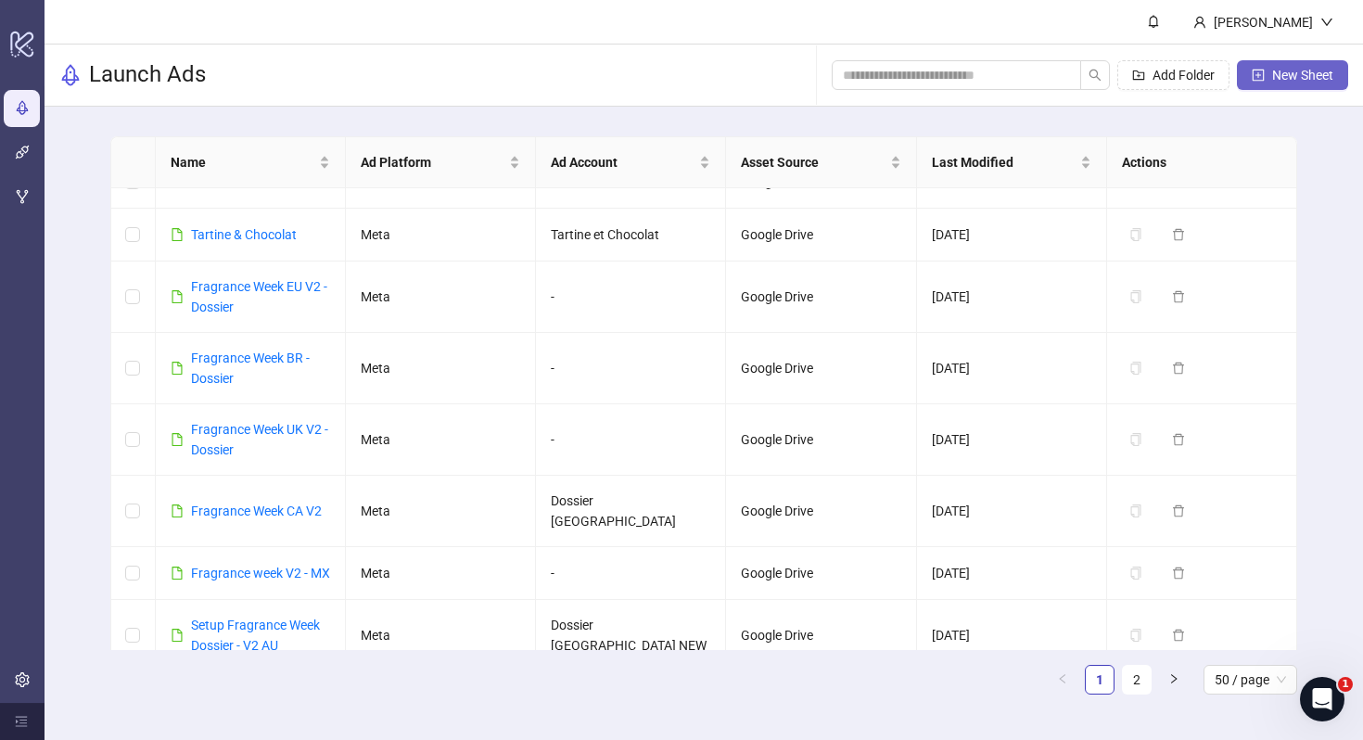
click at [1309, 76] on span "New Sheet" at bounding box center [1303, 75] width 61 height 15
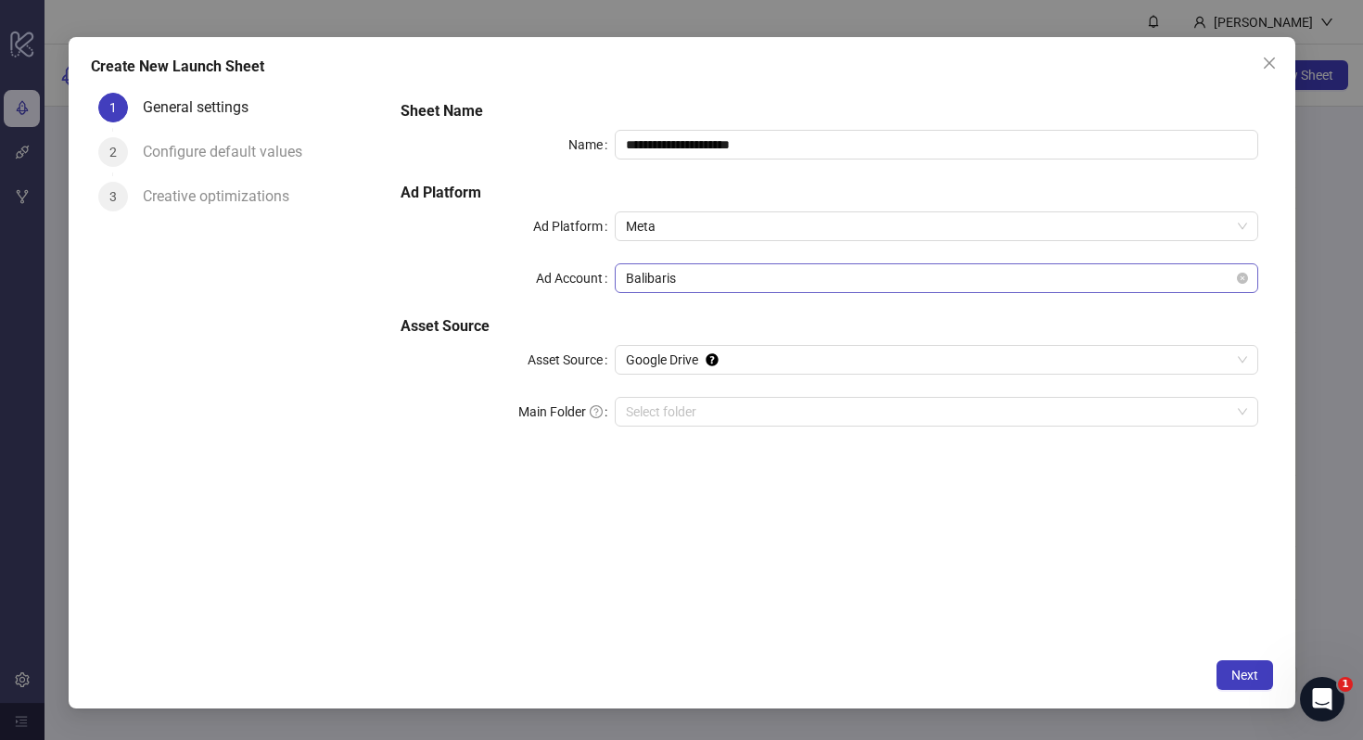
click at [666, 282] on span "Balibaris" at bounding box center [936, 278] width 620 height 28
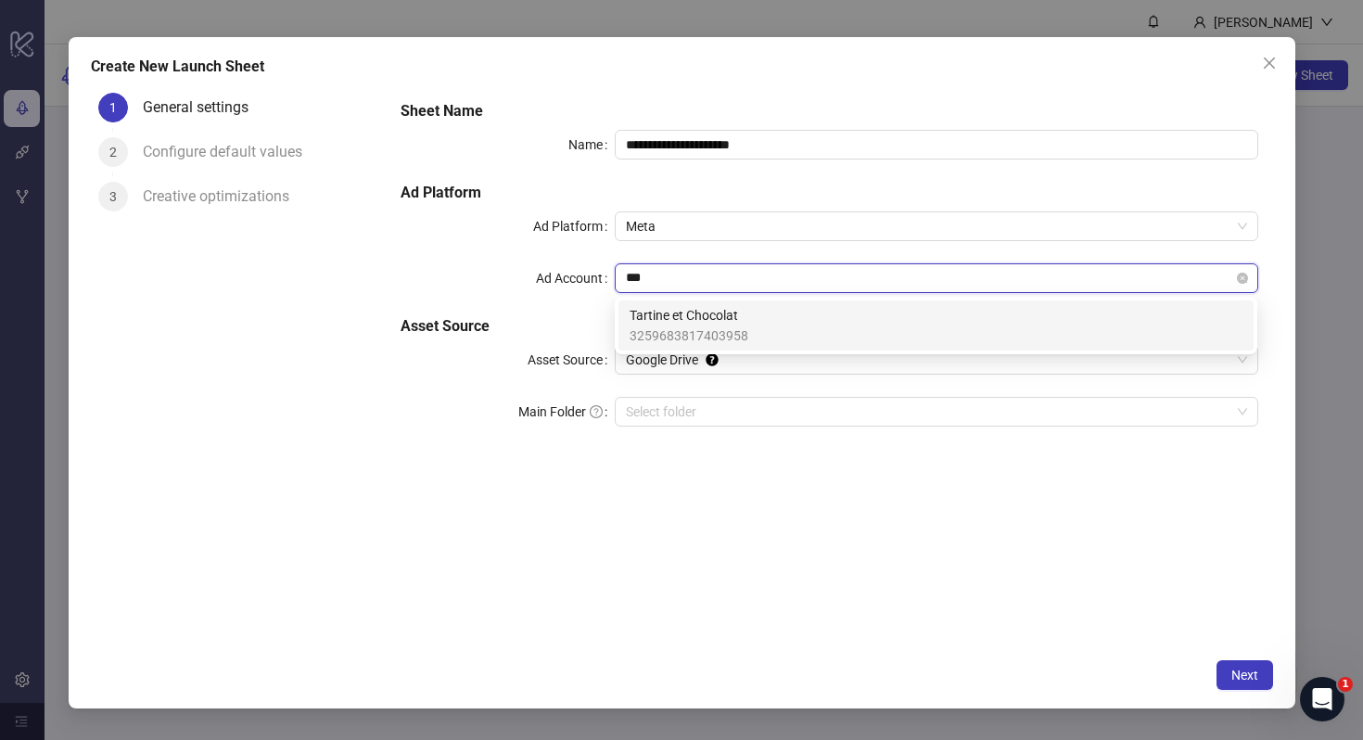
type input "****"
click at [694, 323] on span "Tartine et Chocolat" at bounding box center [689, 315] width 119 height 20
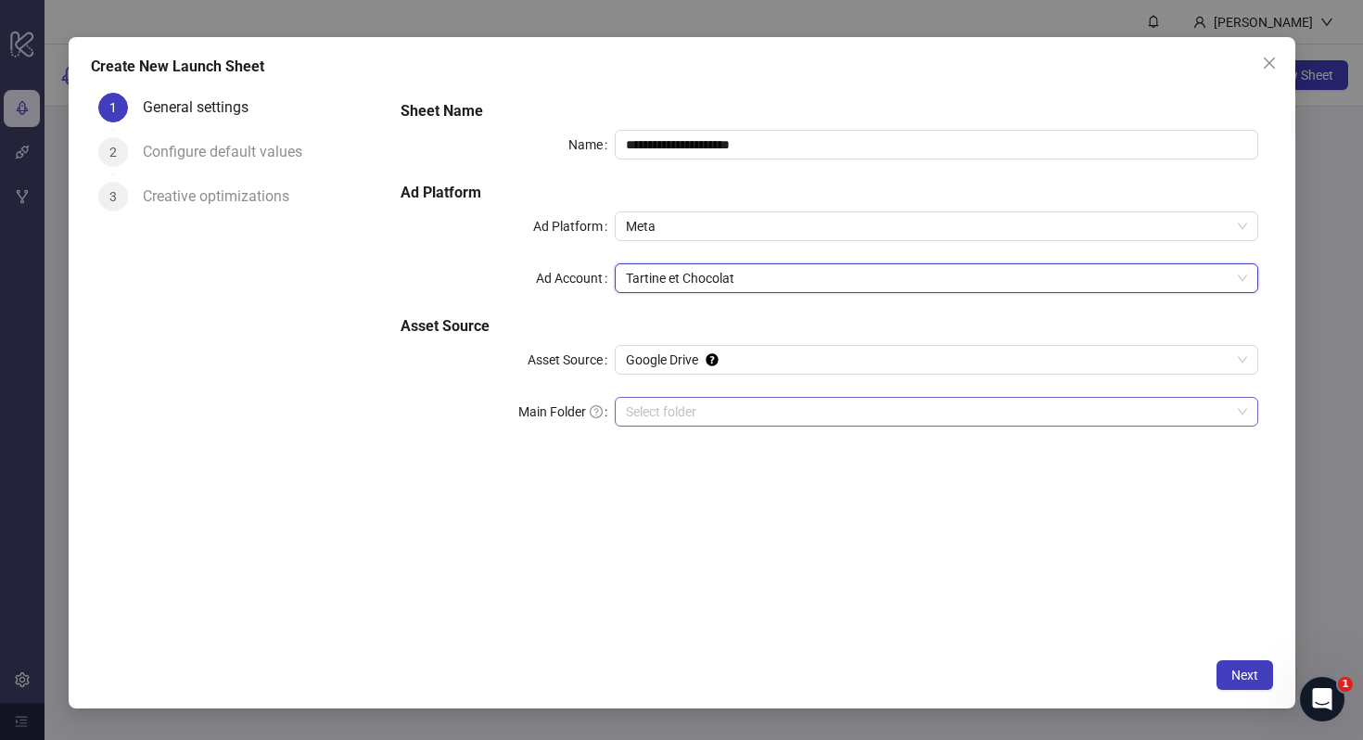
click at [666, 403] on input "Main Folder" at bounding box center [928, 412] width 604 height 28
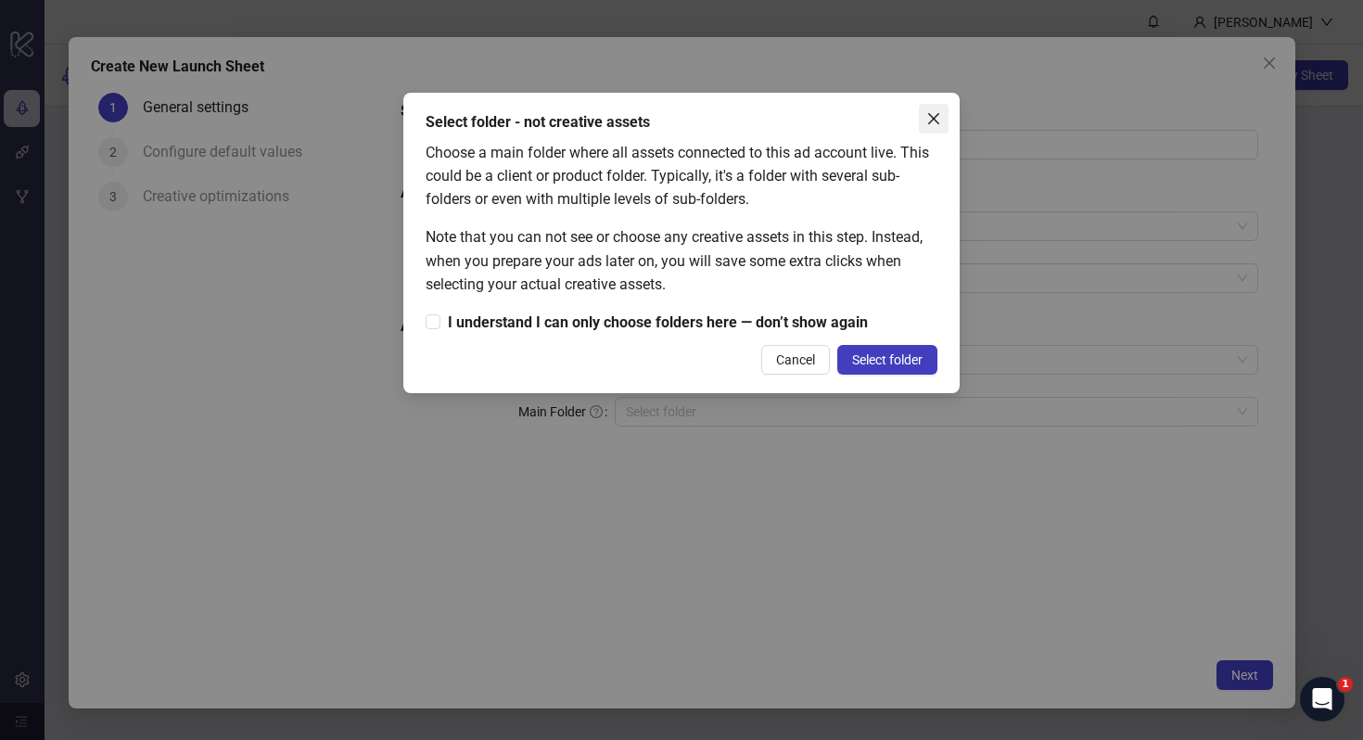
click at [927, 107] on button "Close" at bounding box center [934, 119] width 30 height 30
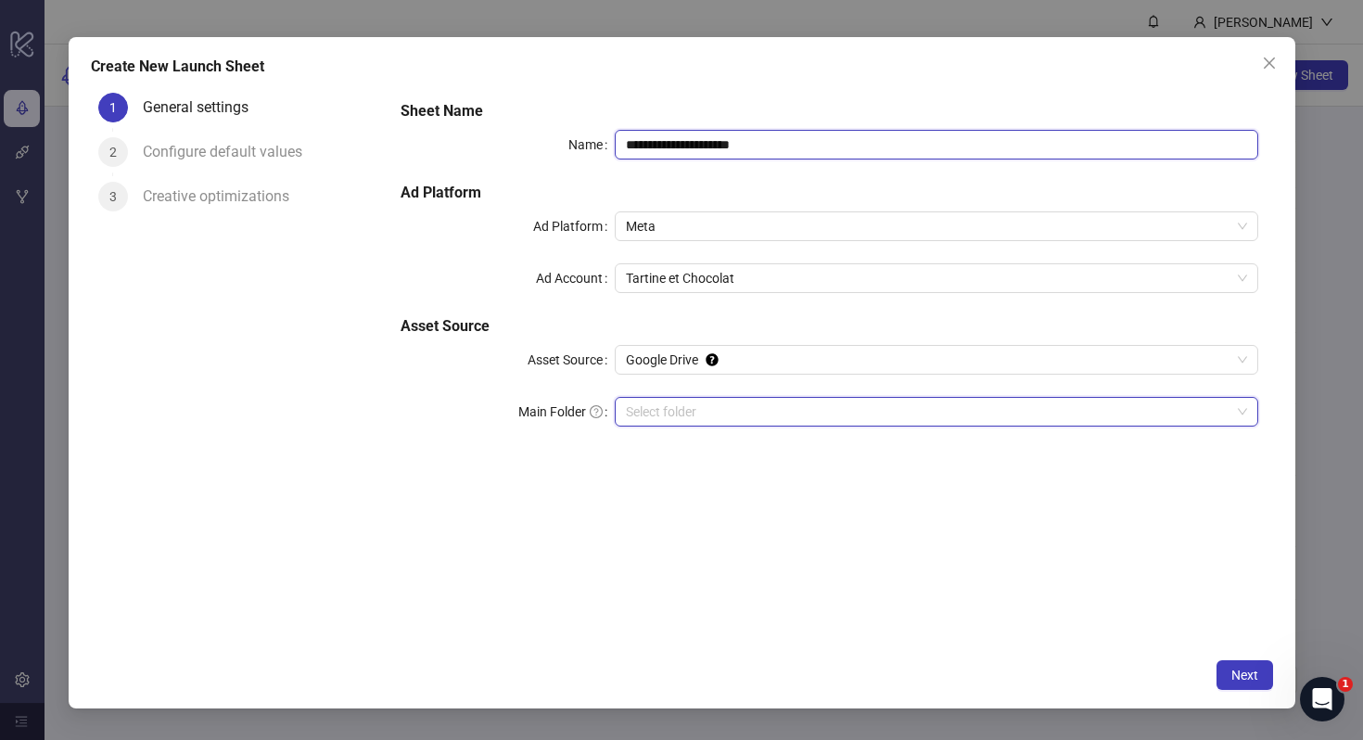
click at [700, 148] on input "**********" at bounding box center [936, 145] width 643 height 30
click at [698, 224] on span "Meta" at bounding box center [936, 226] width 620 height 28
type input "**********"
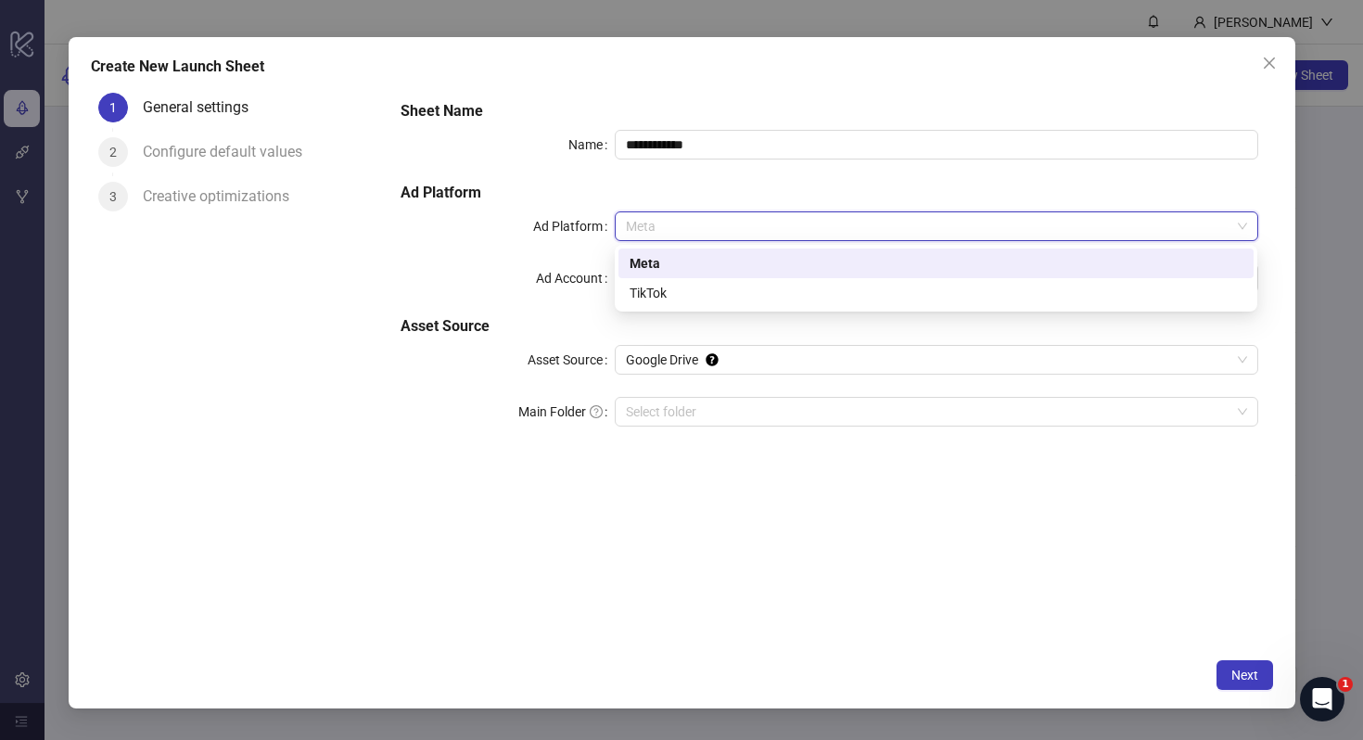
click at [695, 269] on div "Meta" at bounding box center [936, 263] width 613 height 20
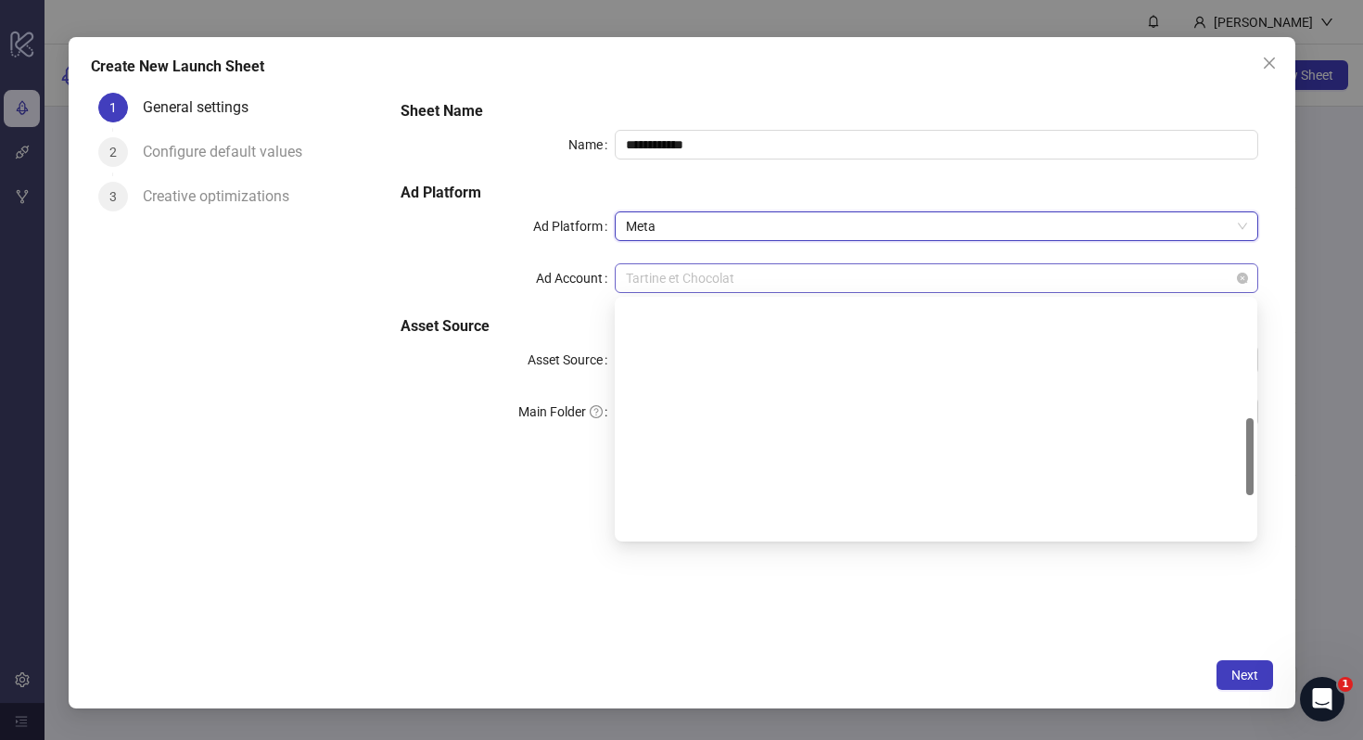
click at [694, 290] on span "Tartine et Chocolat" at bounding box center [936, 278] width 620 height 28
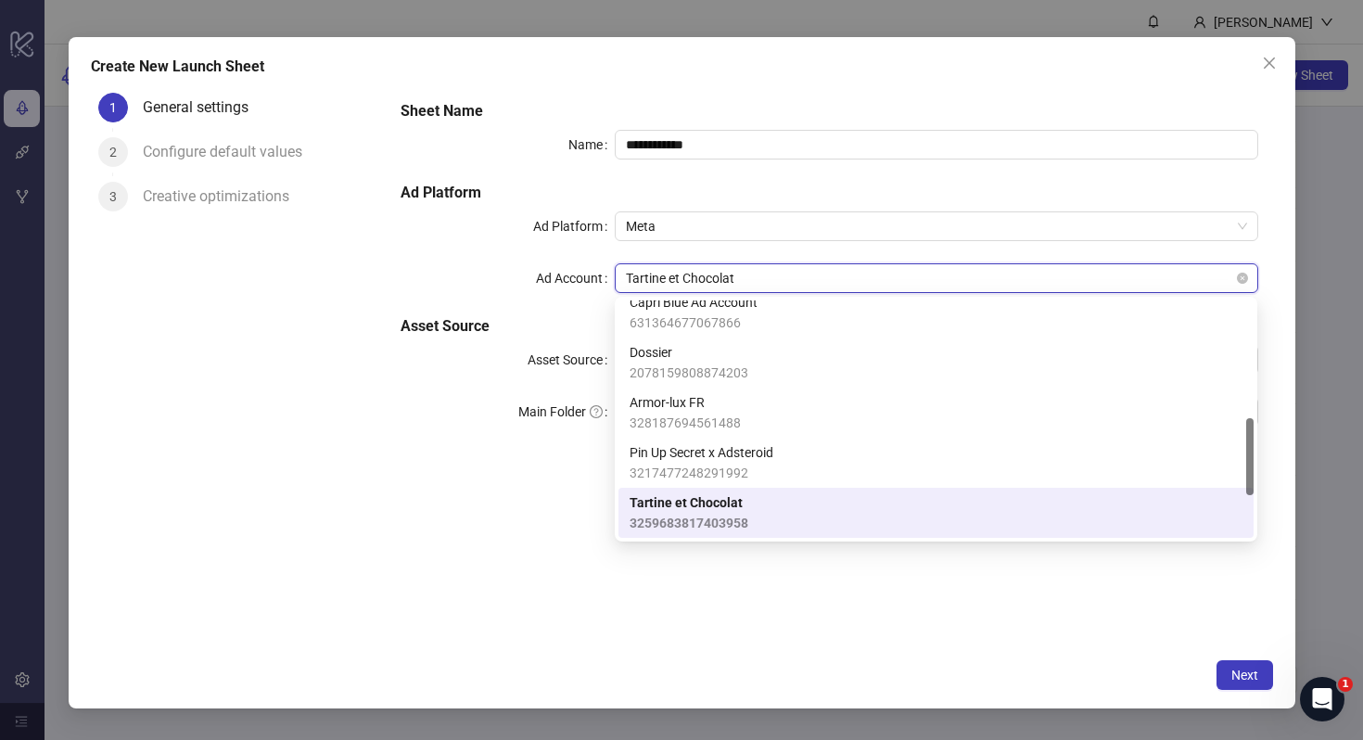
click at [694, 290] on span "Tartine et Chocolat" at bounding box center [936, 278] width 620 height 28
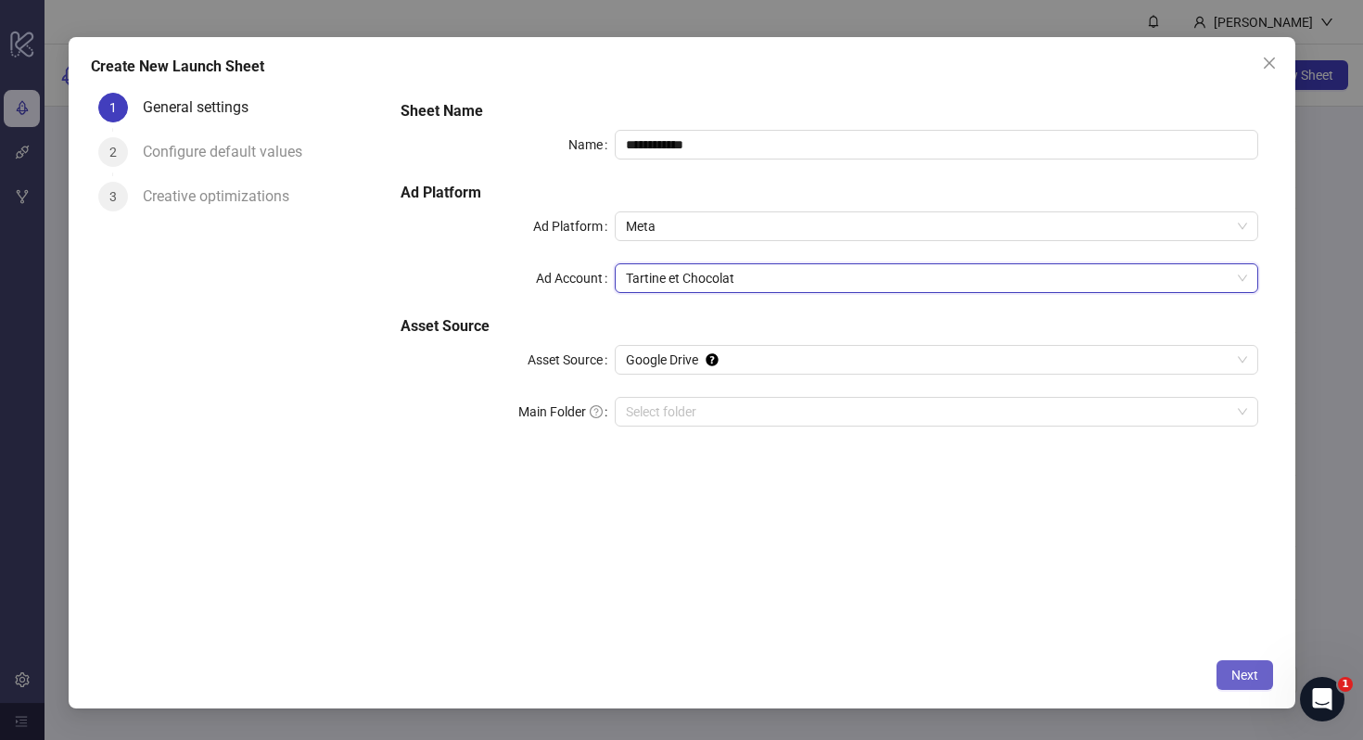
click at [1242, 673] on span "Next" at bounding box center [1245, 675] width 27 height 15
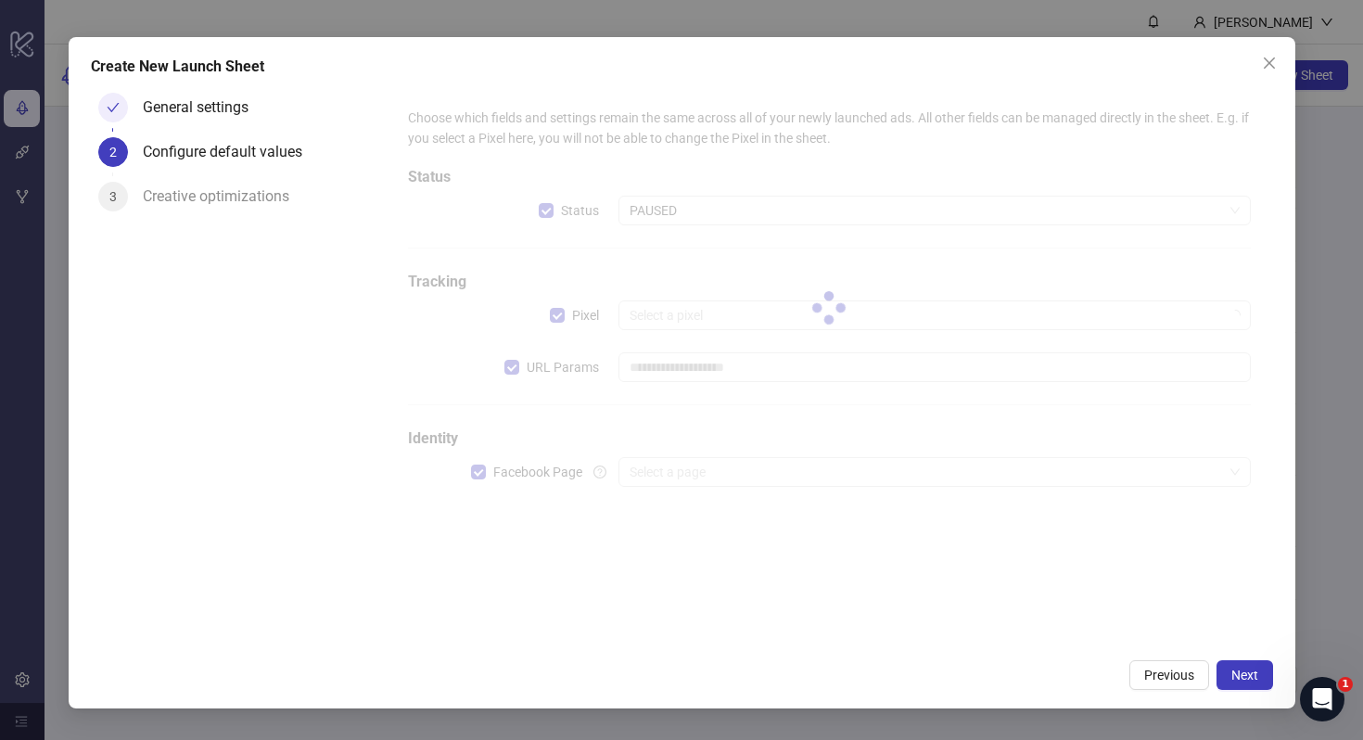
type input "**********"
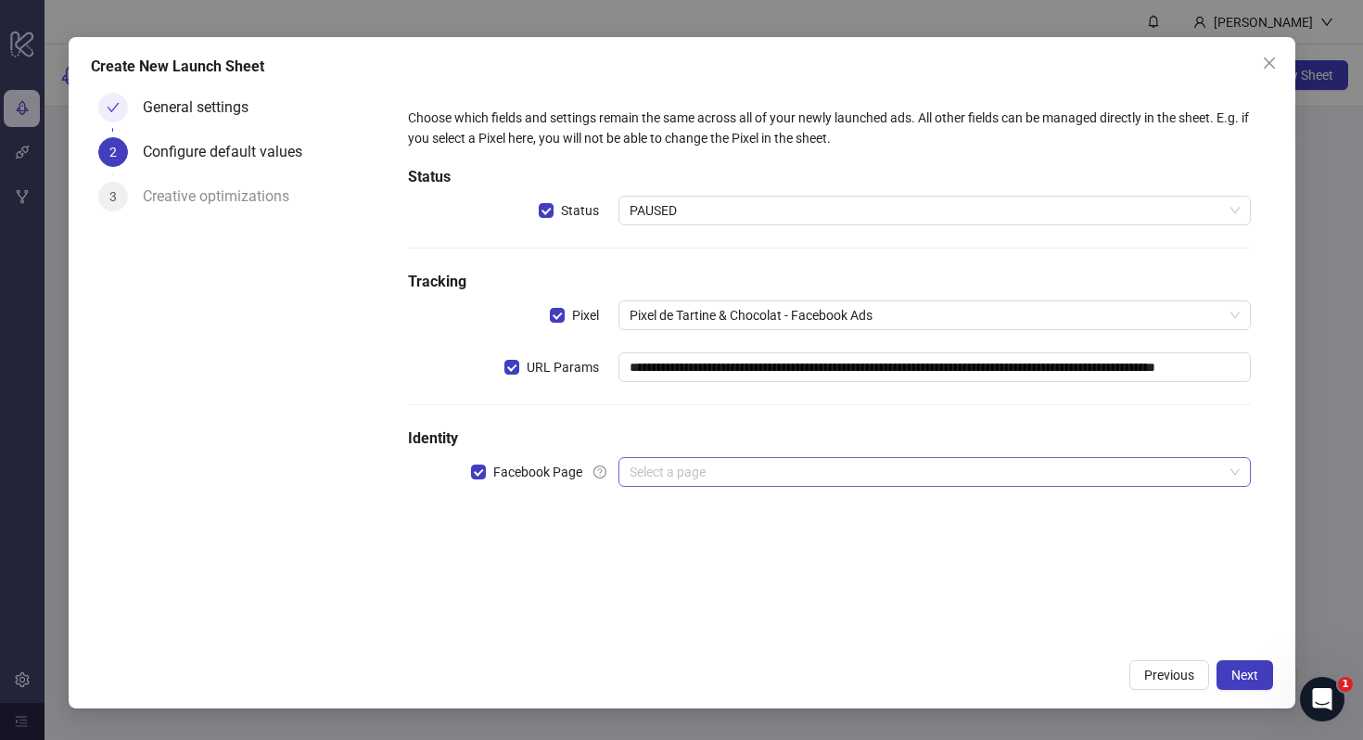
click at [645, 480] on input "search" at bounding box center [926, 472] width 593 height 28
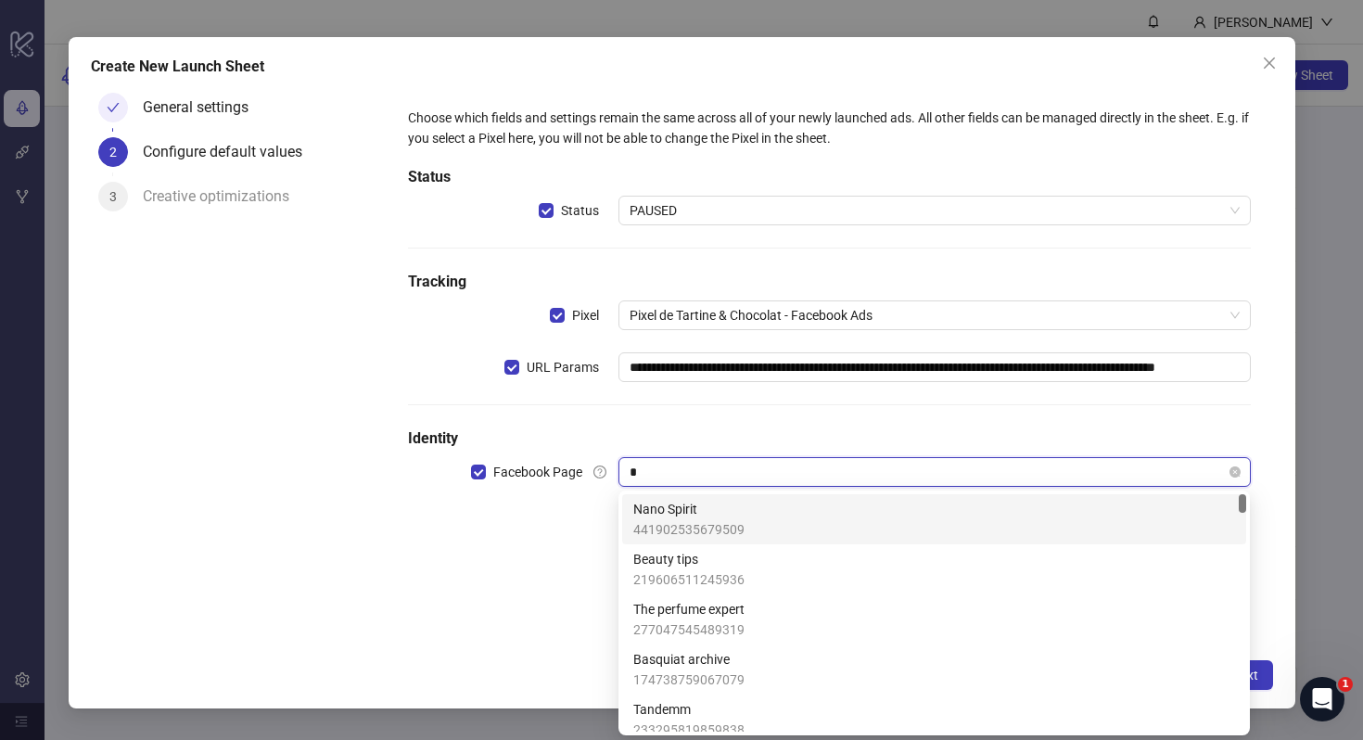
type input "**"
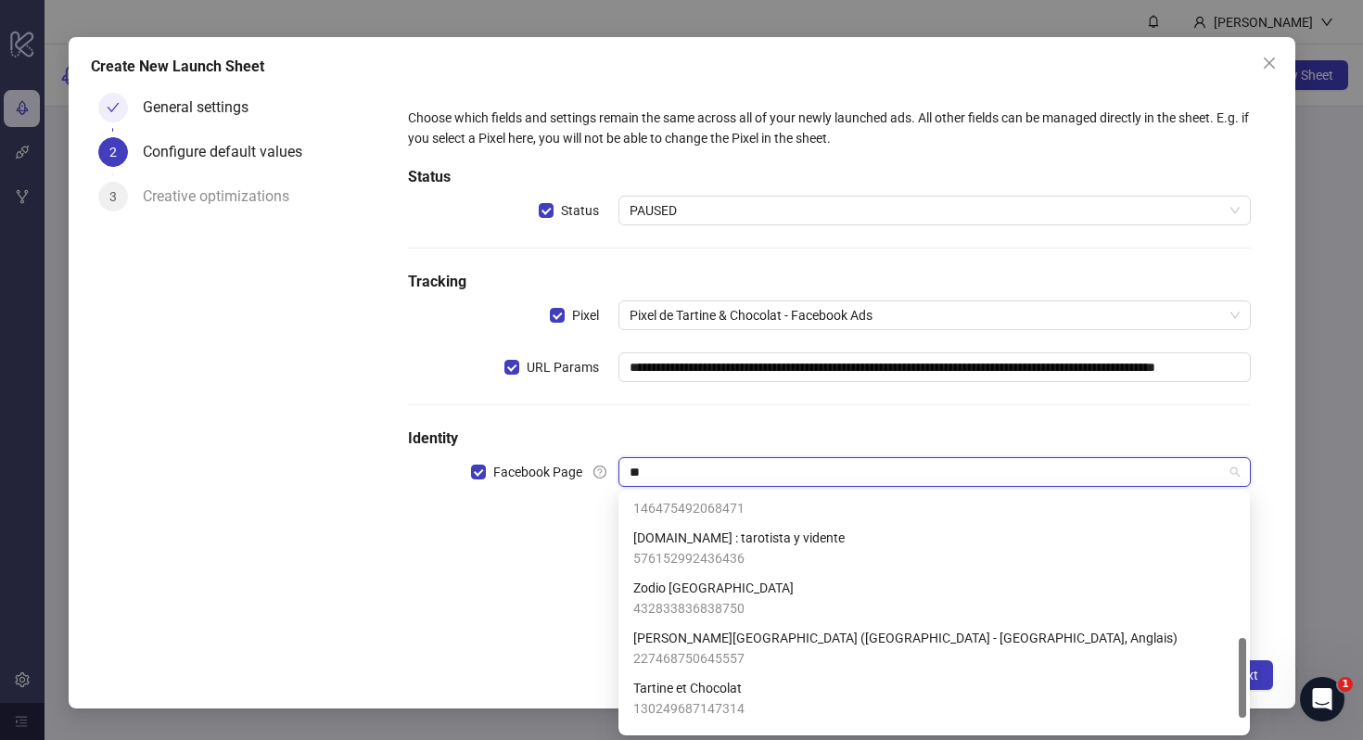
scroll to position [464, 0]
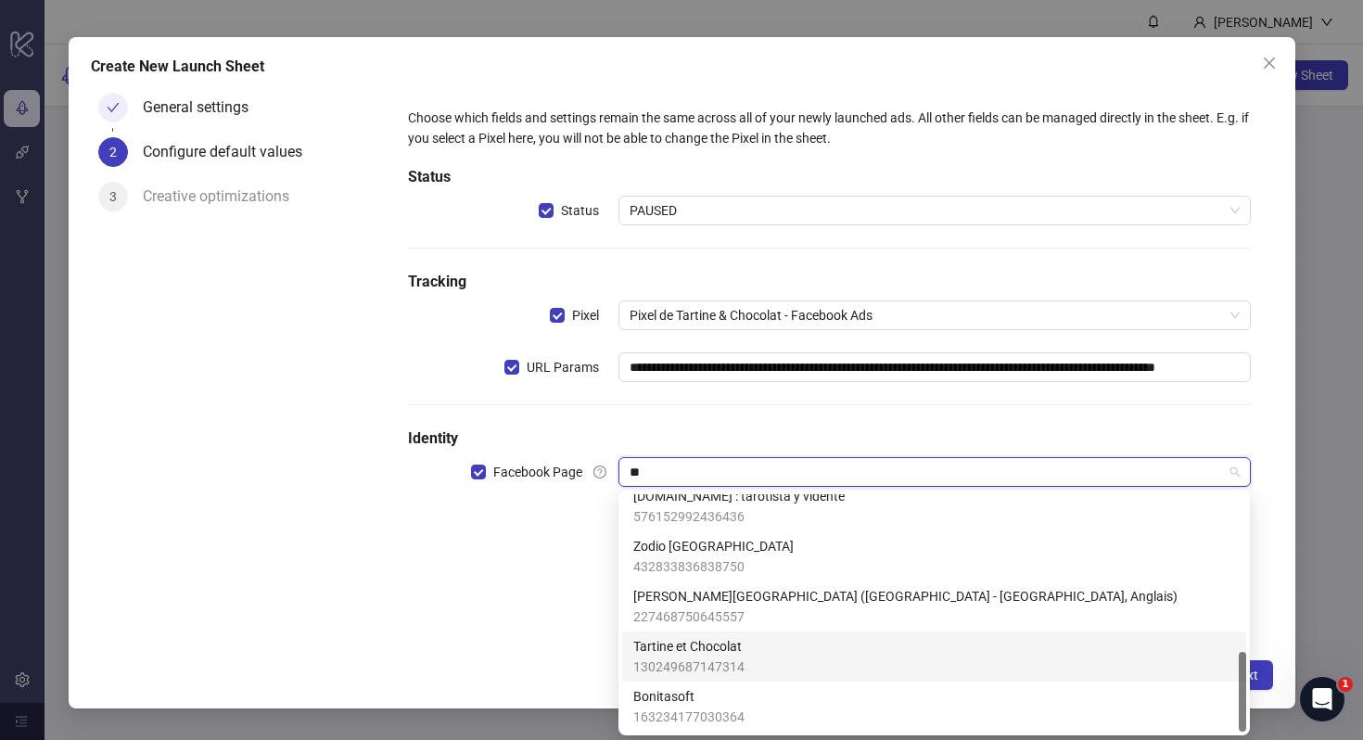
click at [696, 657] on span "130249687147314" at bounding box center [688, 667] width 111 height 20
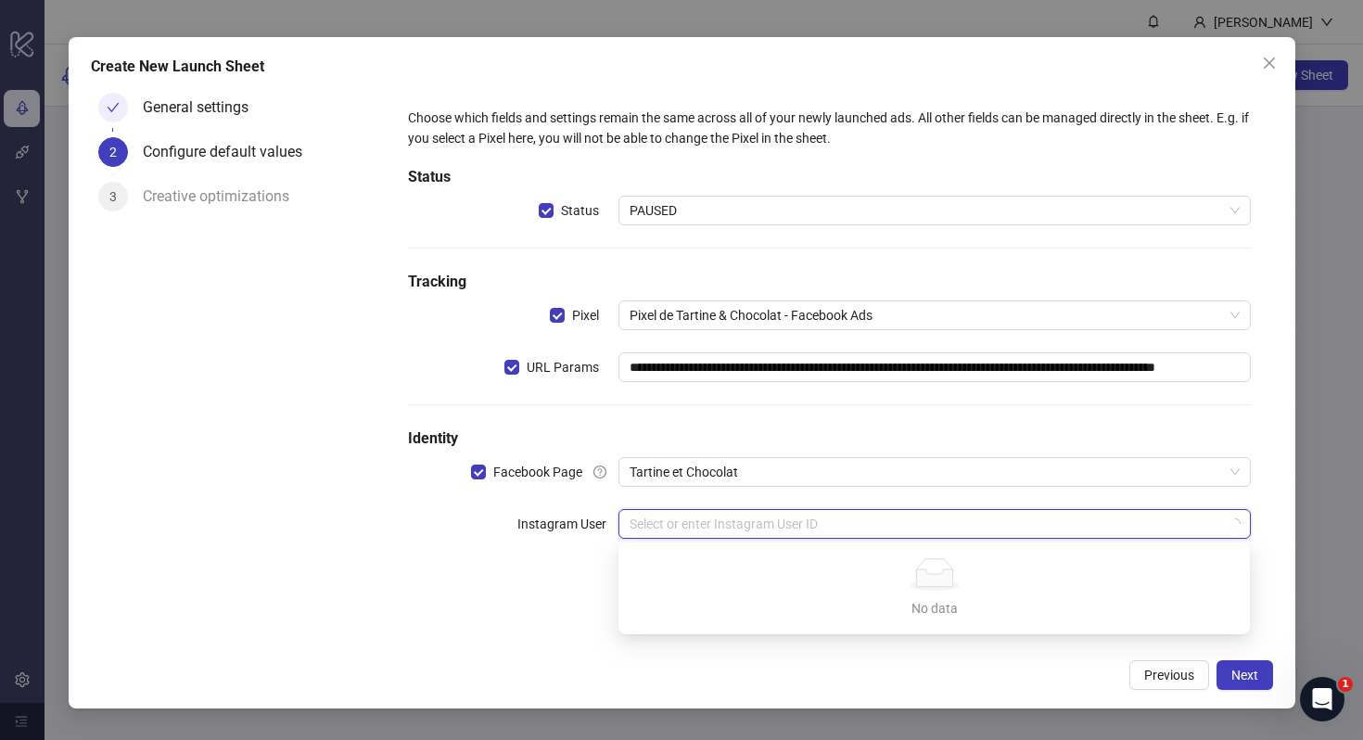
click at [646, 526] on input "search" at bounding box center [926, 524] width 593 height 28
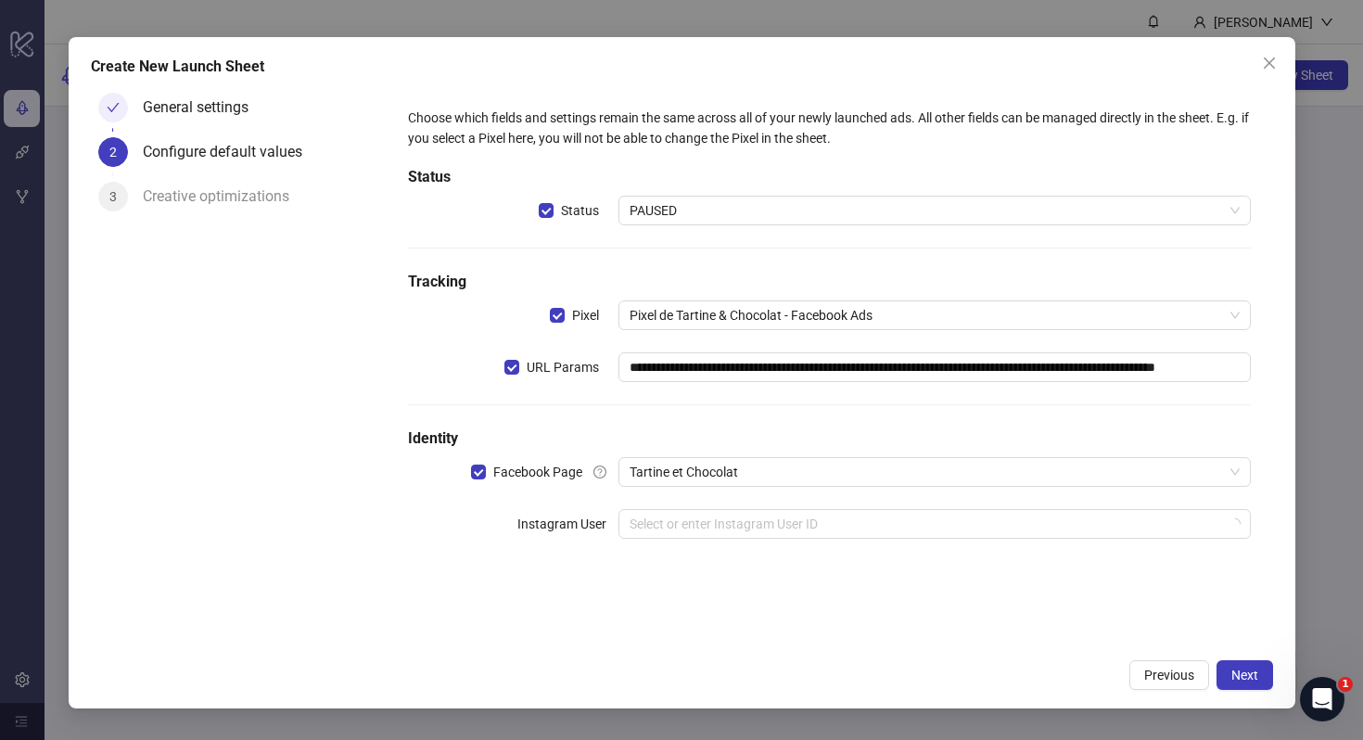
click at [545, 556] on div "**********" at bounding box center [829, 334] width 857 height 468
click at [1247, 681] on span "Next" at bounding box center [1245, 675] width 27 height 15
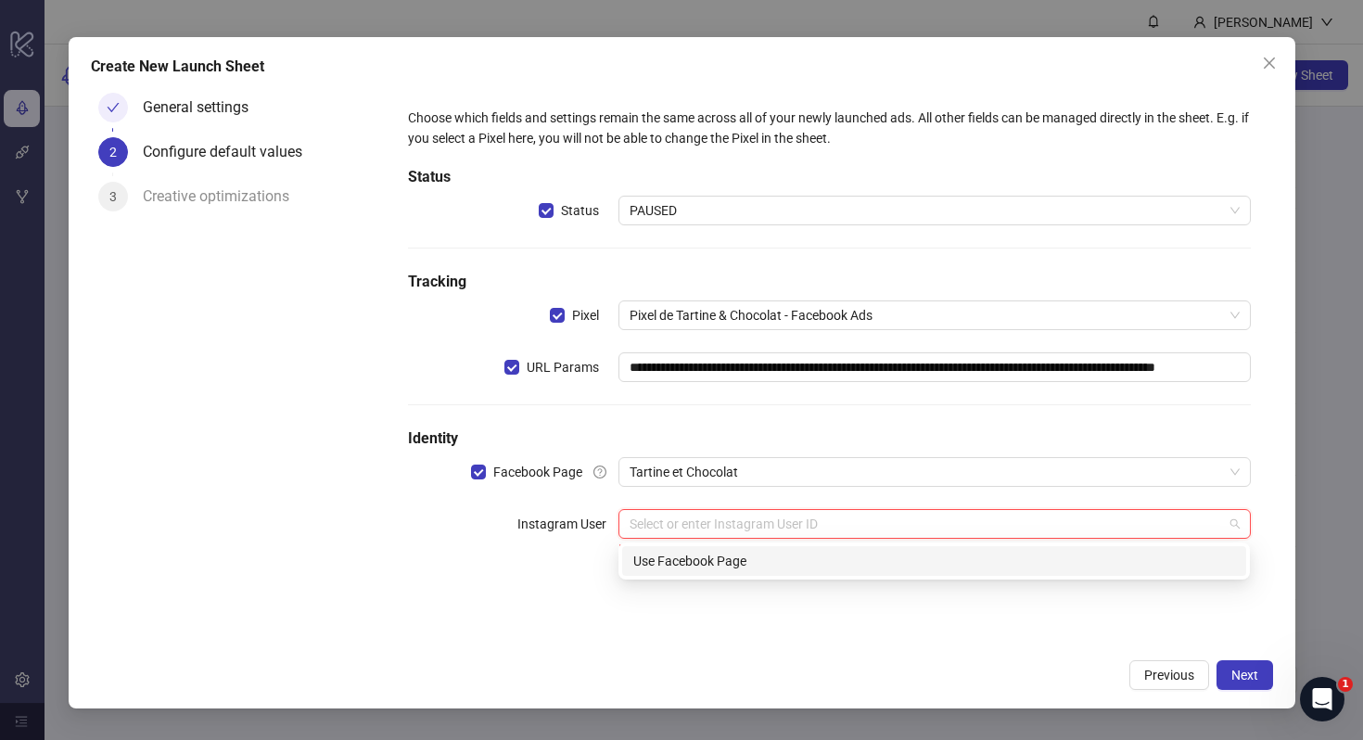
click at [893, 530] on input "search" at bounding box center [926, 524] width 593 height 28
click at [876, 555] on div "Use Facebook Page" at bounding box center [934, 561] width 602 height 20
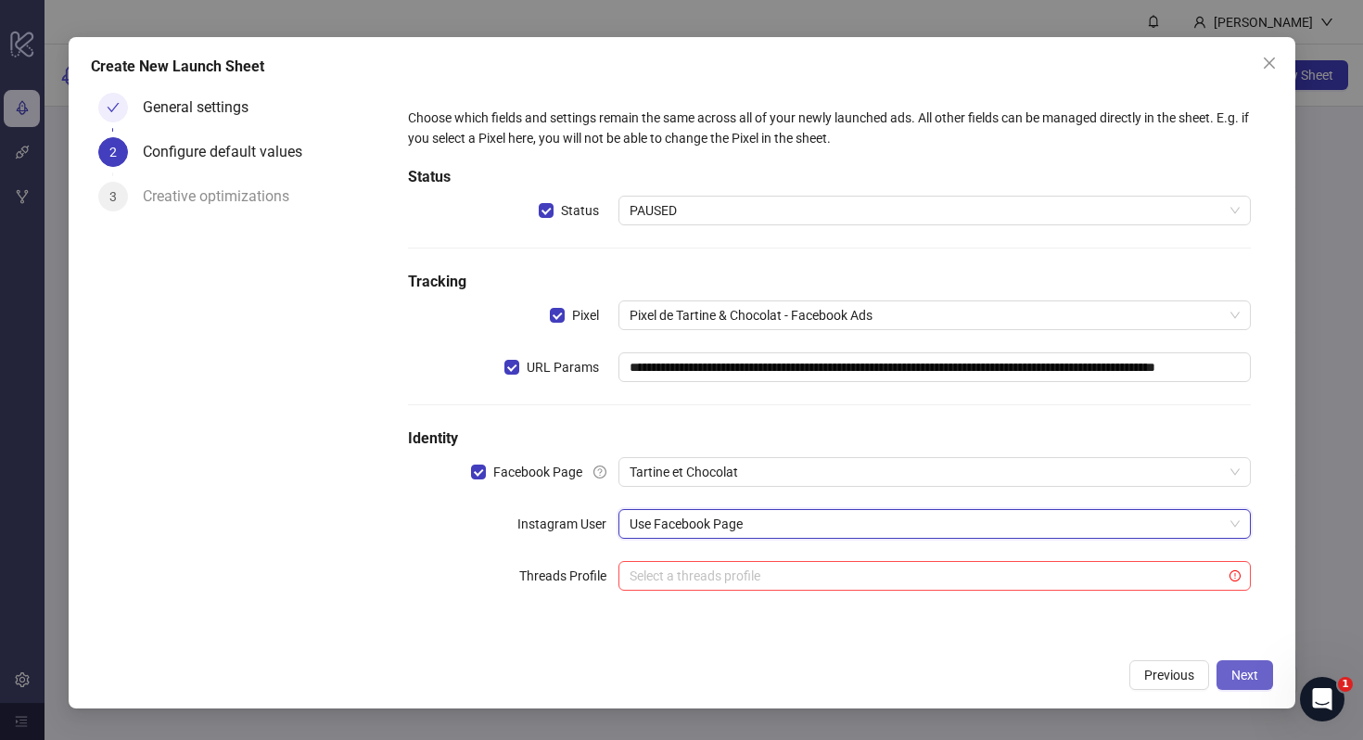
click at [1248, 668] on span "Next" at bounding box center [1245, 675] width 27 height 15
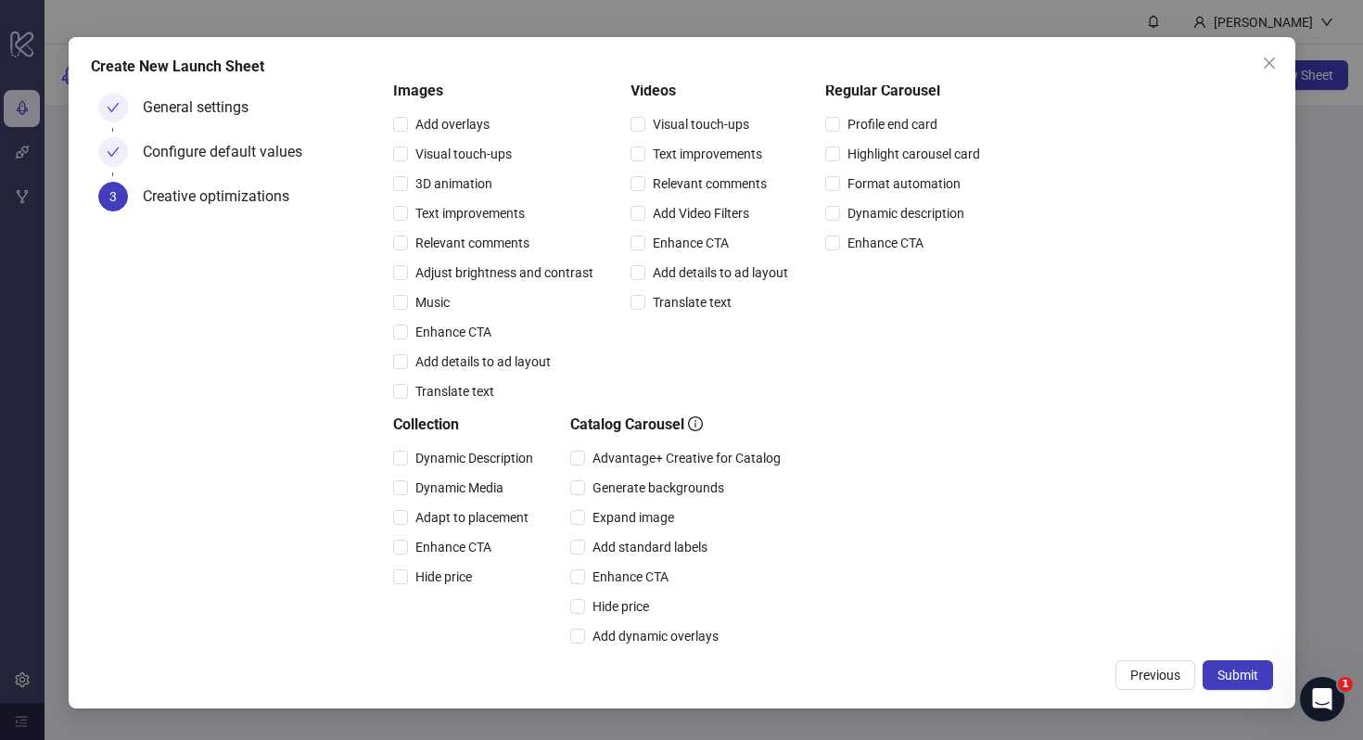
scroll to position [382, 0]
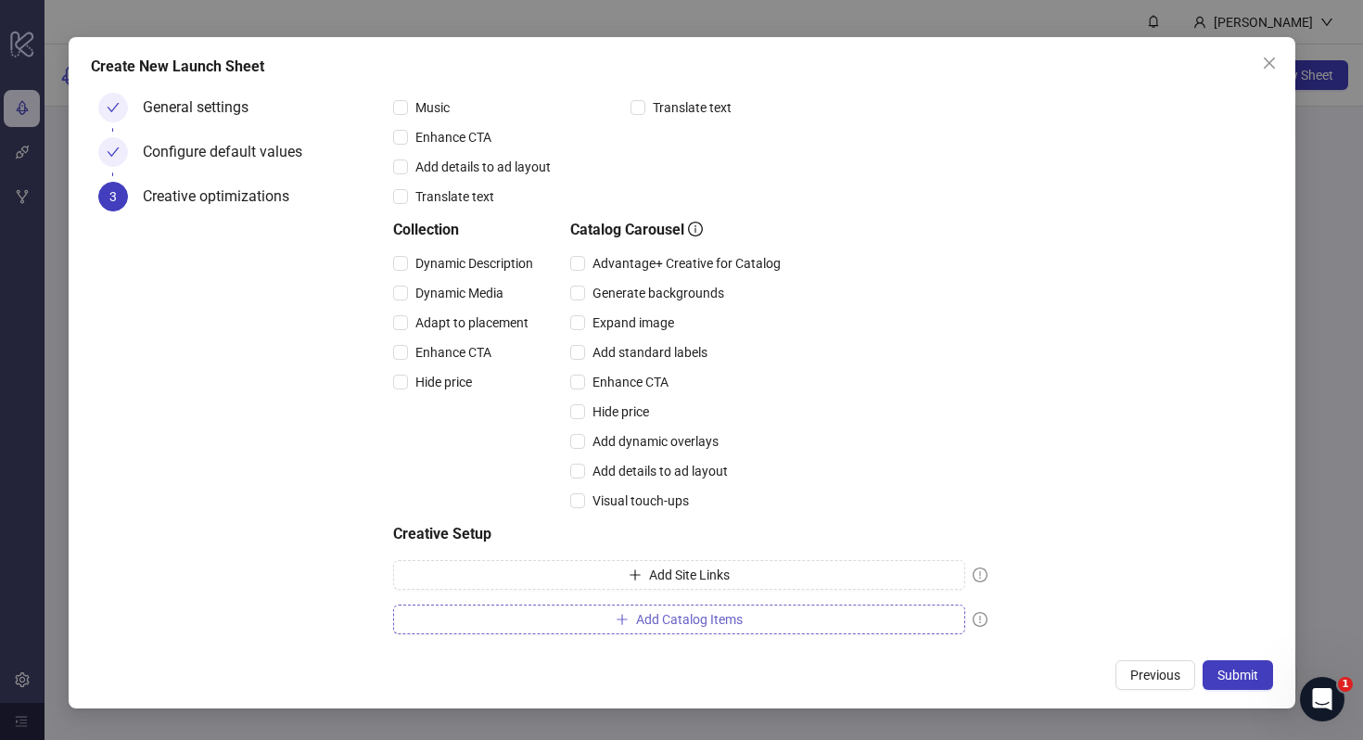
click at [654, 622] on span "Add Catalog Items" at bounding box center [689, 619] width 107 height 15
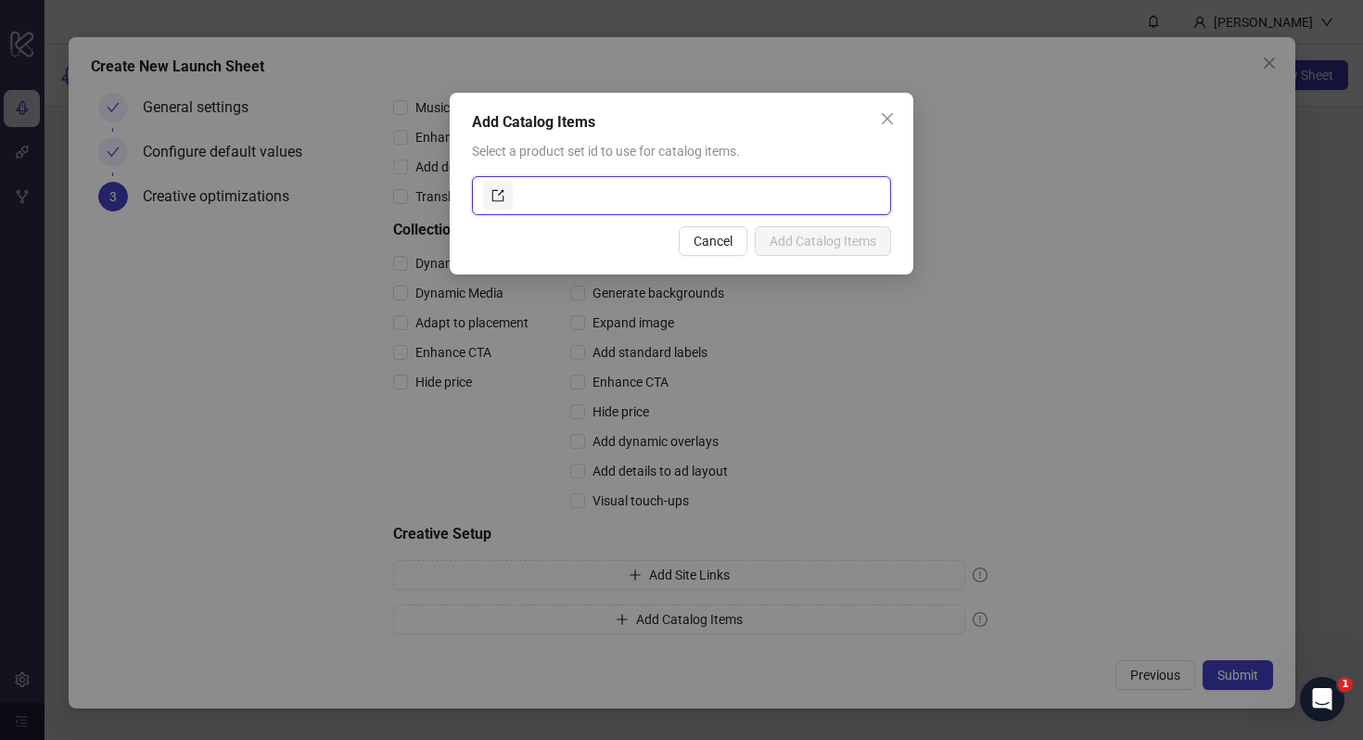
click at [556, 198] on input "text" at bounding box center [699, 196] width 364 height 30
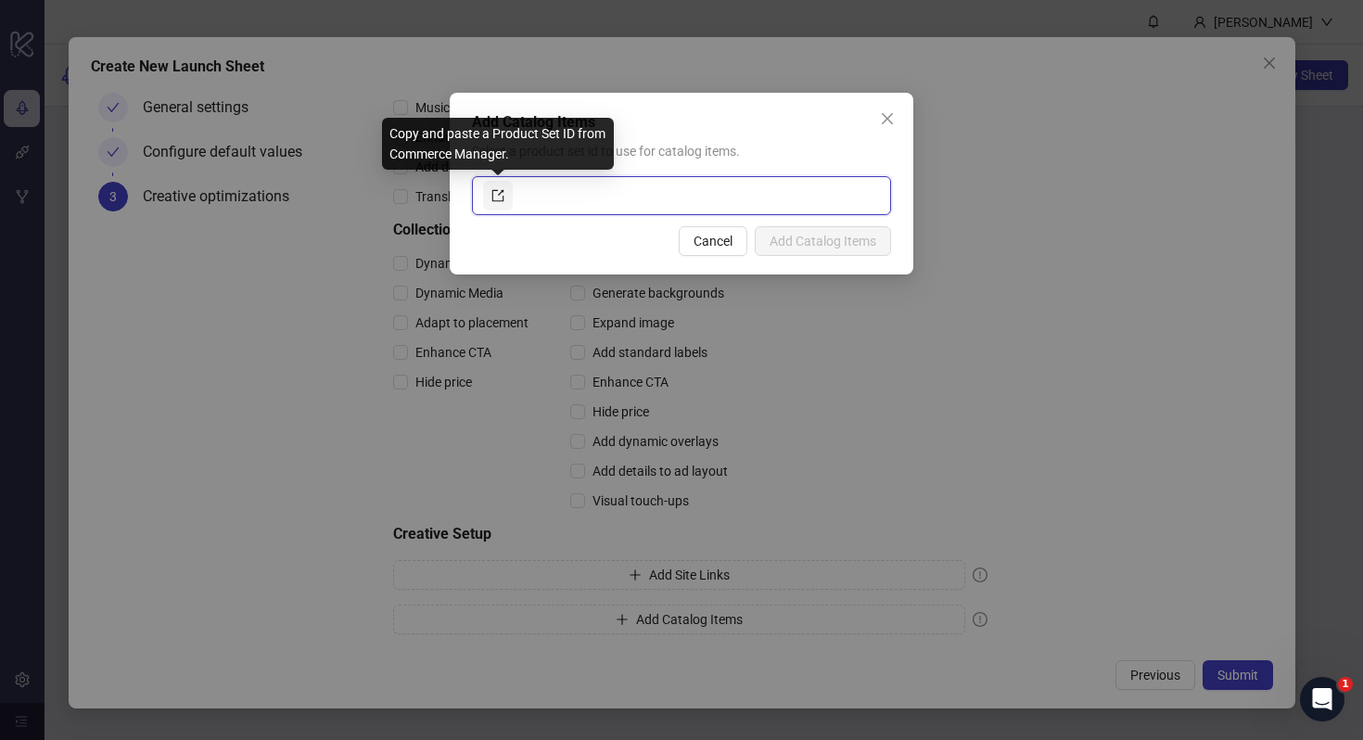
click at [505, 198] on link at bounding box center [498, 196] width 30 height 30
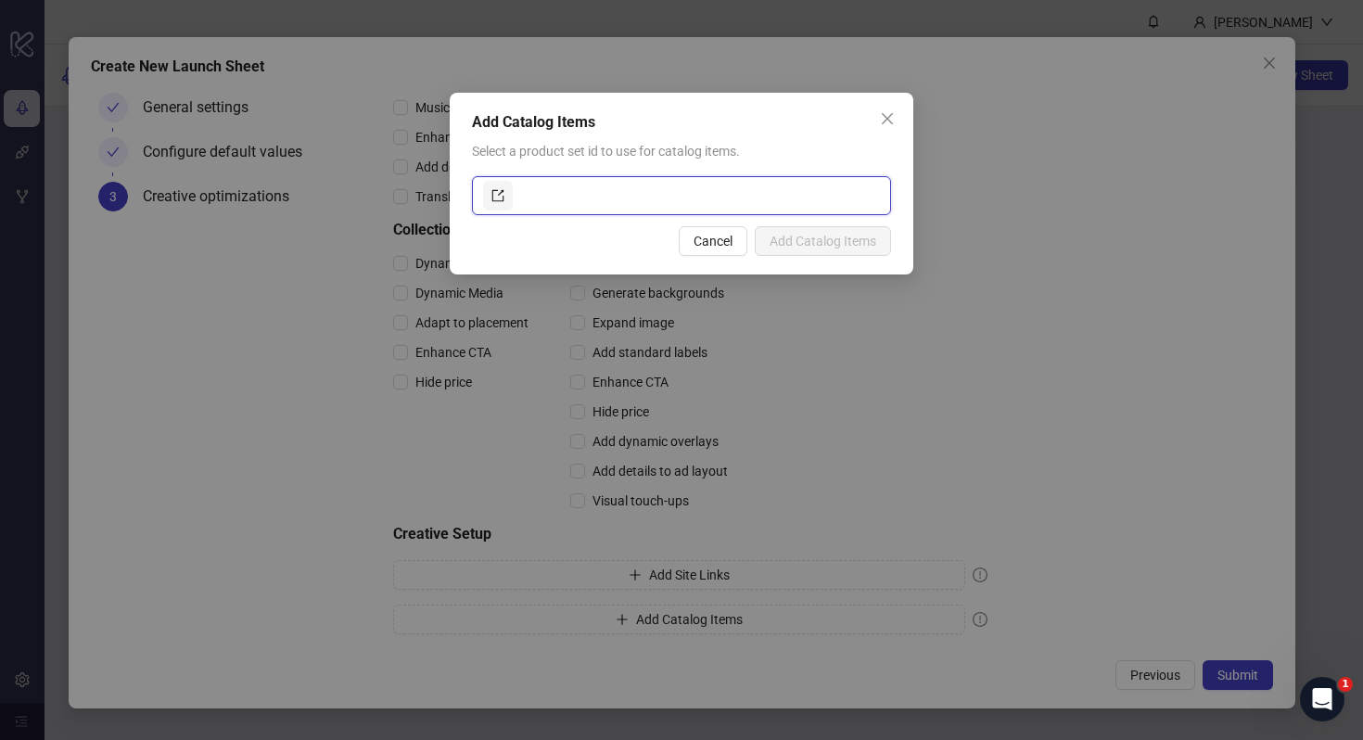
click at [797, 202] on input "text" at bounding box center [699, 196] width 364 height 30
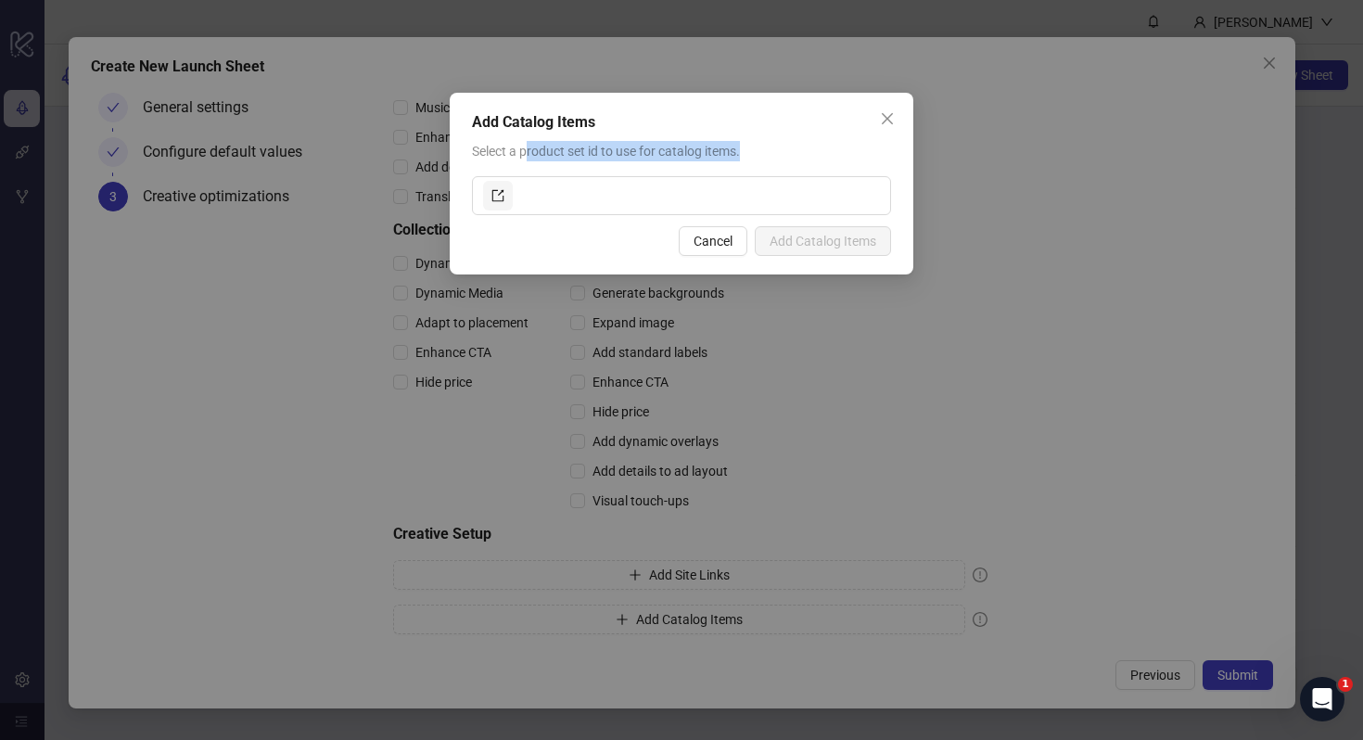
drag, startPoint x: 530, startPoint y: 154, endPoint x: 771, endPoint y: 153, distance: 241.1
click at [771, 153] on div "Select a product set id to use for catalog items." at bounding box center [681, 151] width 419 height 20
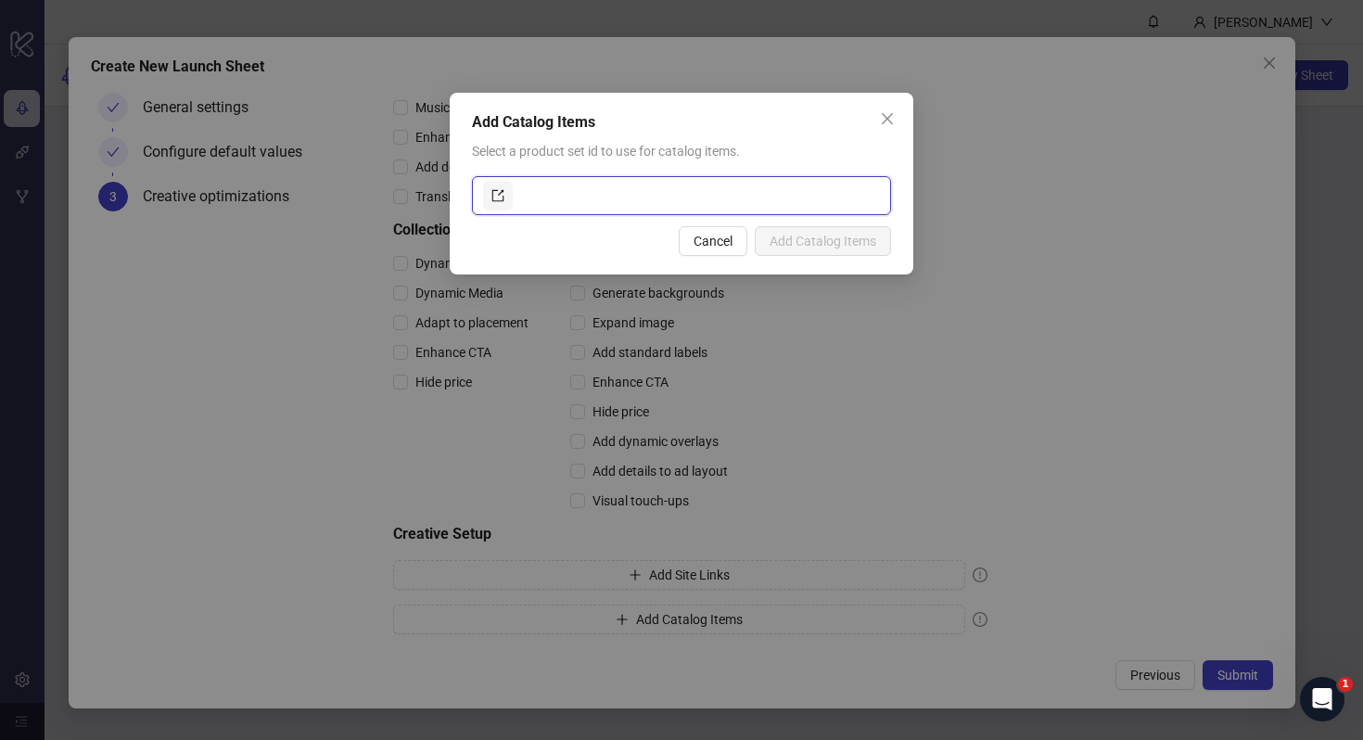
click at [610, 195] on input "text" at bounding box center [699, 196] width 364 height 30
paste input "**********"
type input "**********"
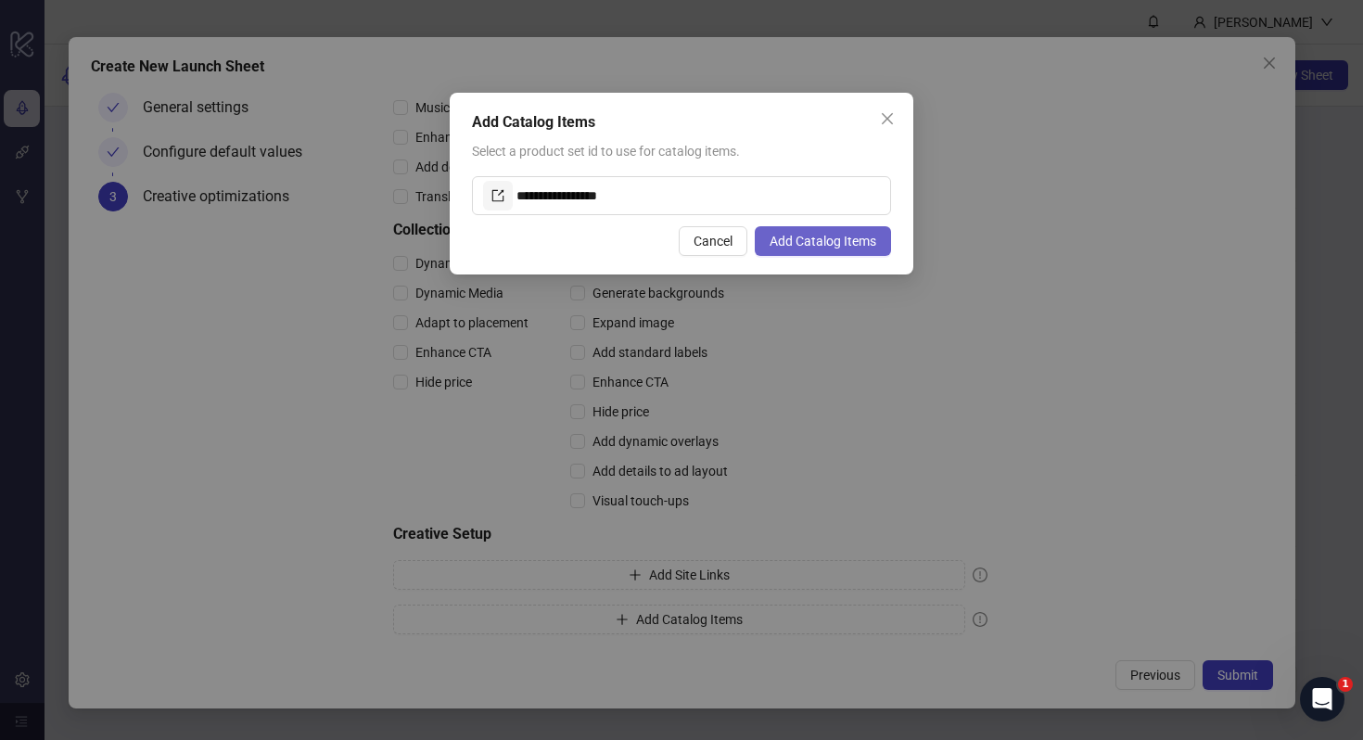
click at [844, 241] on span "Add Catalog Items" at bounding box center [823, 241] width 107 height 15
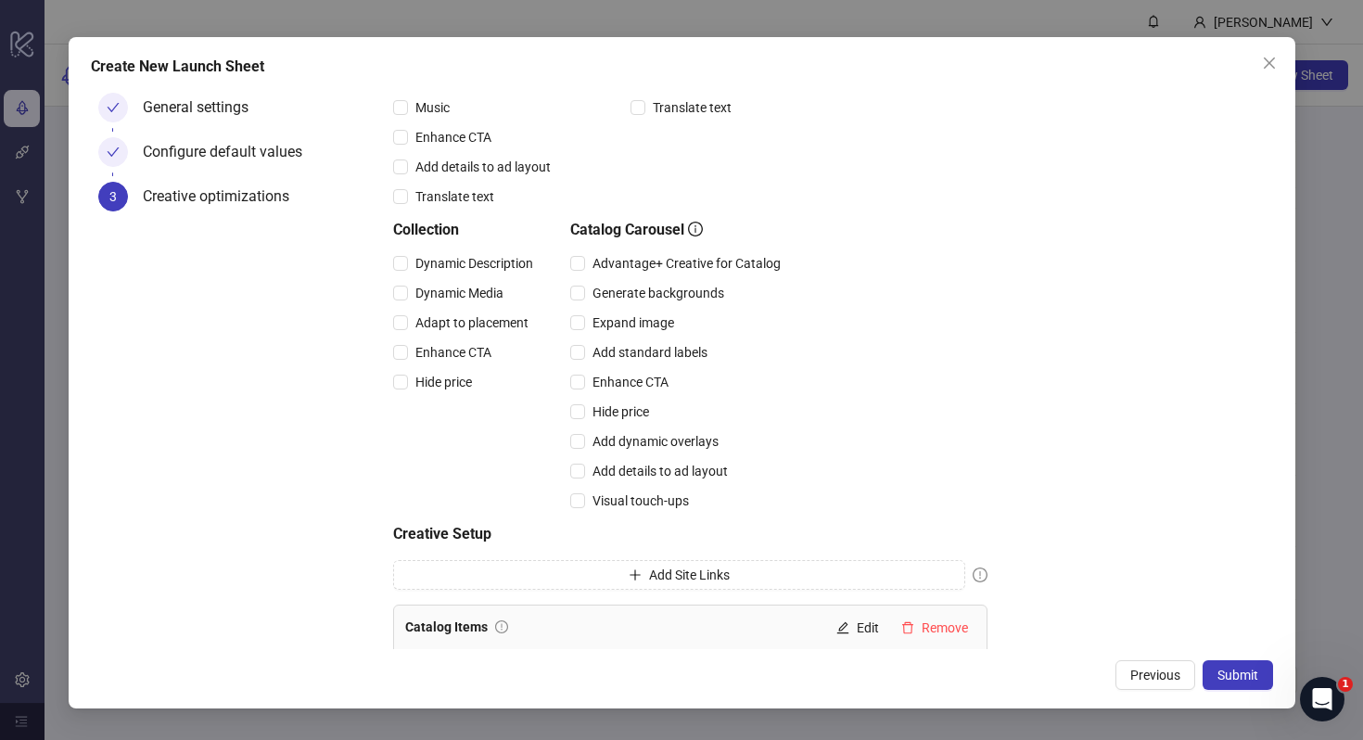
scroll to position [419, 0]
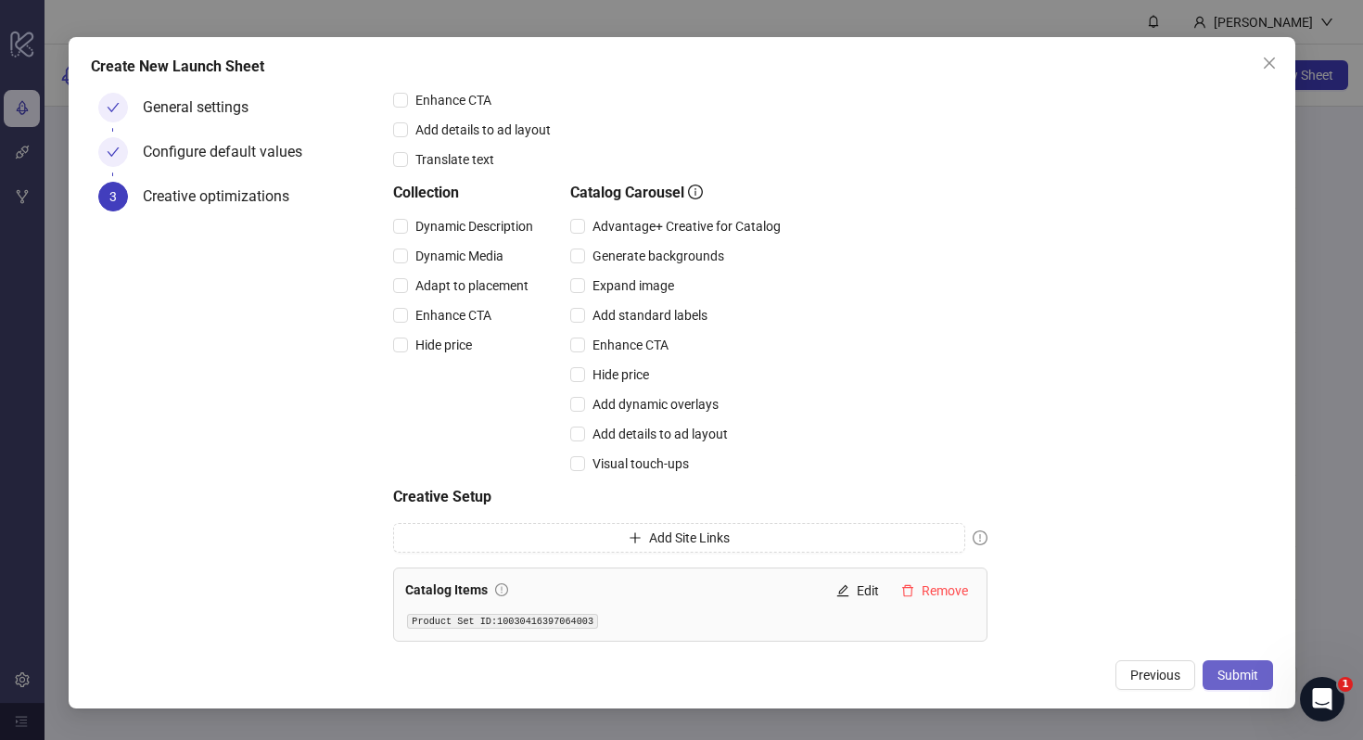
click at [1219, 671] on span "Submit" at bounding box center [1238, 675] width 41 height 15
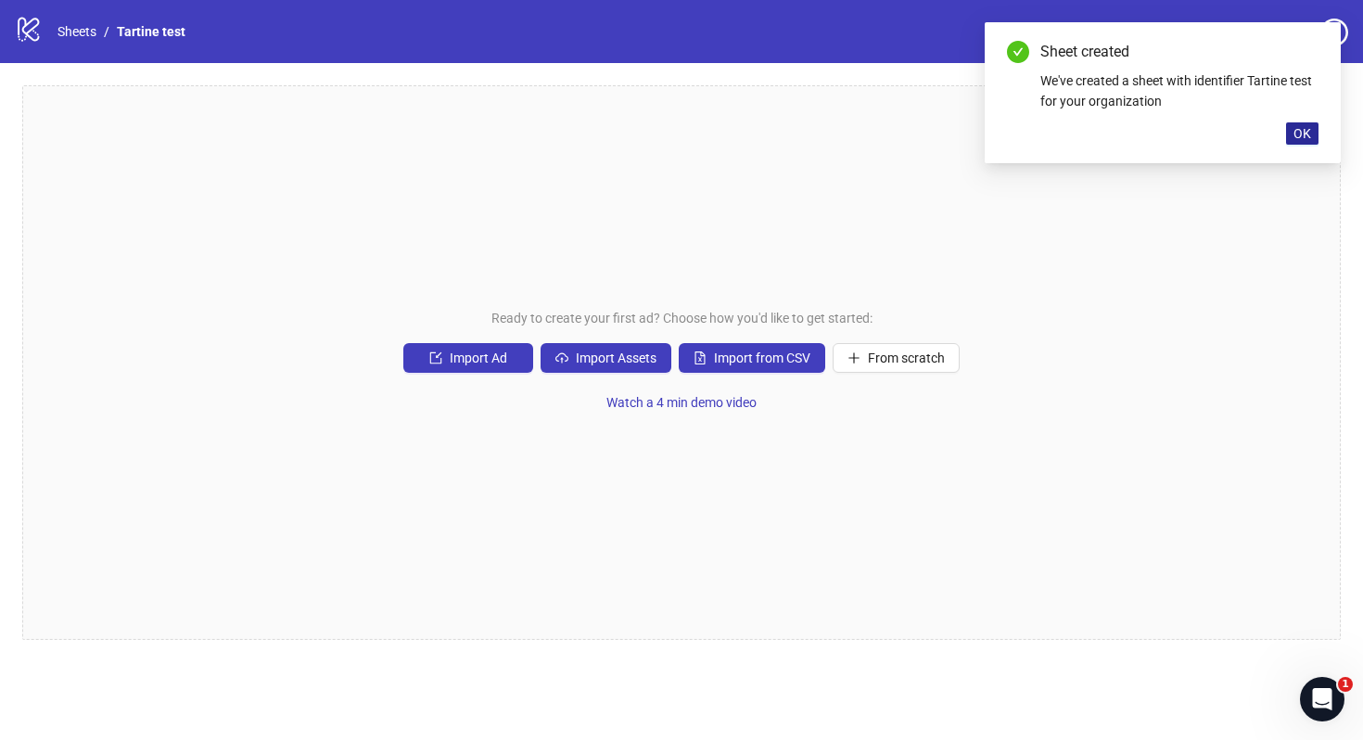
click at [1305, 137] on span "OK" at bounding box center [1303, 133] width 18 height 15
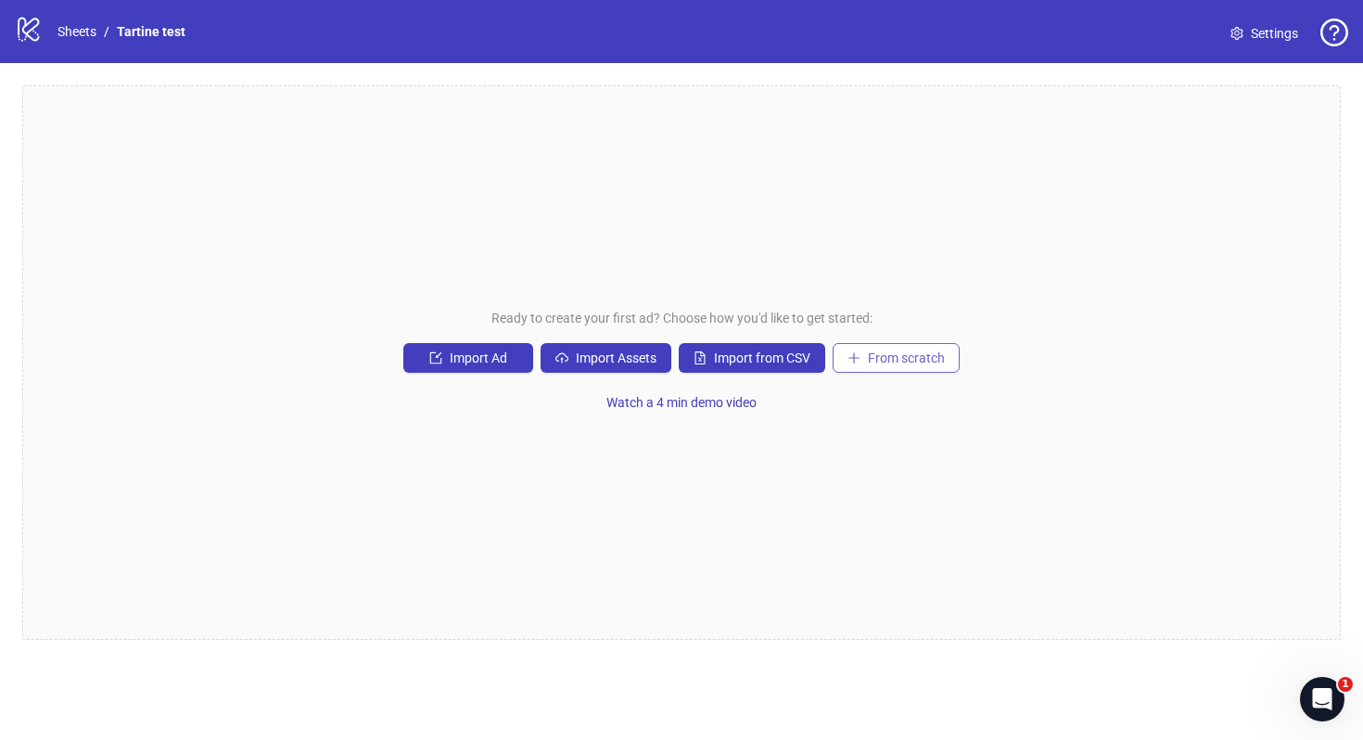
click at [873, 356] on span "From scratch" at bounding box center [906, 358] width 77 height 15
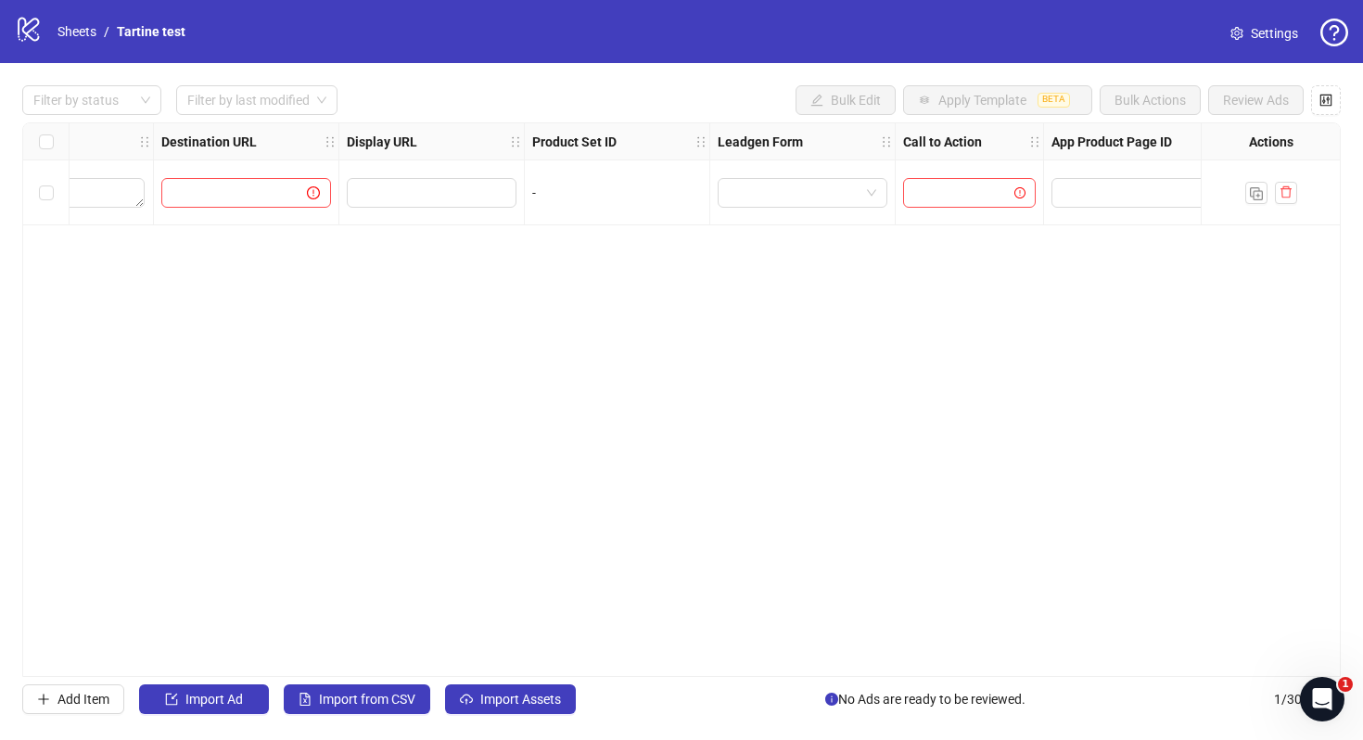
scroll to position [0, 1716]
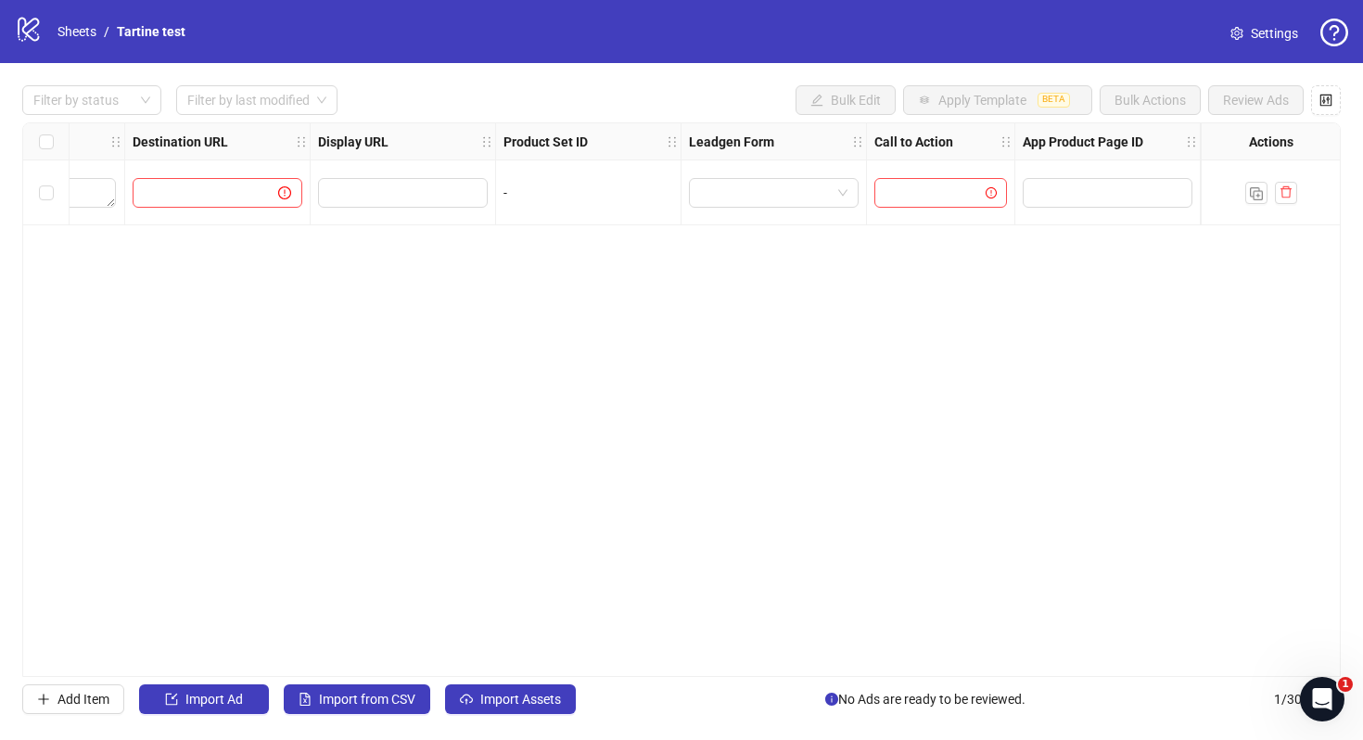
click at [593, 198] on div "-" at bounding box center [589, 193] width 170 height 20
click at [524, 198] on div "-" at bounding box center [589, 193] width 170 height 20
drag, startPoint x: 494, startPoint y: 198, endPoint x: 516, endPoint y: 198, distance: 21.3
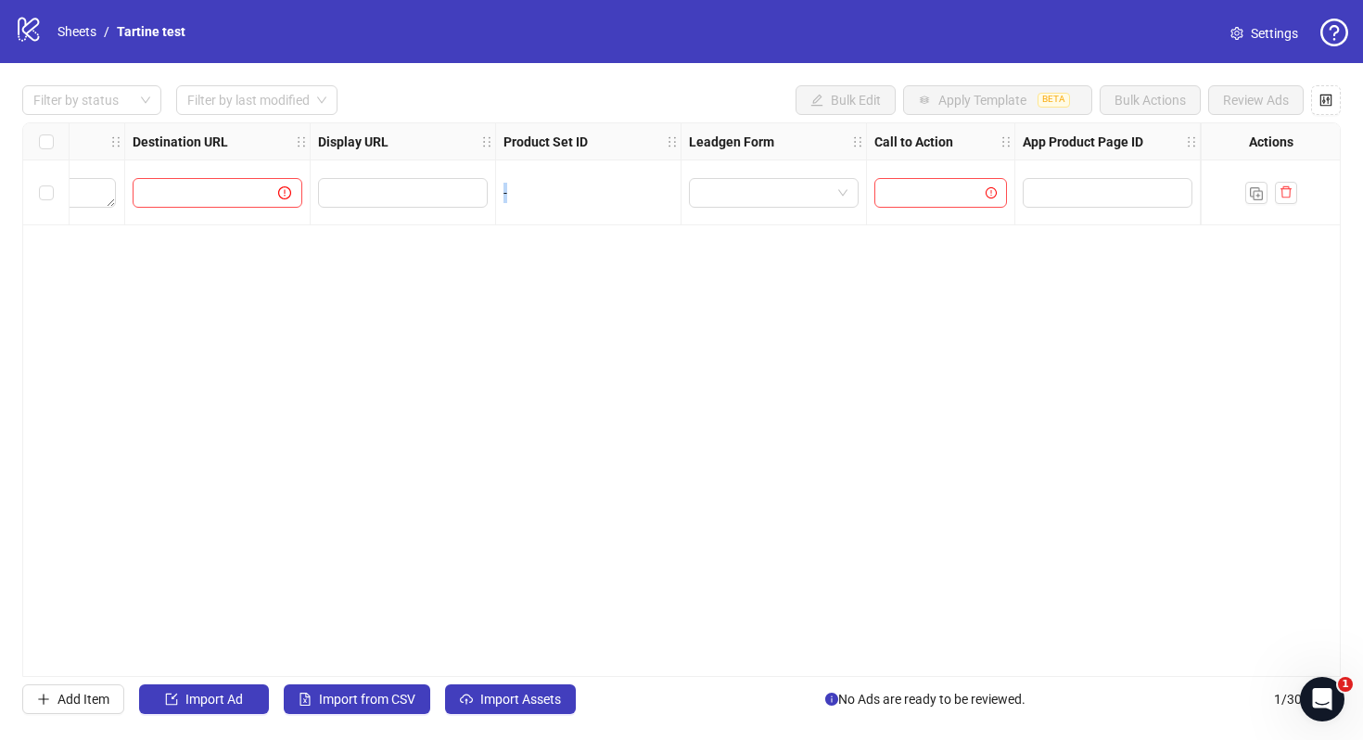
click at [516, 198] on div "-" at bounding box center [589, 193] width 170 height 20
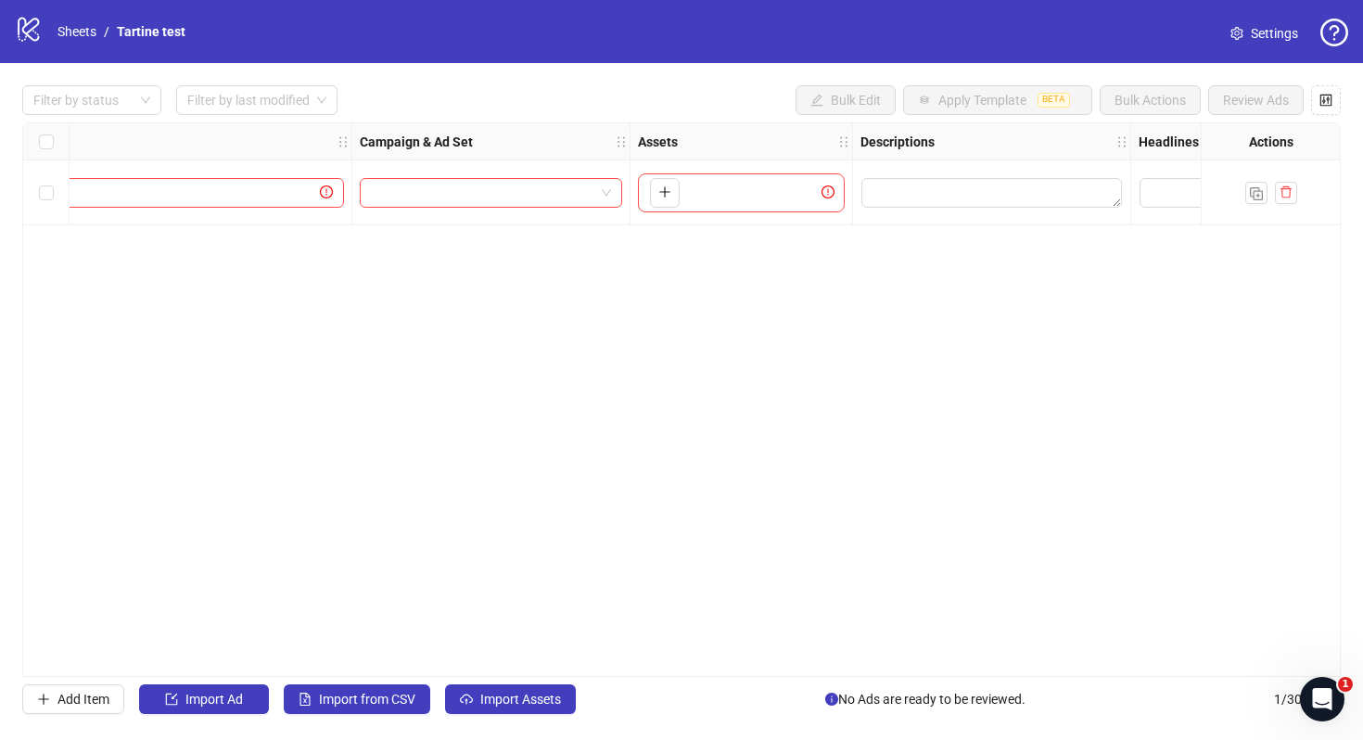
scroll to position [0, 0]
